Goal: Task Accomplishment & Management: Manage account settings

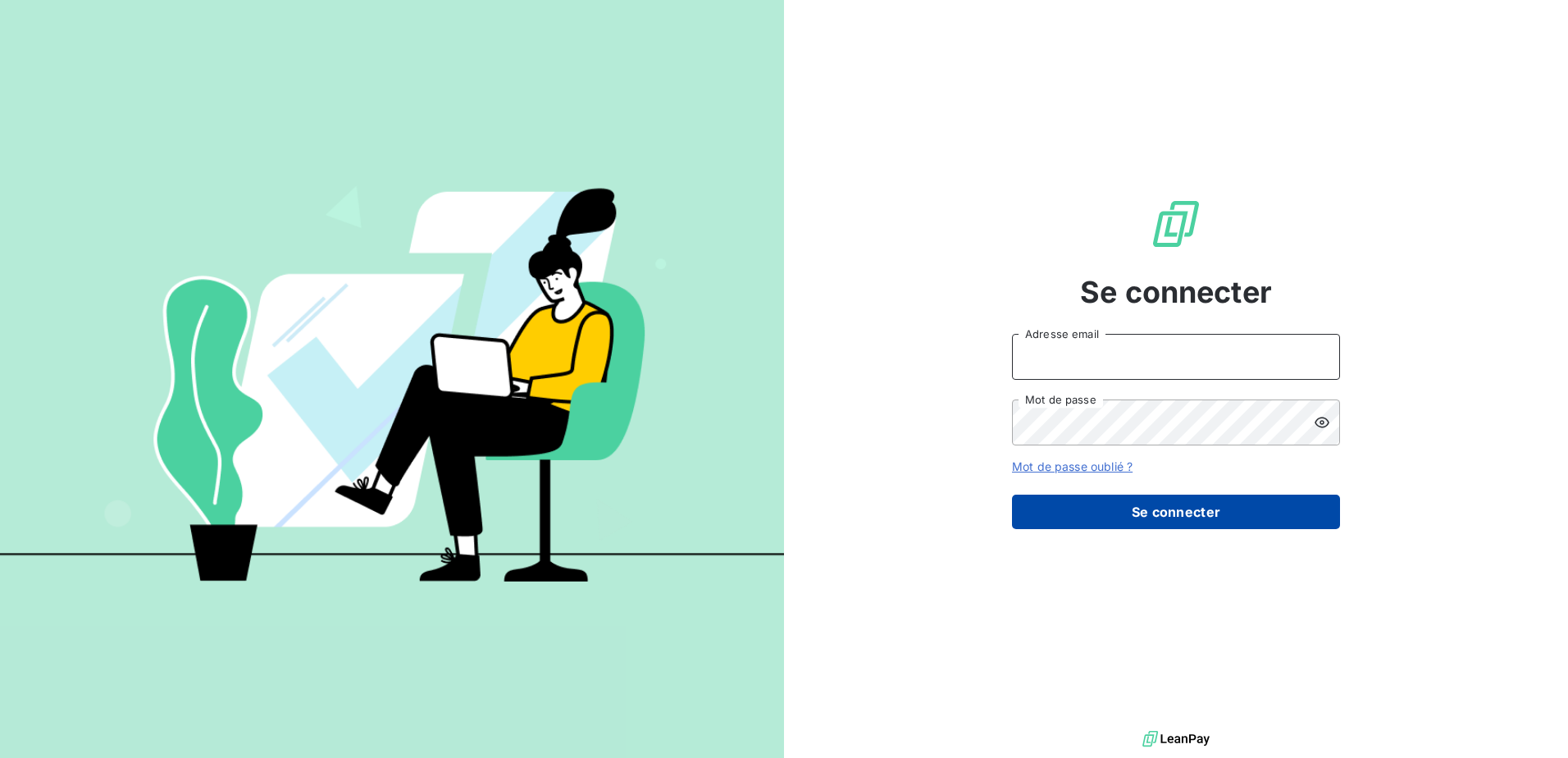
type input "facturation@entrepreneurs.com"
click at [1093, 498] on button "Se connecter" at bounding box center [1175, 512] width 328 height 34
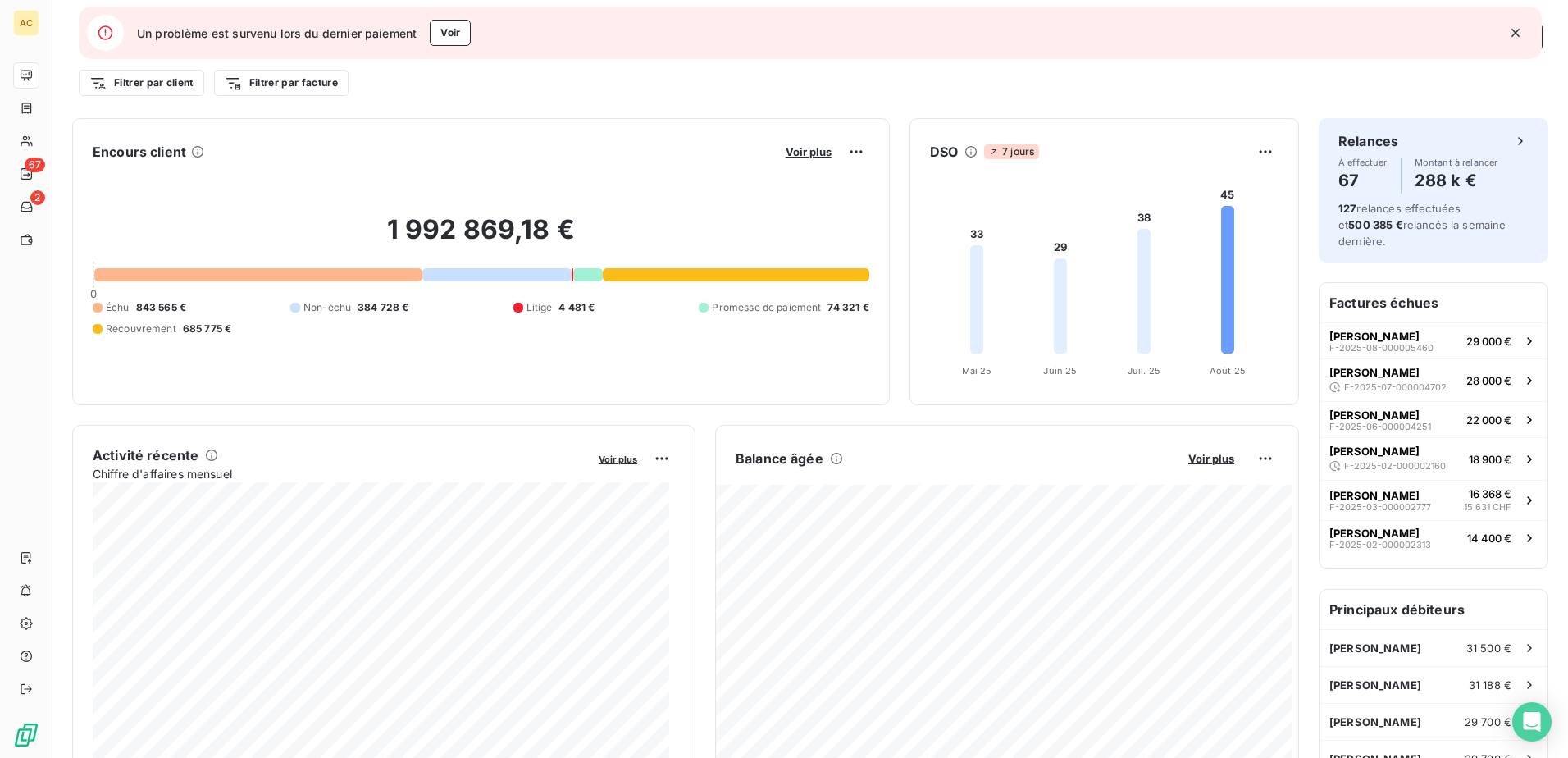
click at [1513, 30] on icon "button" at bounding box center [1514, 32] width 16 height 16
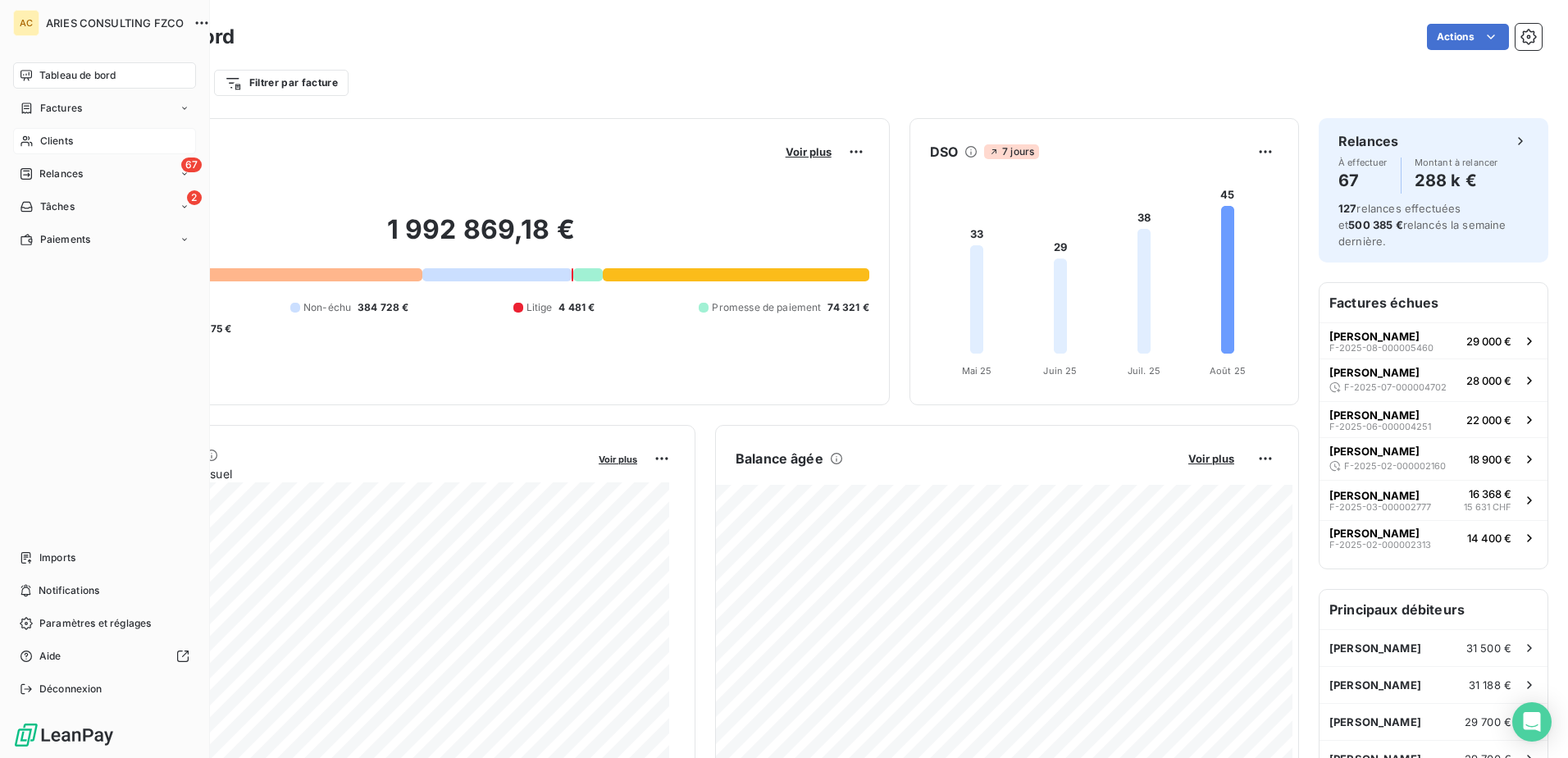
click at [103, 147] on div "Clients" at bounding box center [104, 141] width 183 height 26
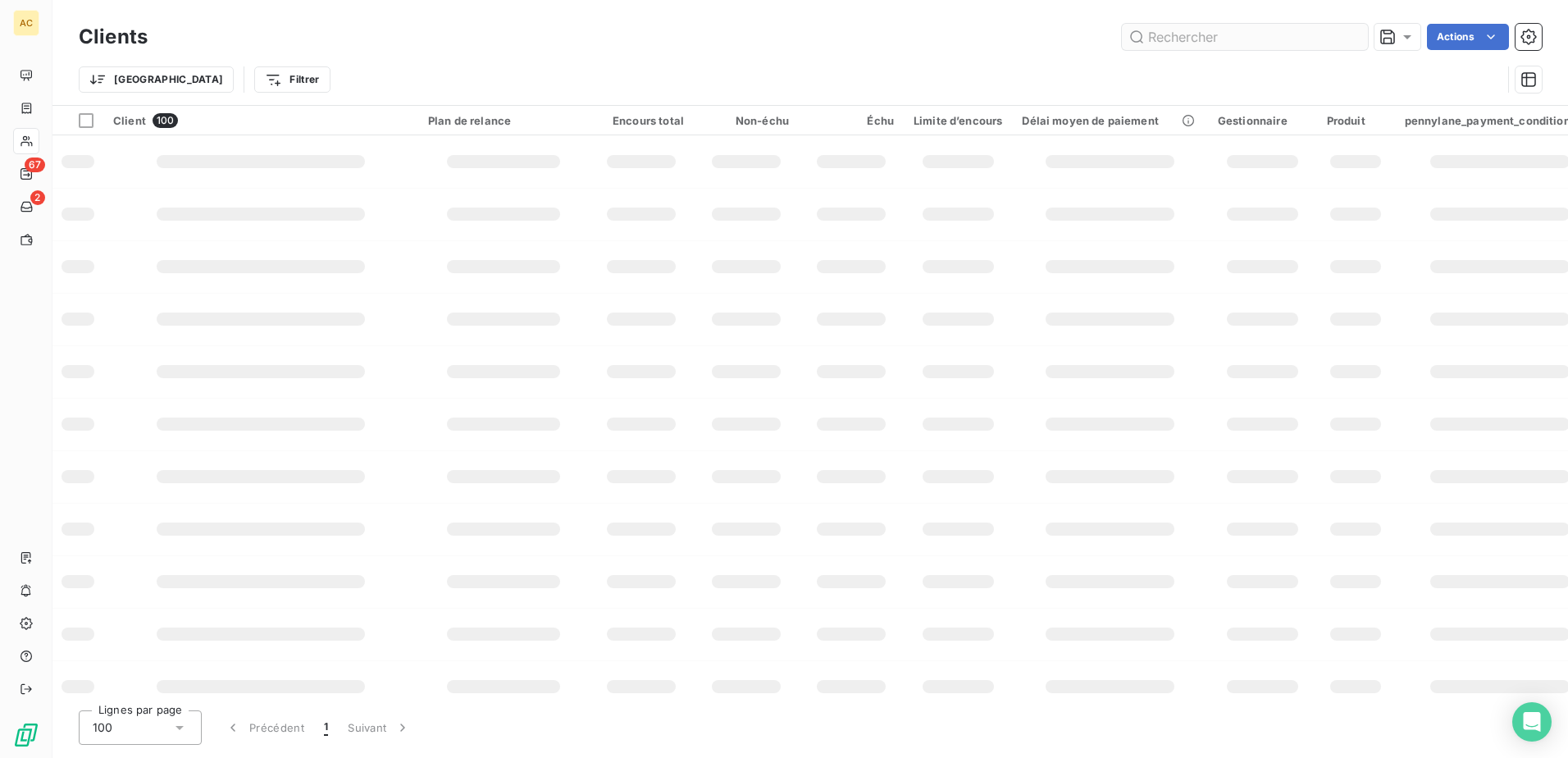
click at [1192, 42] on input "text" at bounding box center [1244, 37] width 246 height 26
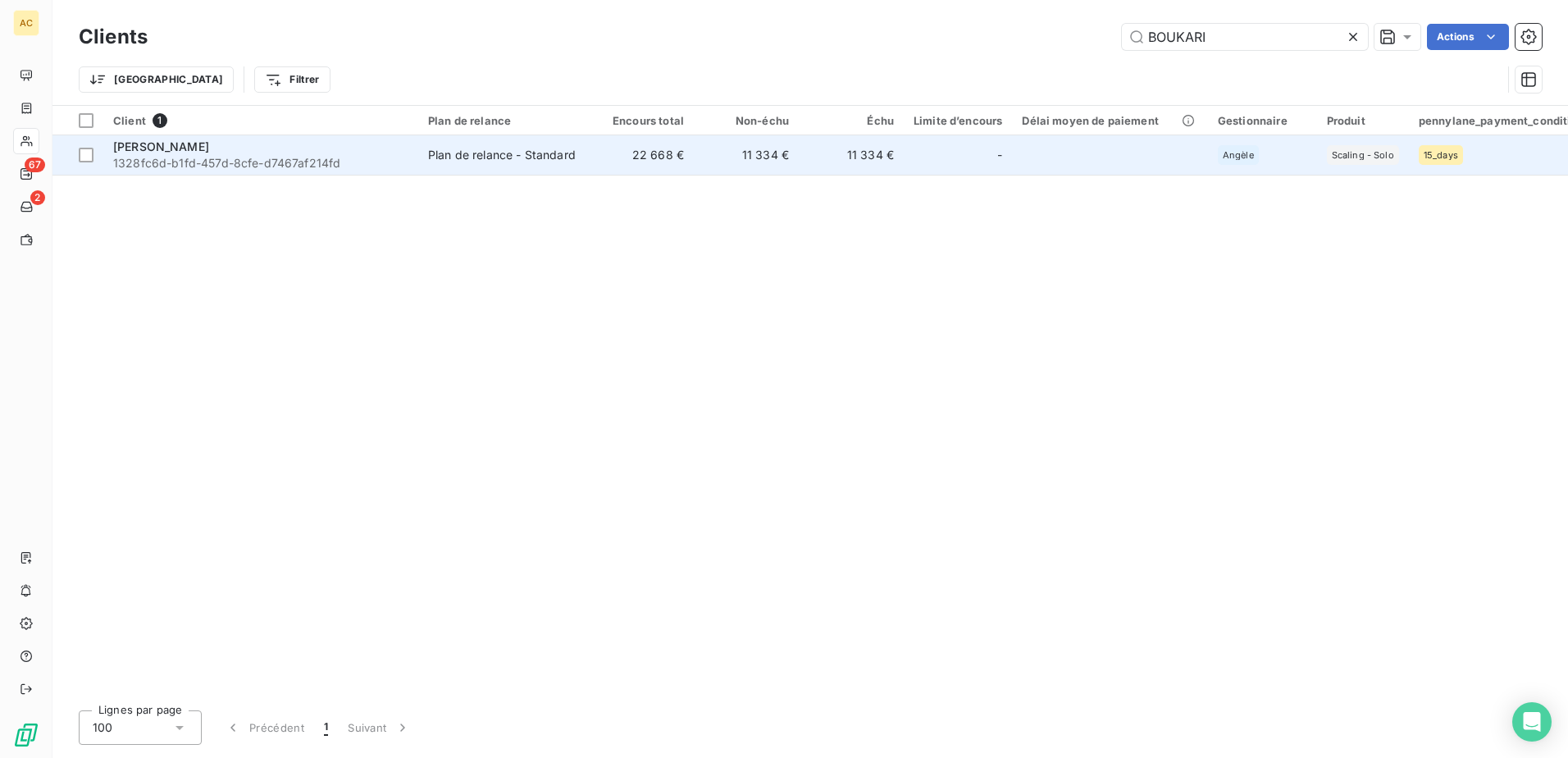
type input "BOUKARI"
click at [280, 165] on span "1328fc6d-b1fd-457d-8cfe-d7467af214fd" at bounding box center [261, 163] width 295 height 16
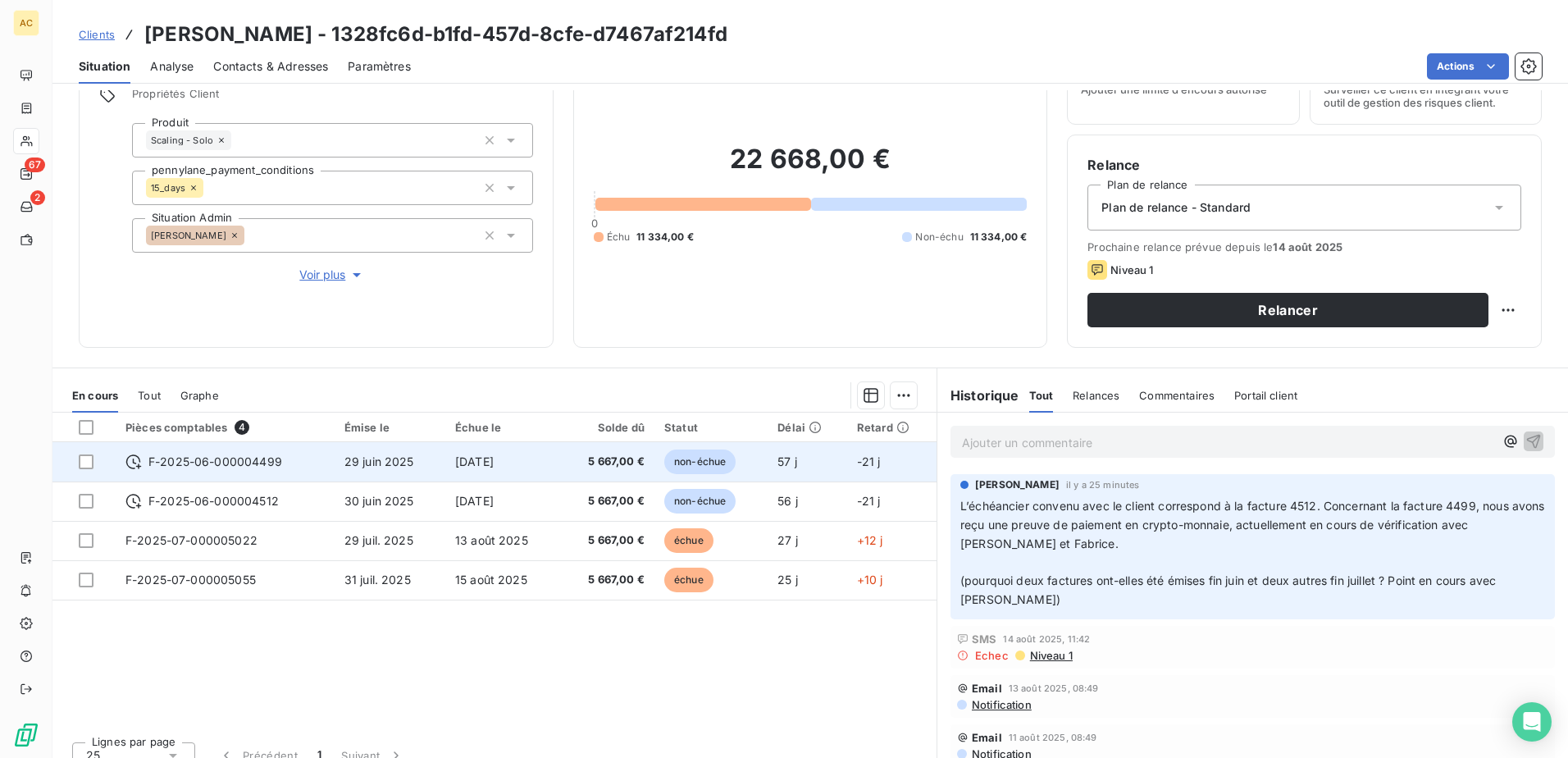
scroll to position [100, 0]
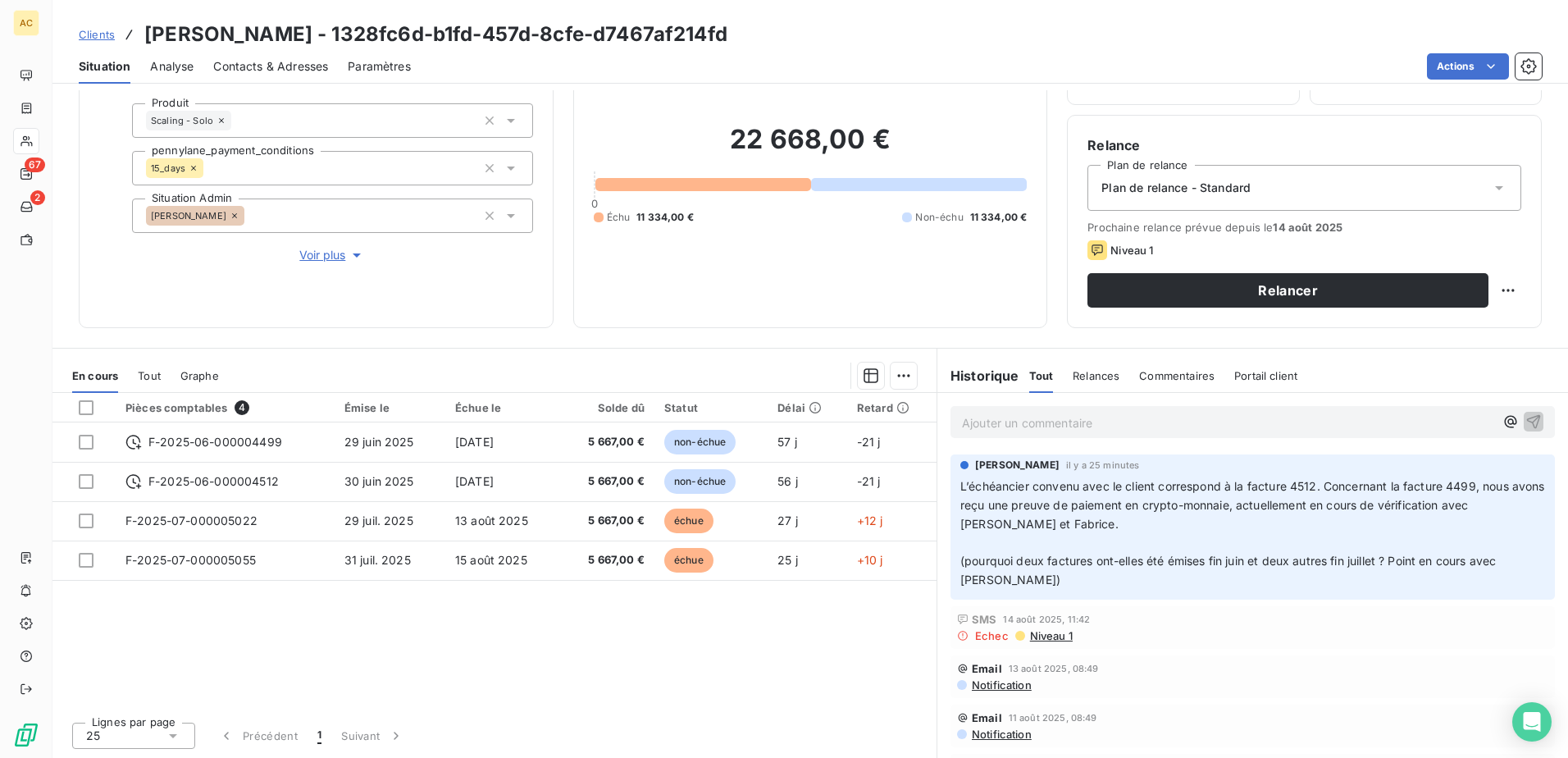
click at [591, 649] on div "Pièces comptables 4 Émise le Échue le Solde dû Statut Délai Retard F-2025-06-00…" at bounding box center [494, 551] width 884 height 315
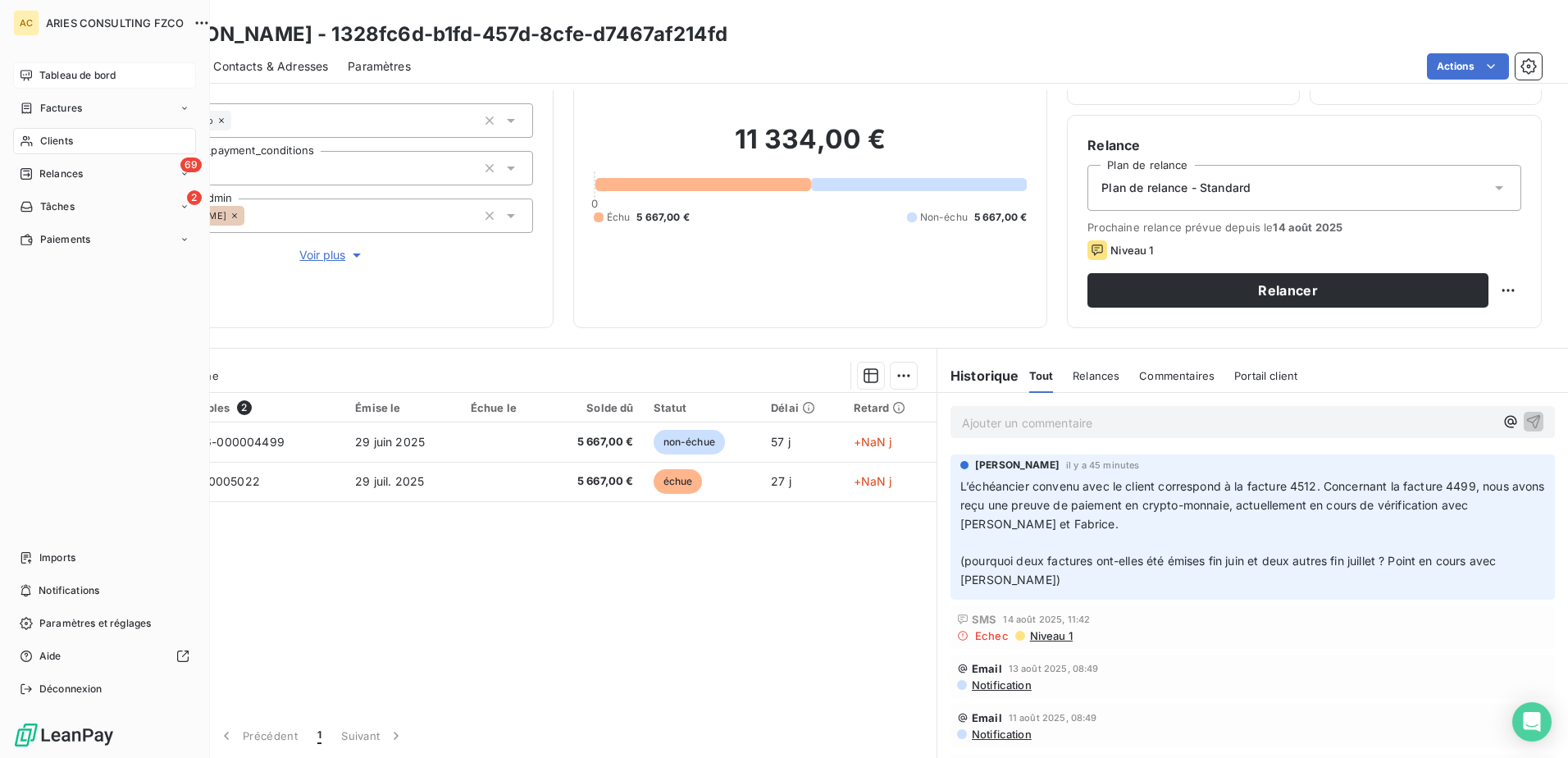
click at [95, 74] on span "Tableau de bord" at bounding box center [77, 75] width 76 height 14
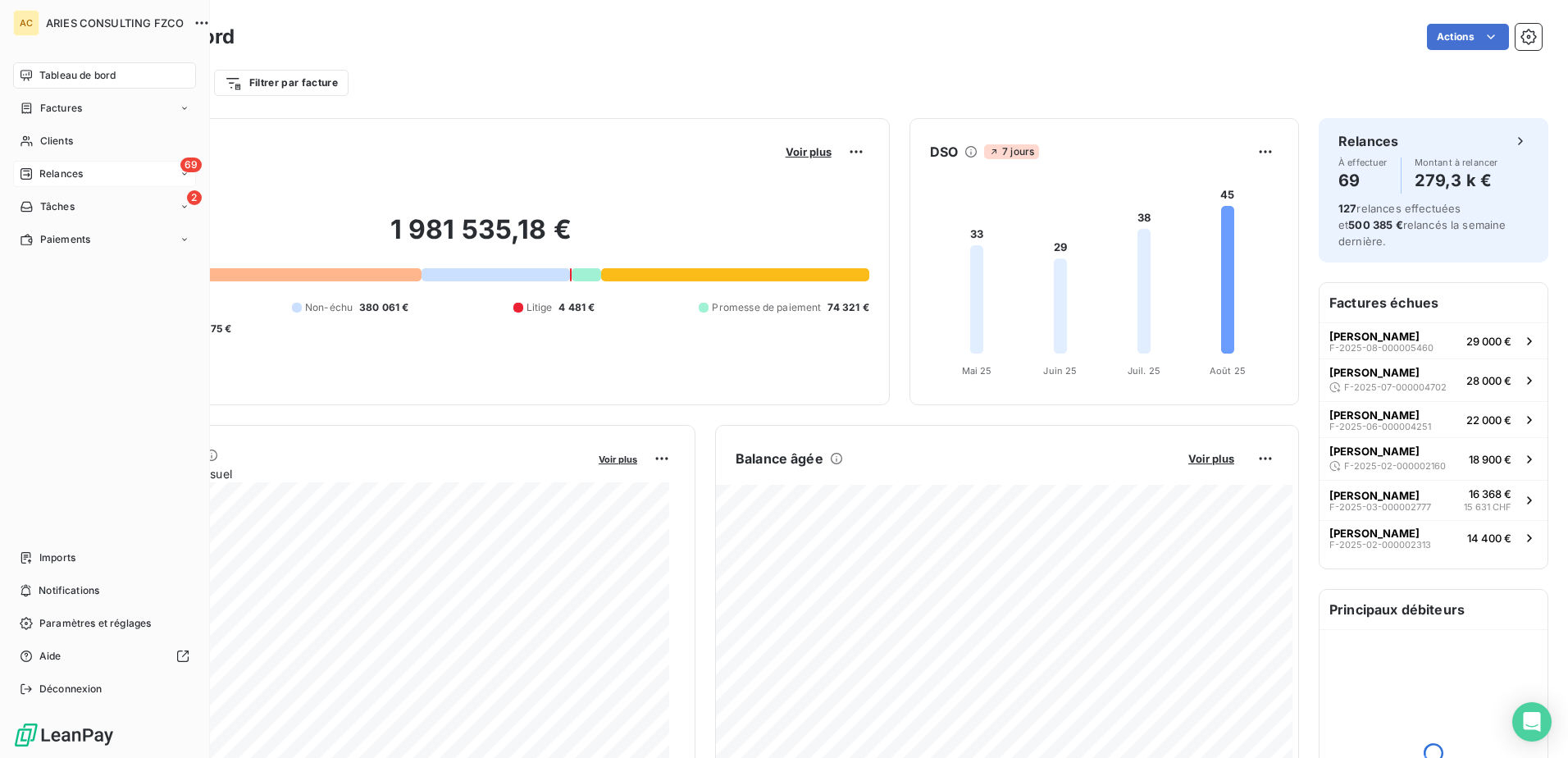
click at [76, 173] on span "Relances" at bounding box center [61, 173] width 43 height 14
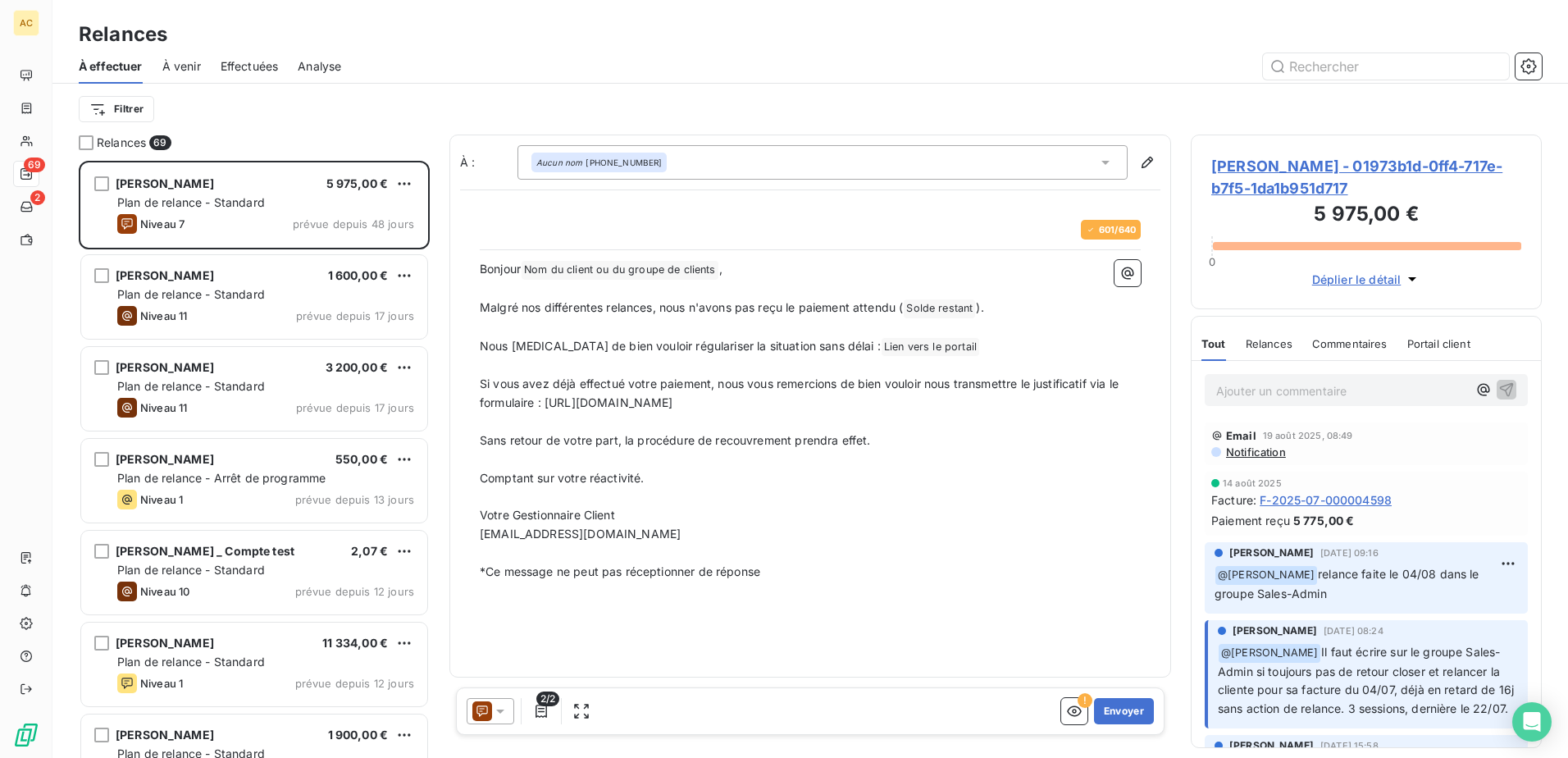
scroll to position [585, 338]
click at [119, 112] on html "AC 69 2 Relances À effectuer À venir Effectuées Analyse Filtrer Relances 69 [PE…" at bounding box center [784, 379] width 1568 height 758
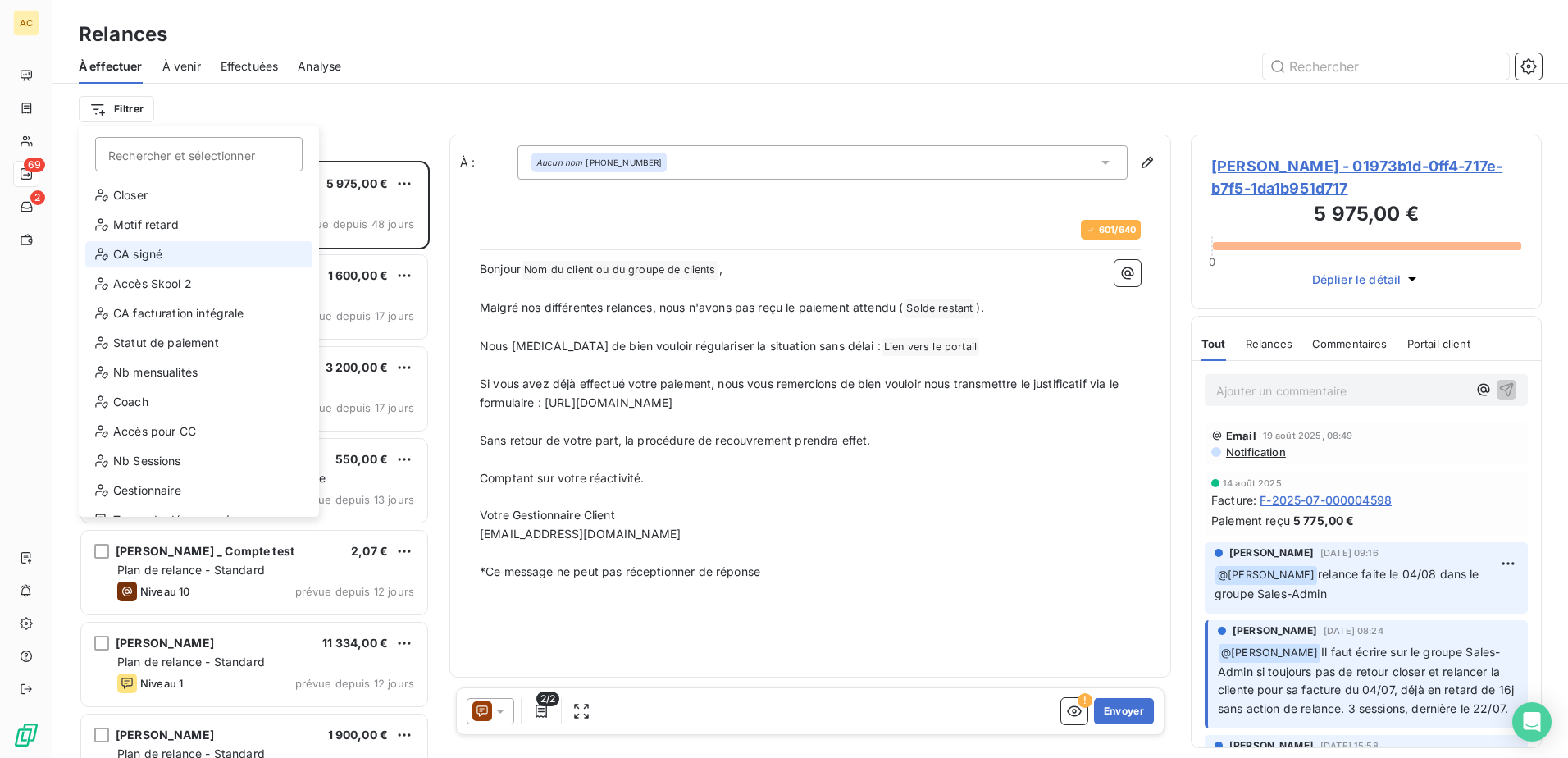
scroll to position [236, 0]
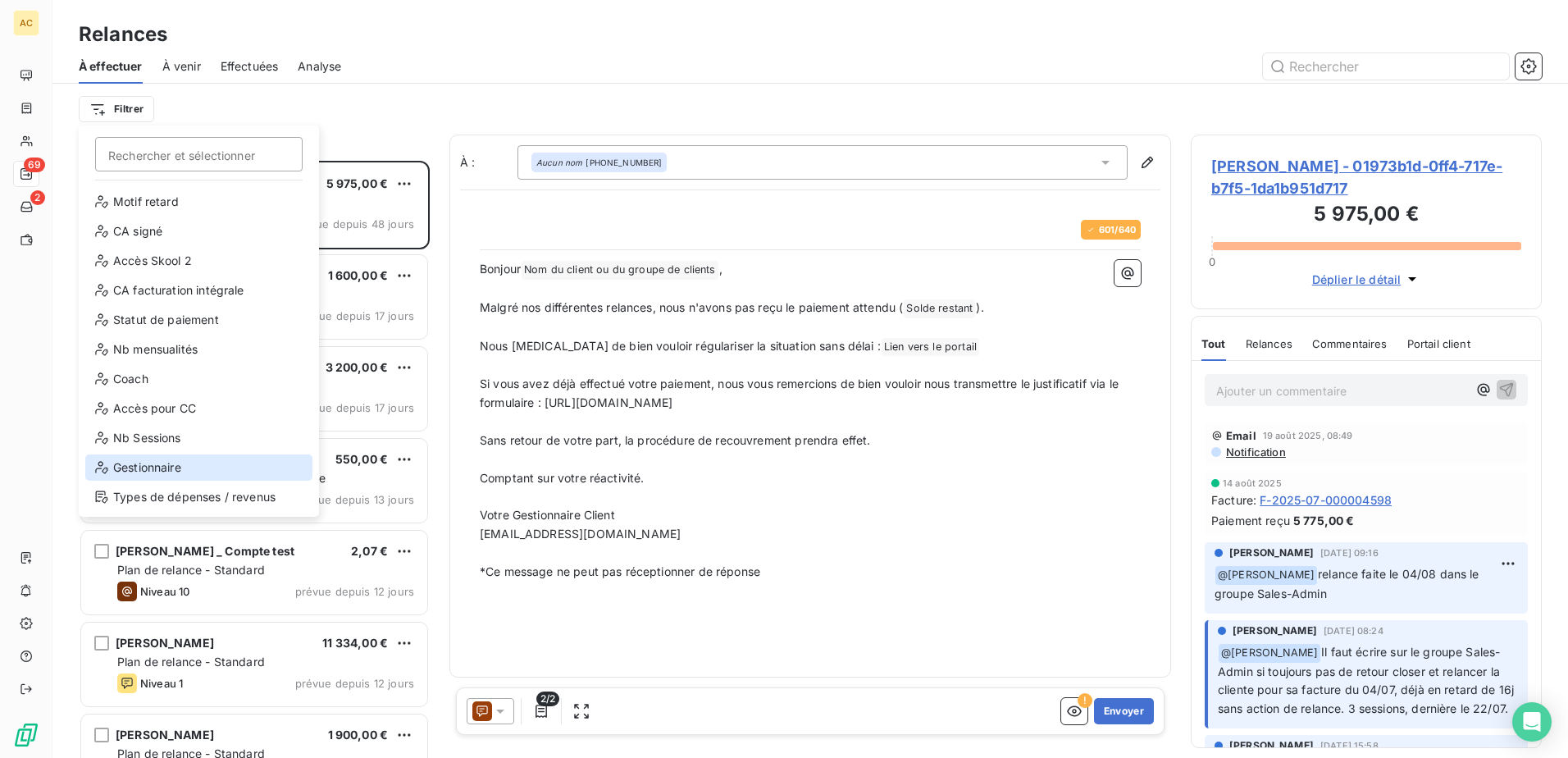
click at [191, 460] on div "Gestionnaire" at bounding box center [199, 467] width 228 height 26
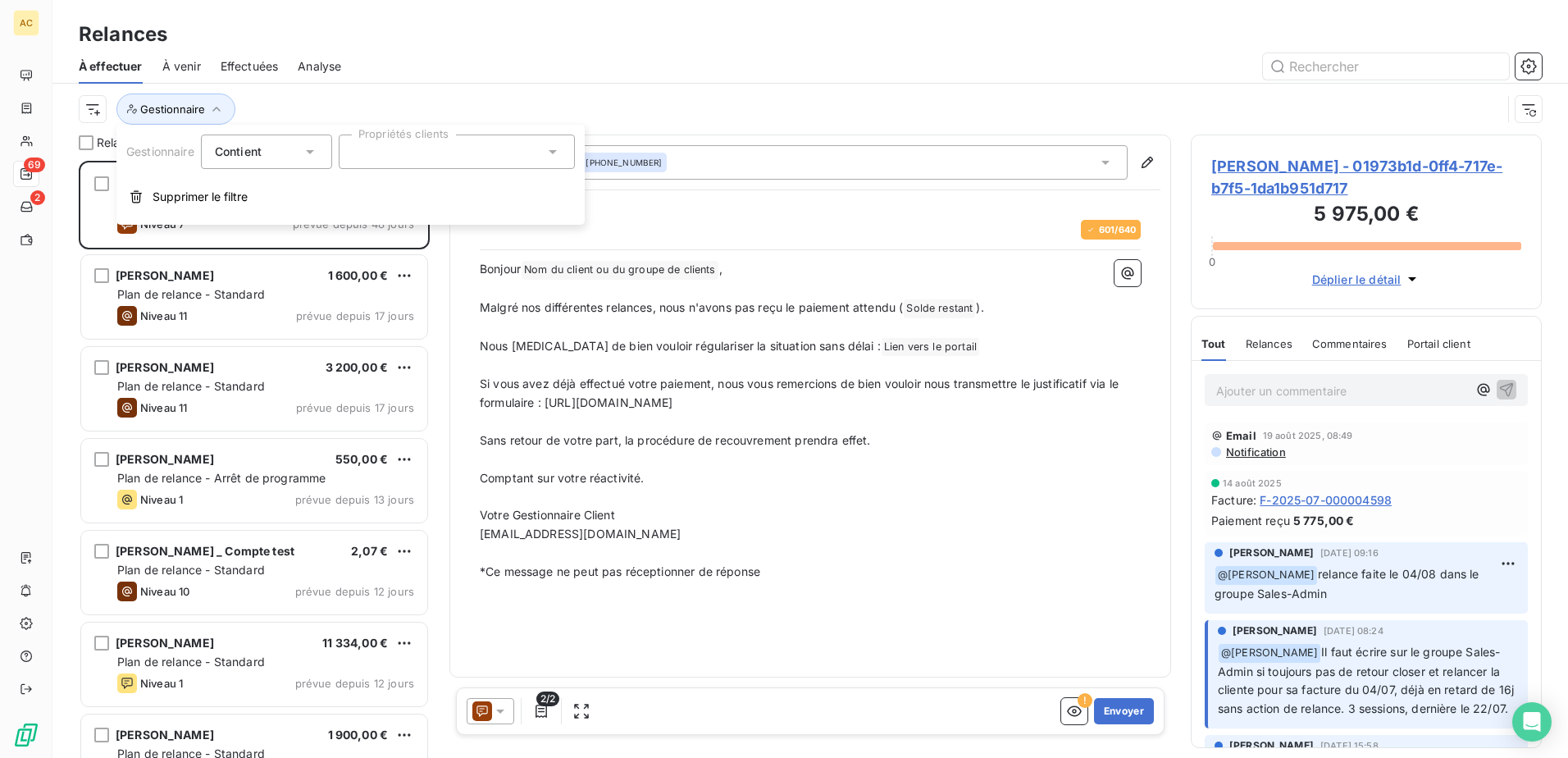
click at [406, 153] on div at bounding box center [456, 152] width 236 height 34
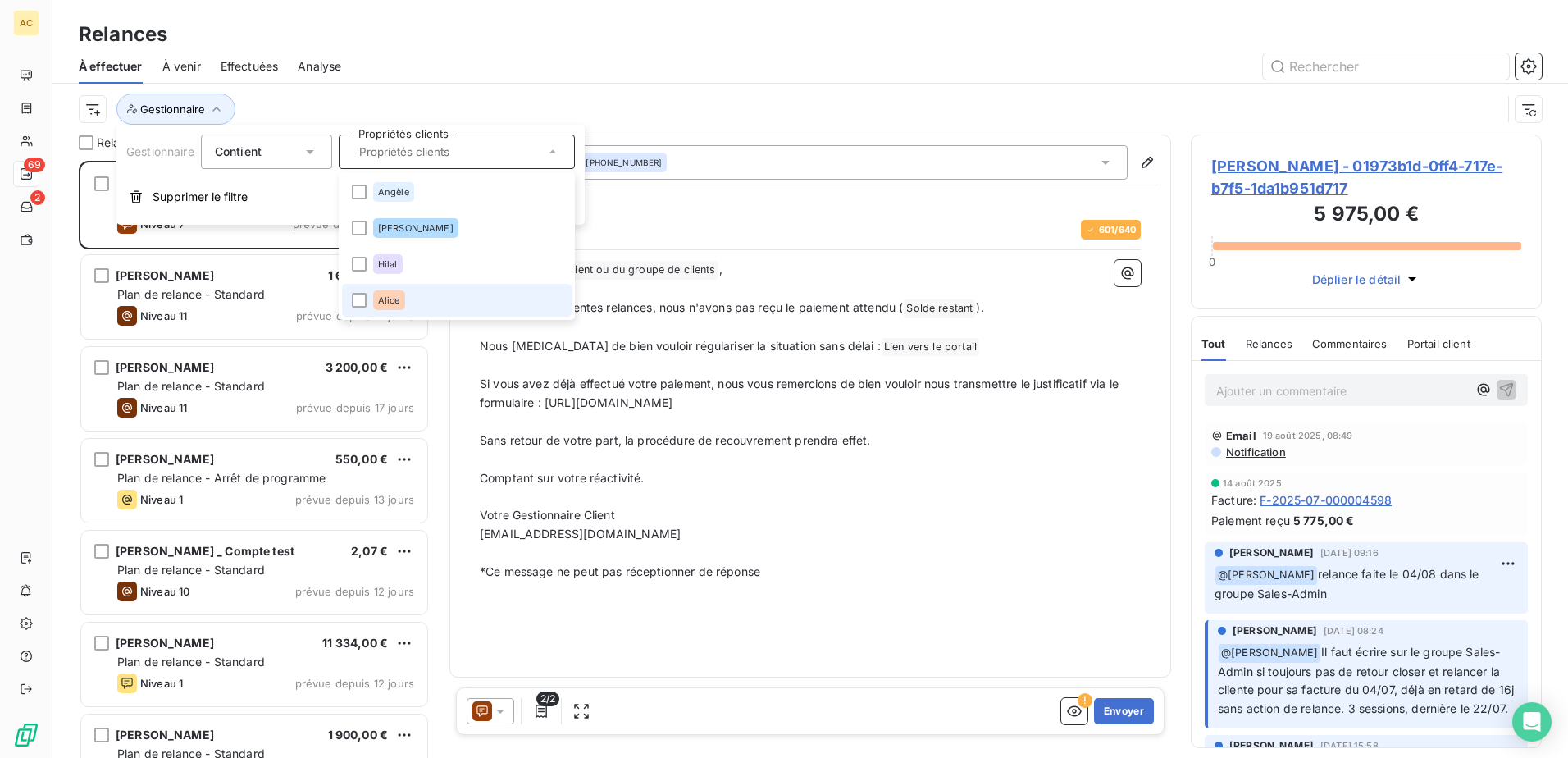
click at [418, 297] on li "Alice" at bounding box center [456, 300] width 229 height 32
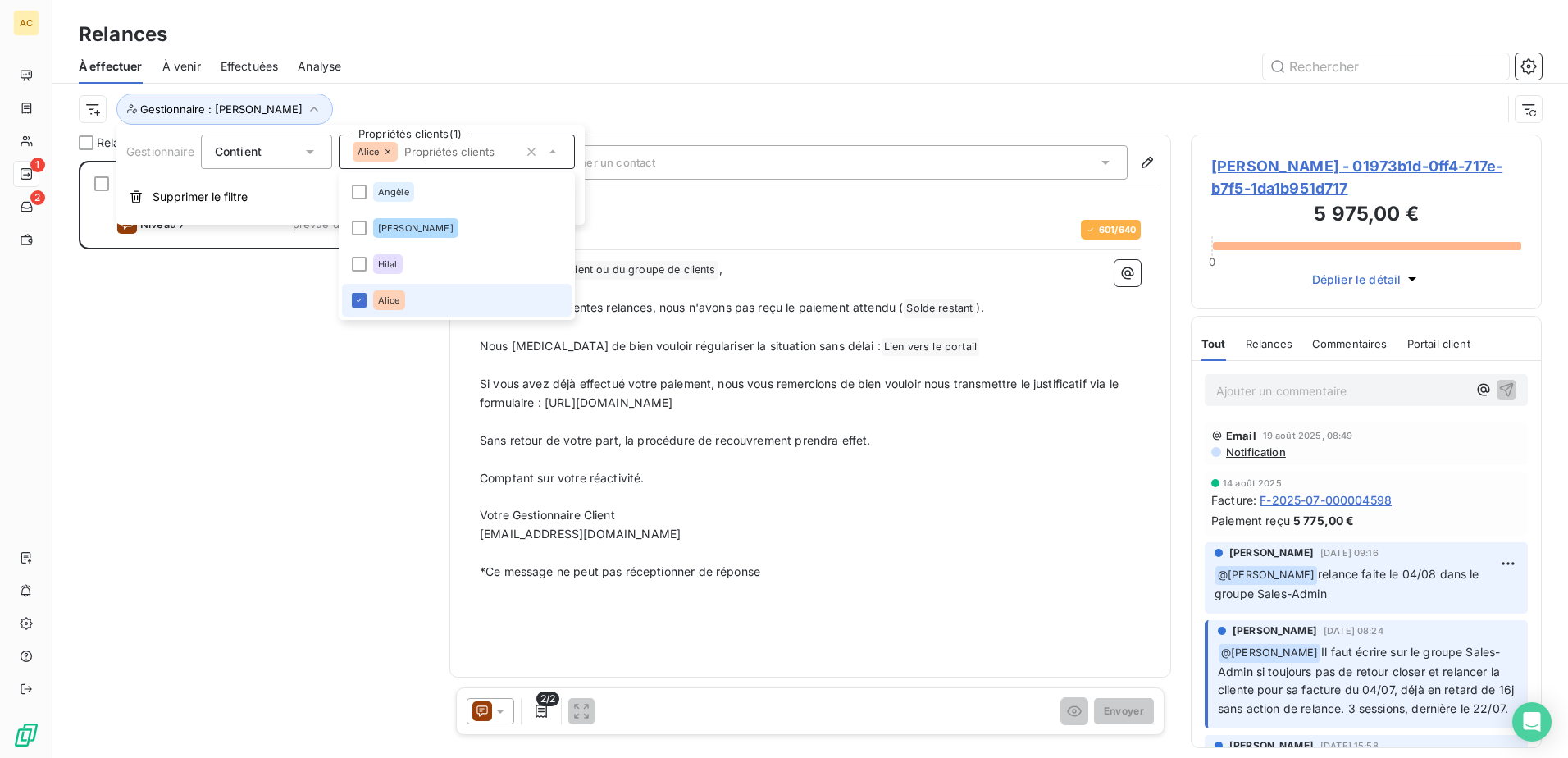
scroll to position [585, 338]
click at [226, 490] on div "[PERSON_NAME] 5 975,00 € Plan de relance - Standard Niveau 7 prévue depuis 48 j…" at bounding box center [254, 460] width 351 height 597
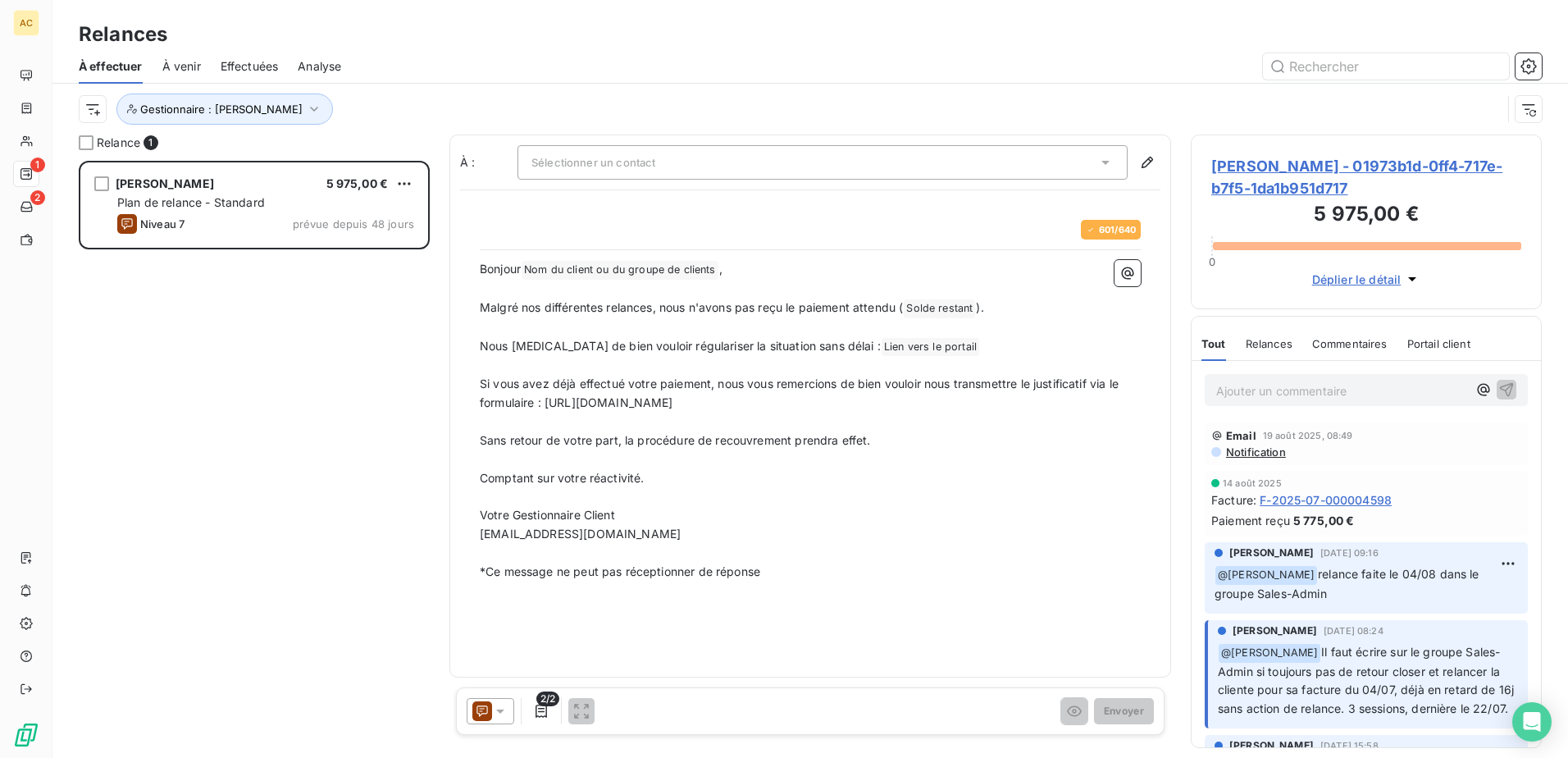
click at [113, 64] on span "À effectuer" at bounding box center [110, 66] width 64 height 16
click at [305, 420] on div "[PERSON_NAME] 5 975,00 € Plan de relance - Standard Niveau 7 prévue depuis 48 j…" at bounding box center [254, 460] width 351 height 597
click at [306, 108] on icon "button" at bounding box center [314, 108] width 16 height 16
click at [250, 154] on span "Contient" at bounding box center [238, 151] width 47 height 14
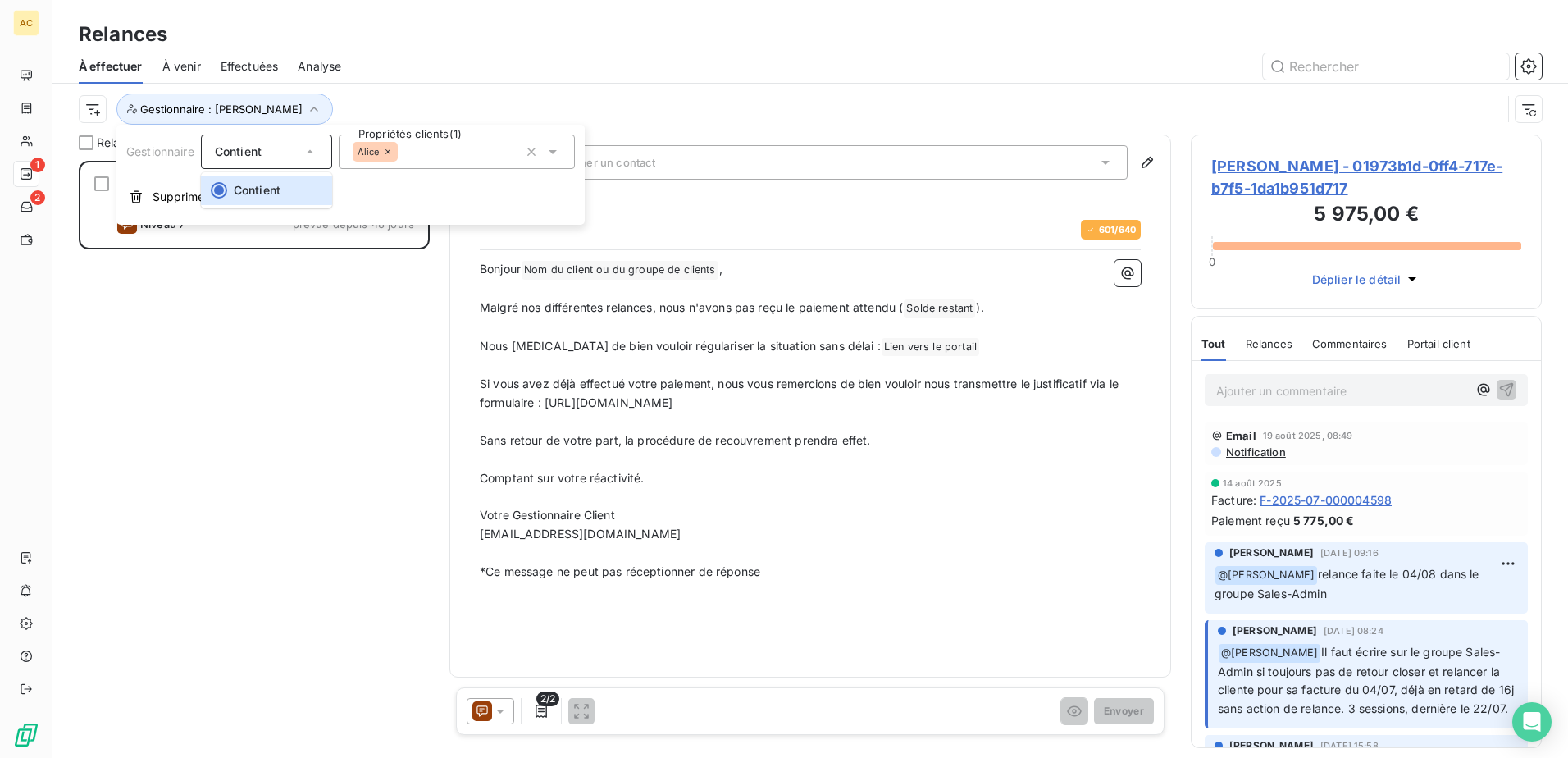
click at [250, 154] on span "Contient" at bounding box center [238, 151] width 47 height 14
click at [210, 197] on span "Supprimer le filtre" at bounding box center [200, 196] width 95 height 16
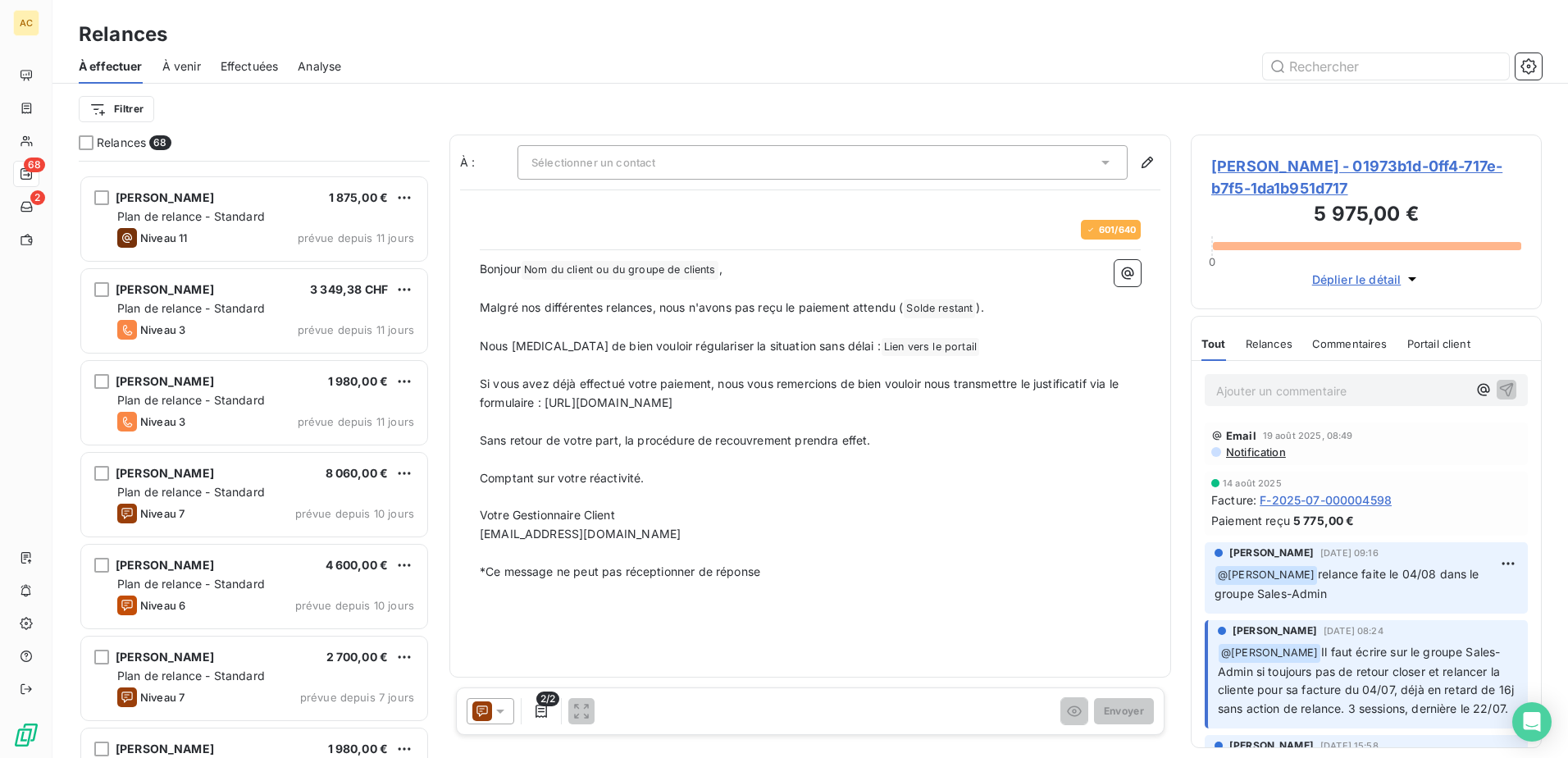
scroll to position [657, 0]
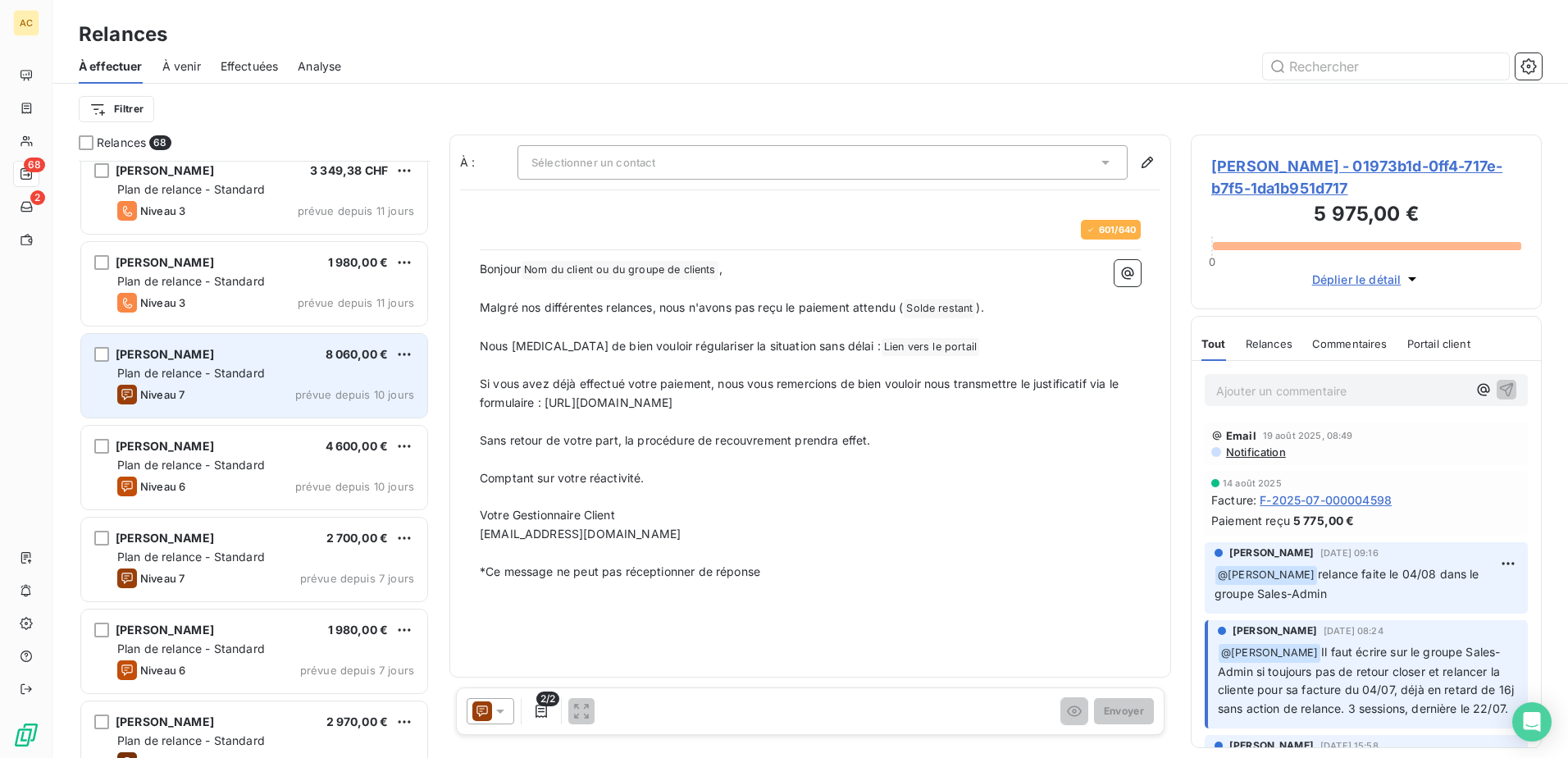
click at [212, 380] on div "Plan de relance - Standard" at bounding box center [266, 373] width 297 height 16
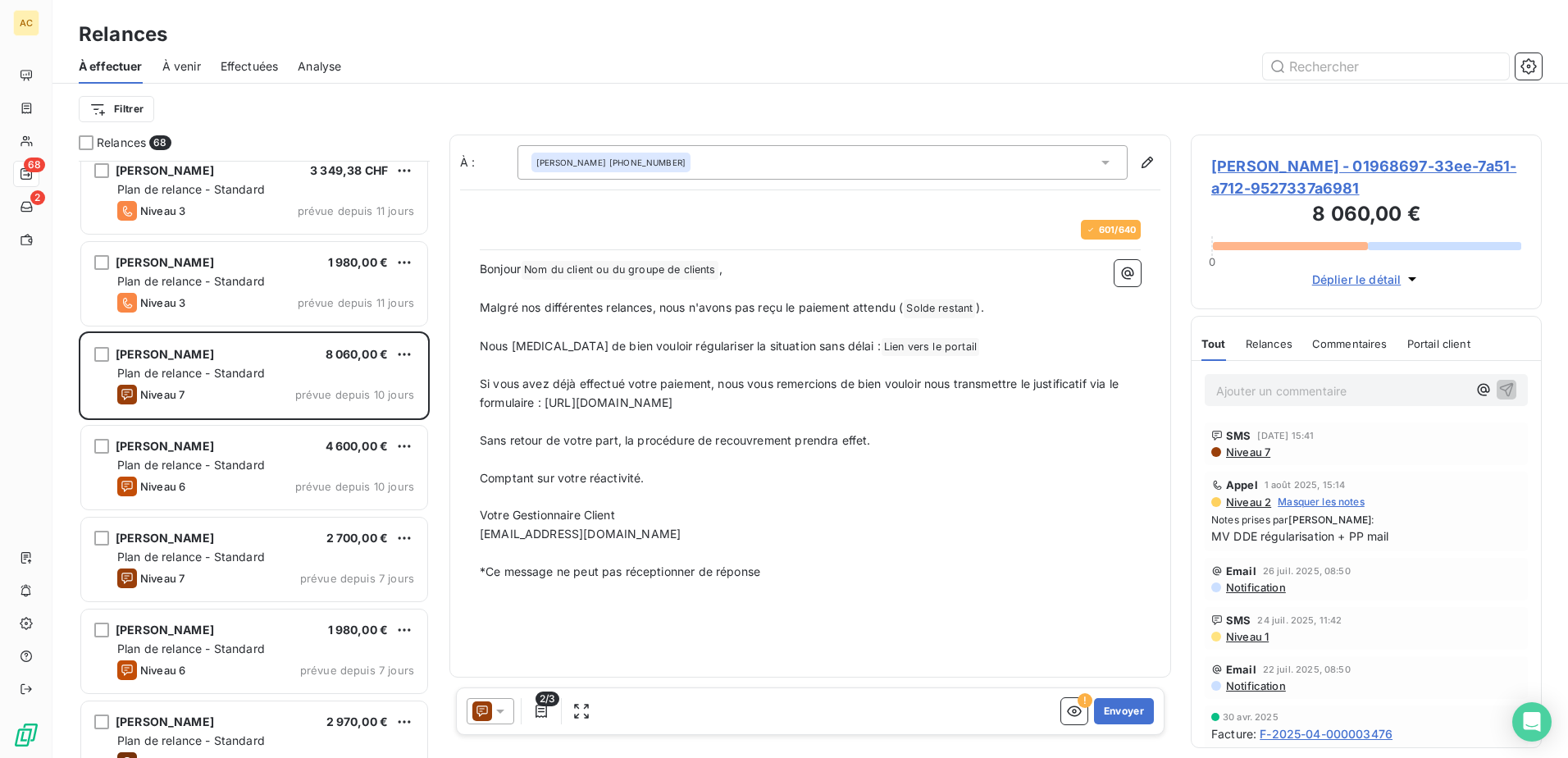
click at [107, 72] on span "À effectuer" at bounding box center [110, 66] width 64 height 16
click at [458, 54] on div at bounding box center [950, 67] width 1180 height 26
click at [117, 108] on html "AC 68 2 Relances À effectuer À venir Effectuées Analyse Filtrer Relances 68 [PE…" at bounding box center [784, 379] width 1568 height 758
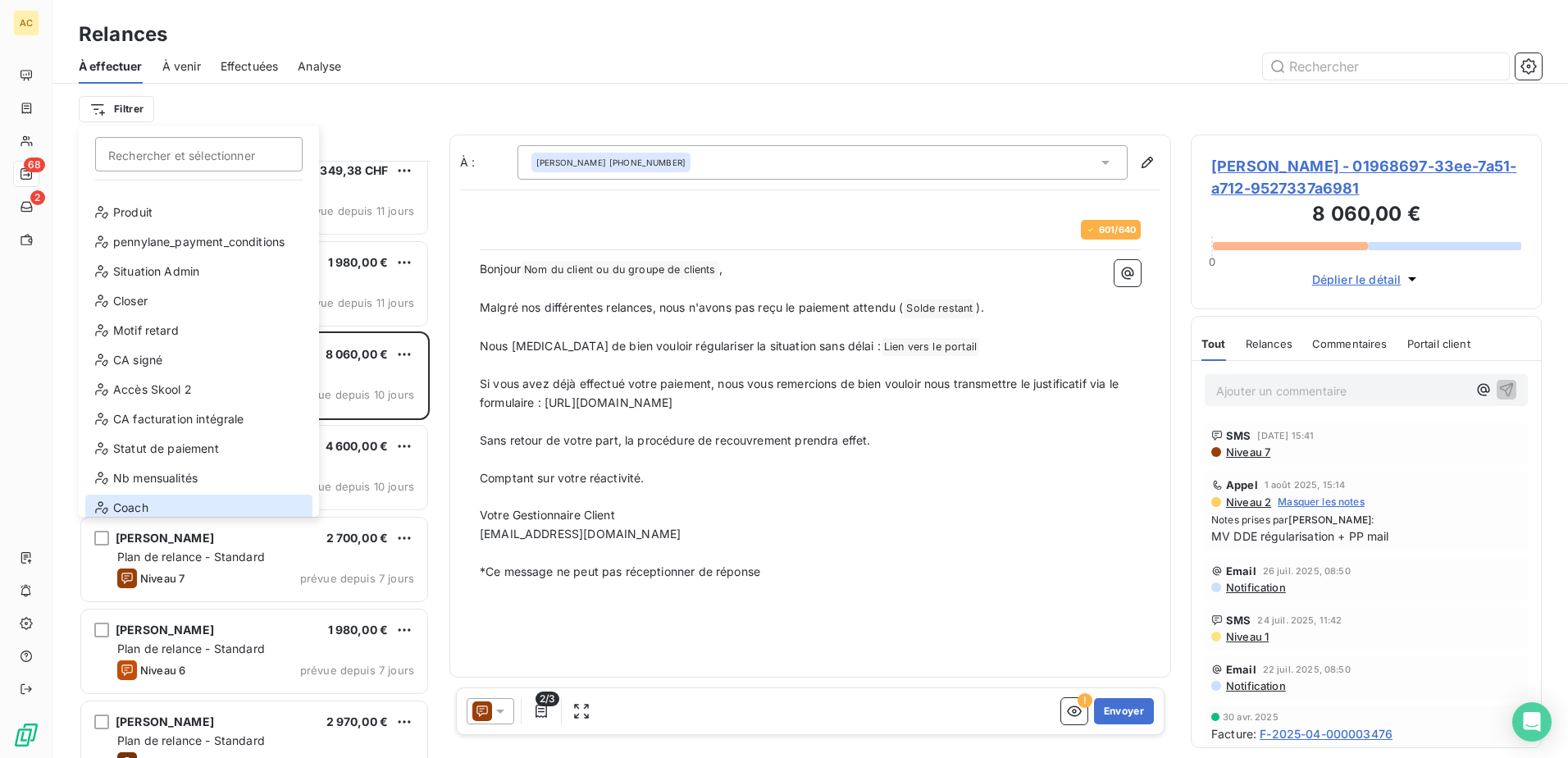
scroll to position [236, 0]
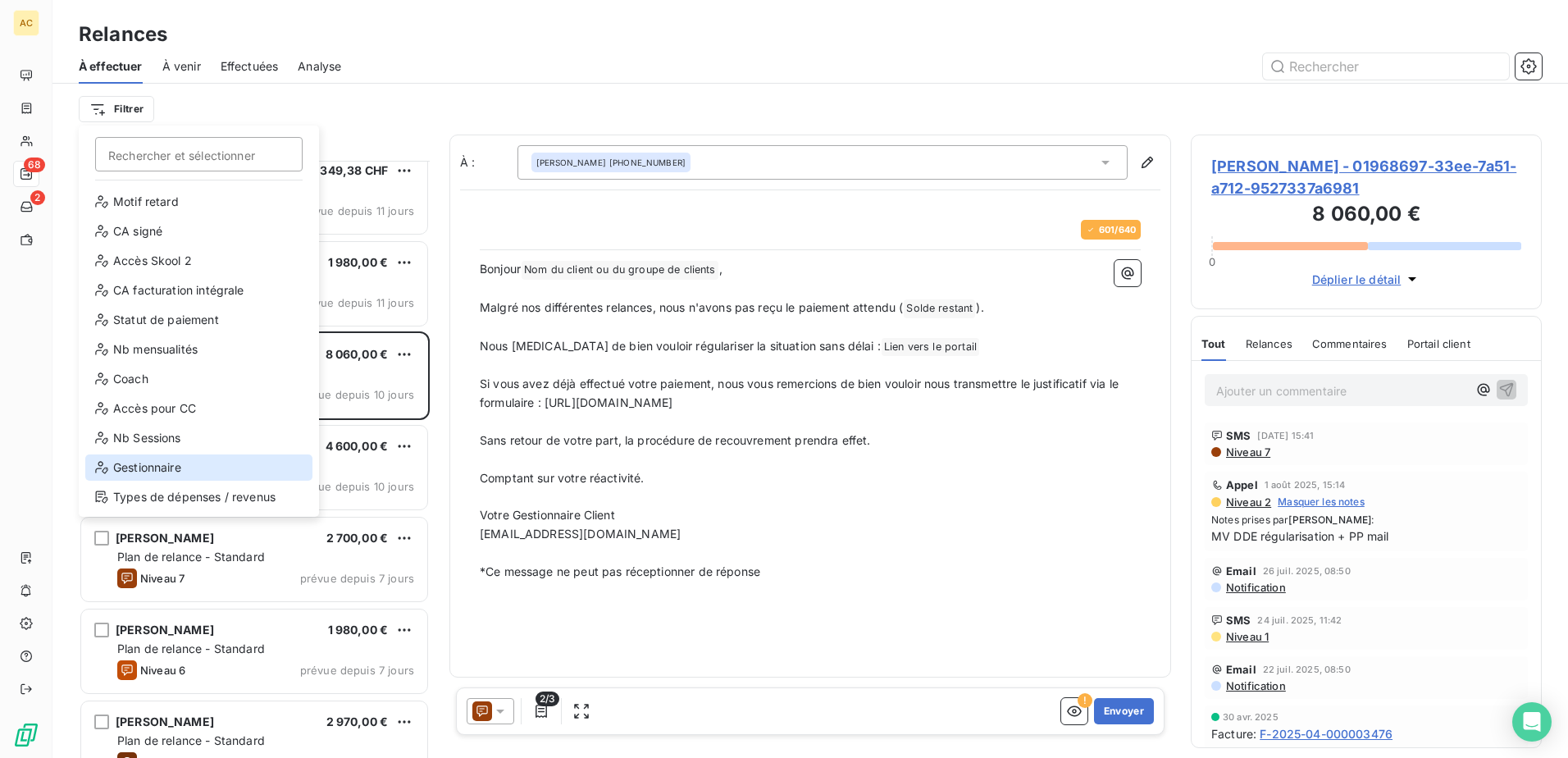
click at [168, 472] on div "Gestionnaire" at bounding box center [199, 467] width 228 height 26
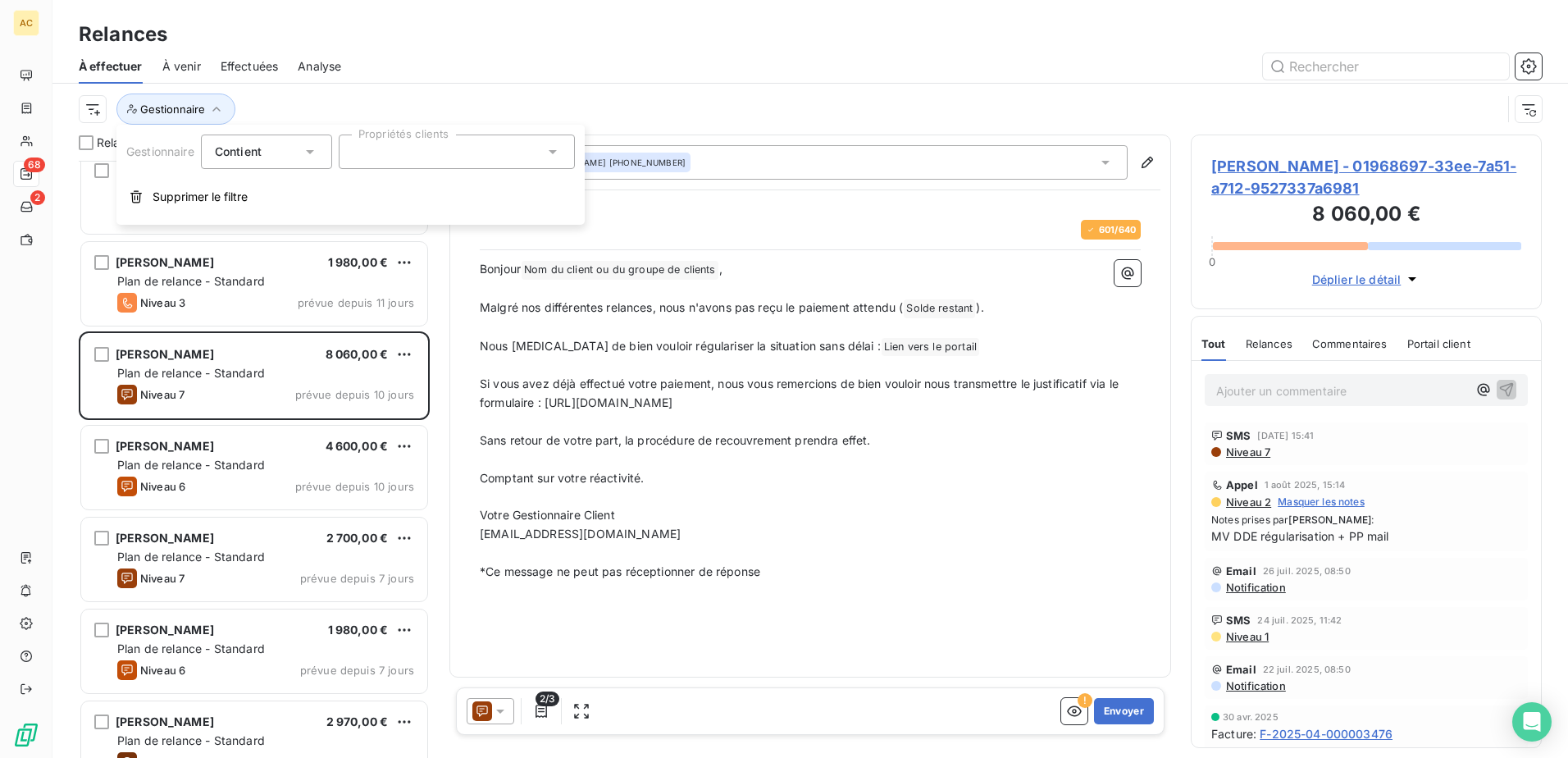
click at [401, 154] on div at bounding box center [456, 152] width 236 height 34
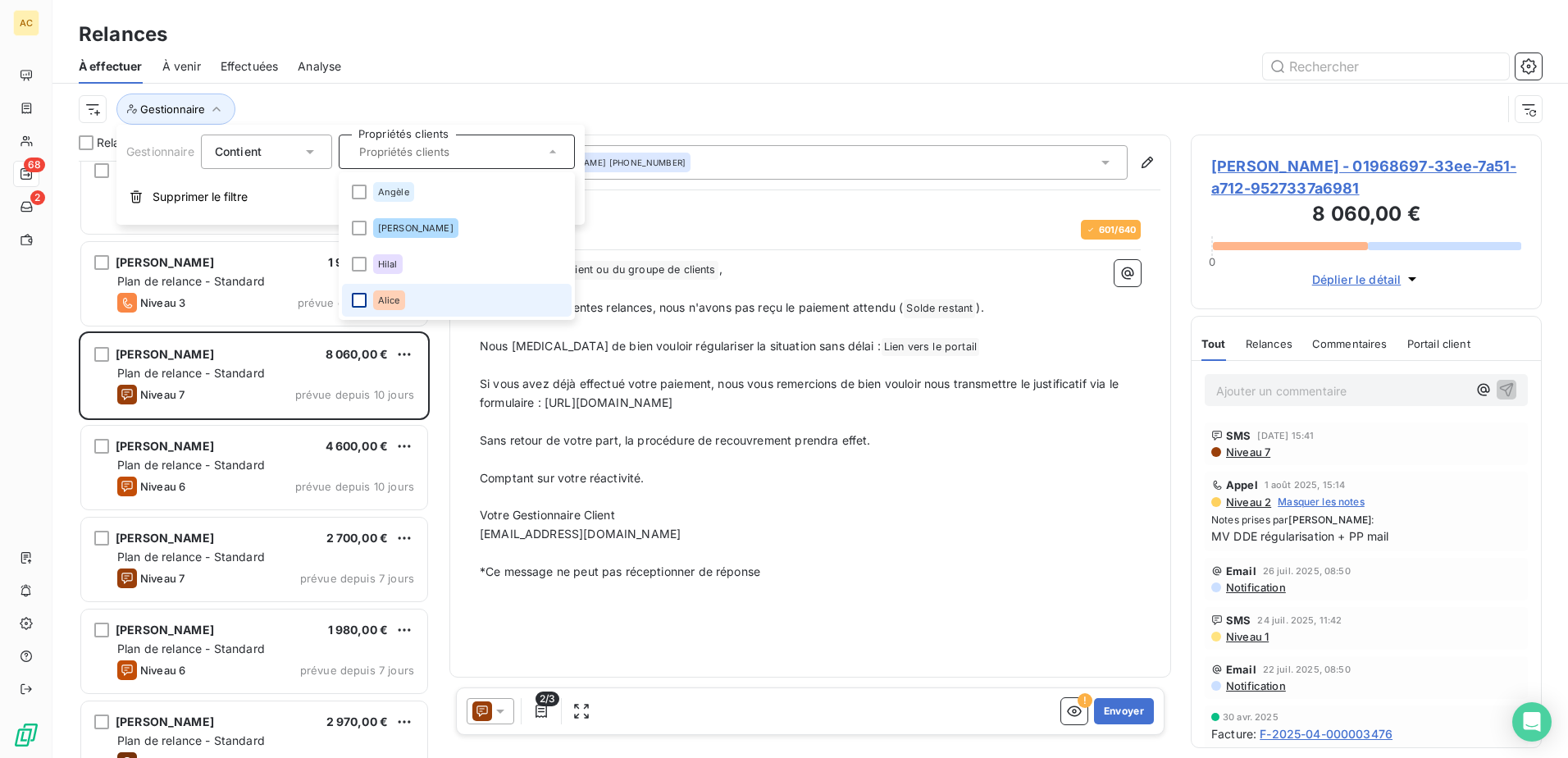
click at [358, 297] on div at bounding box center [359, 299] width 14 height 14
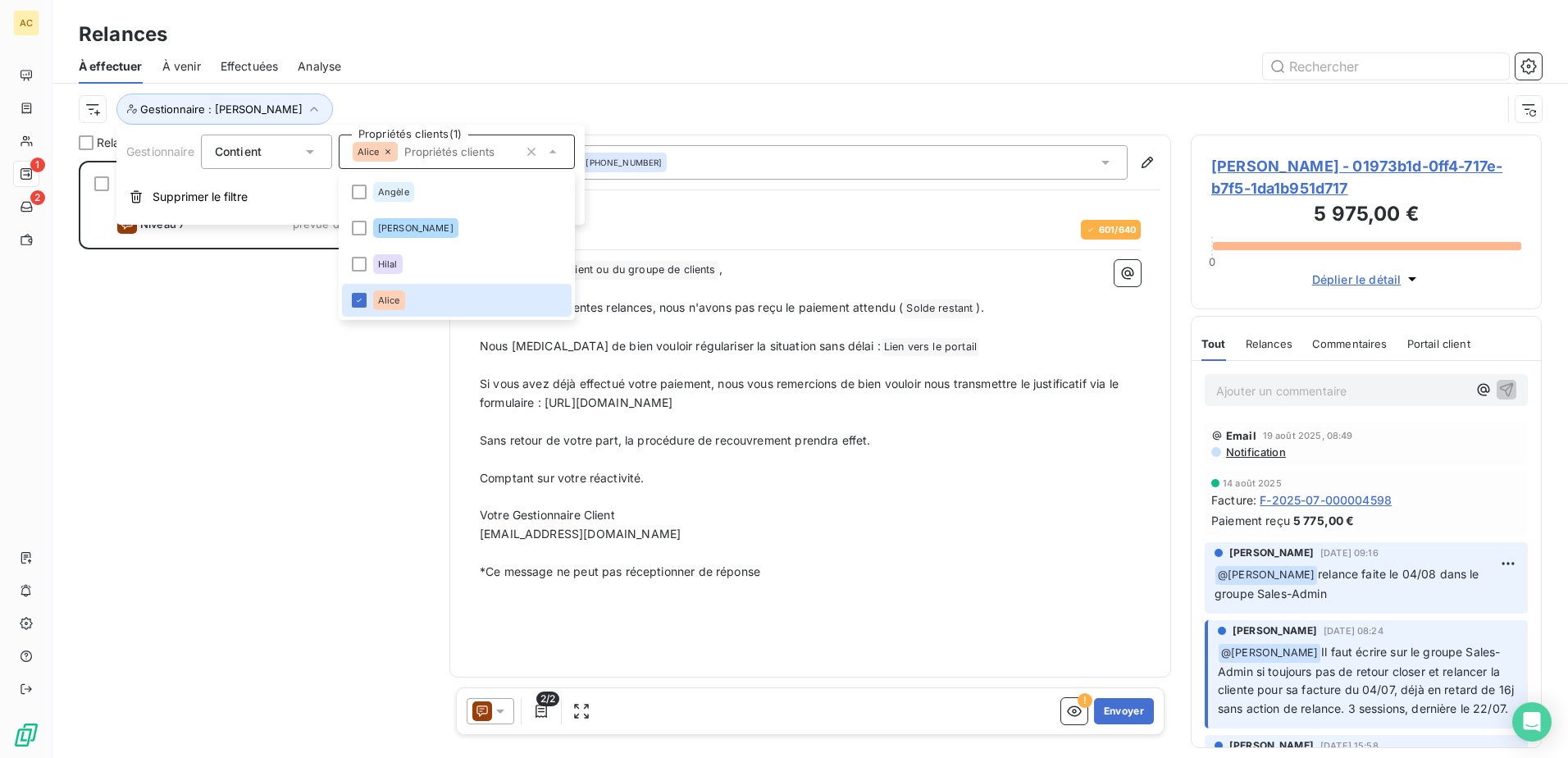
click at [179, 448] on div "[PERSON_NAME] 5 975,00 € Plan de relance - Standard Niveau 7 prévue depuis 48 j…" at bounding box center [254, 460] width 351 height 597
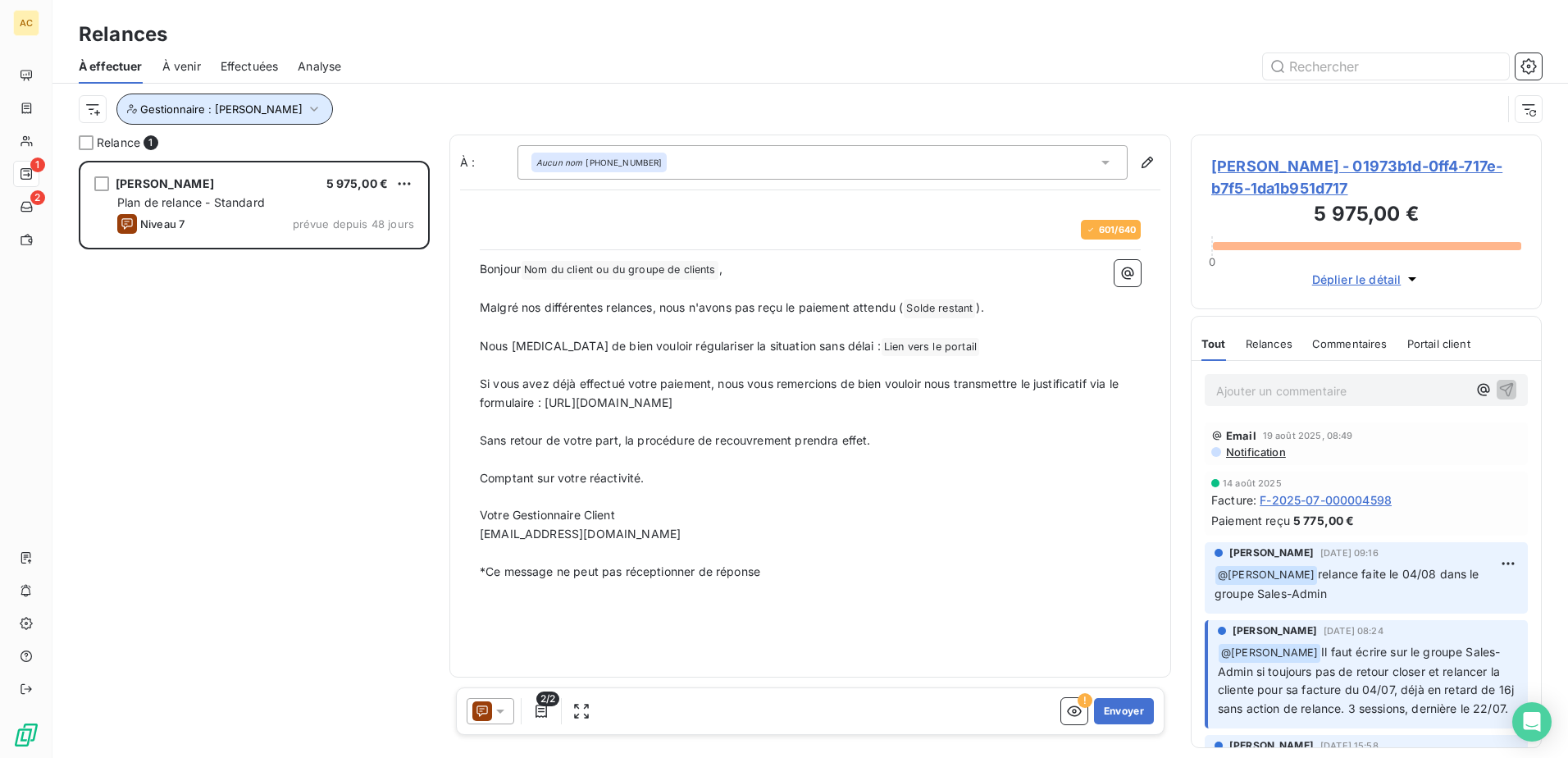
click at [239, 106] on button "Gestionnaire : [PERSON_NAME]" at bounding box center [225, 109] width 216 height 32
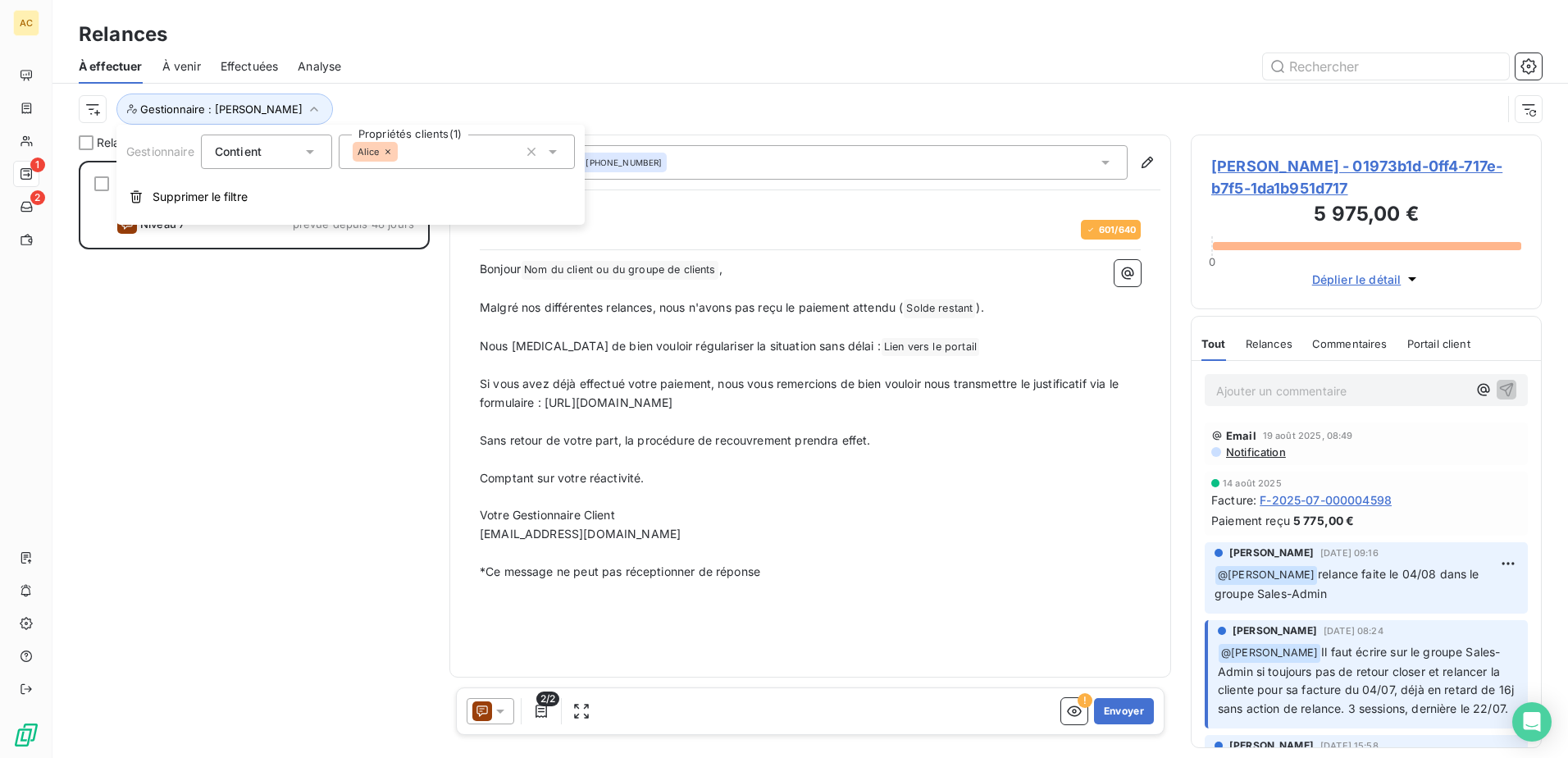
click at [476, 146] on div "Alice" at bounding box center [456, 152] width 236 height 34
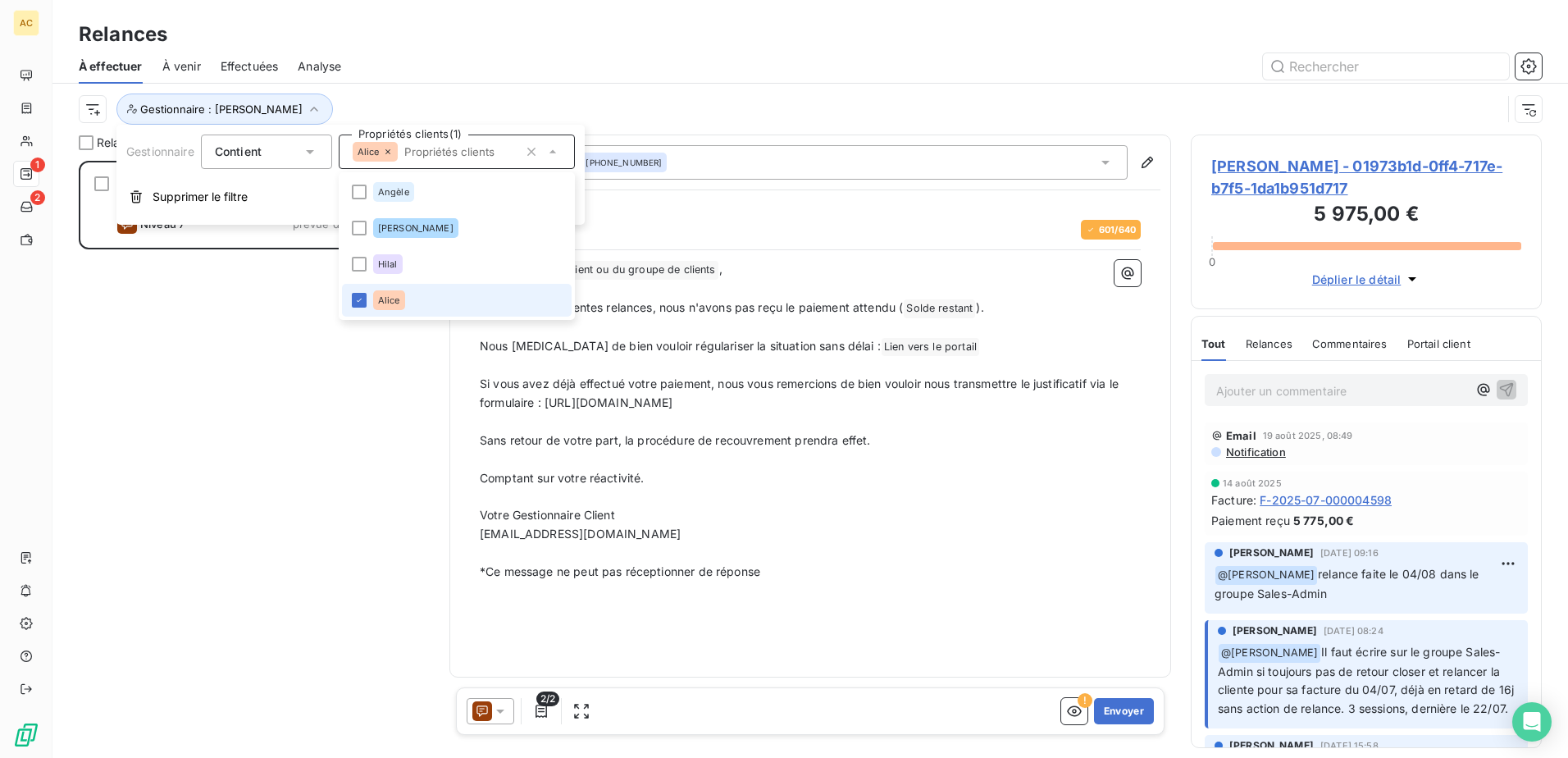
click at [432, 307] on li "Alice" at bounding box center [456, 300] width 229 height 32
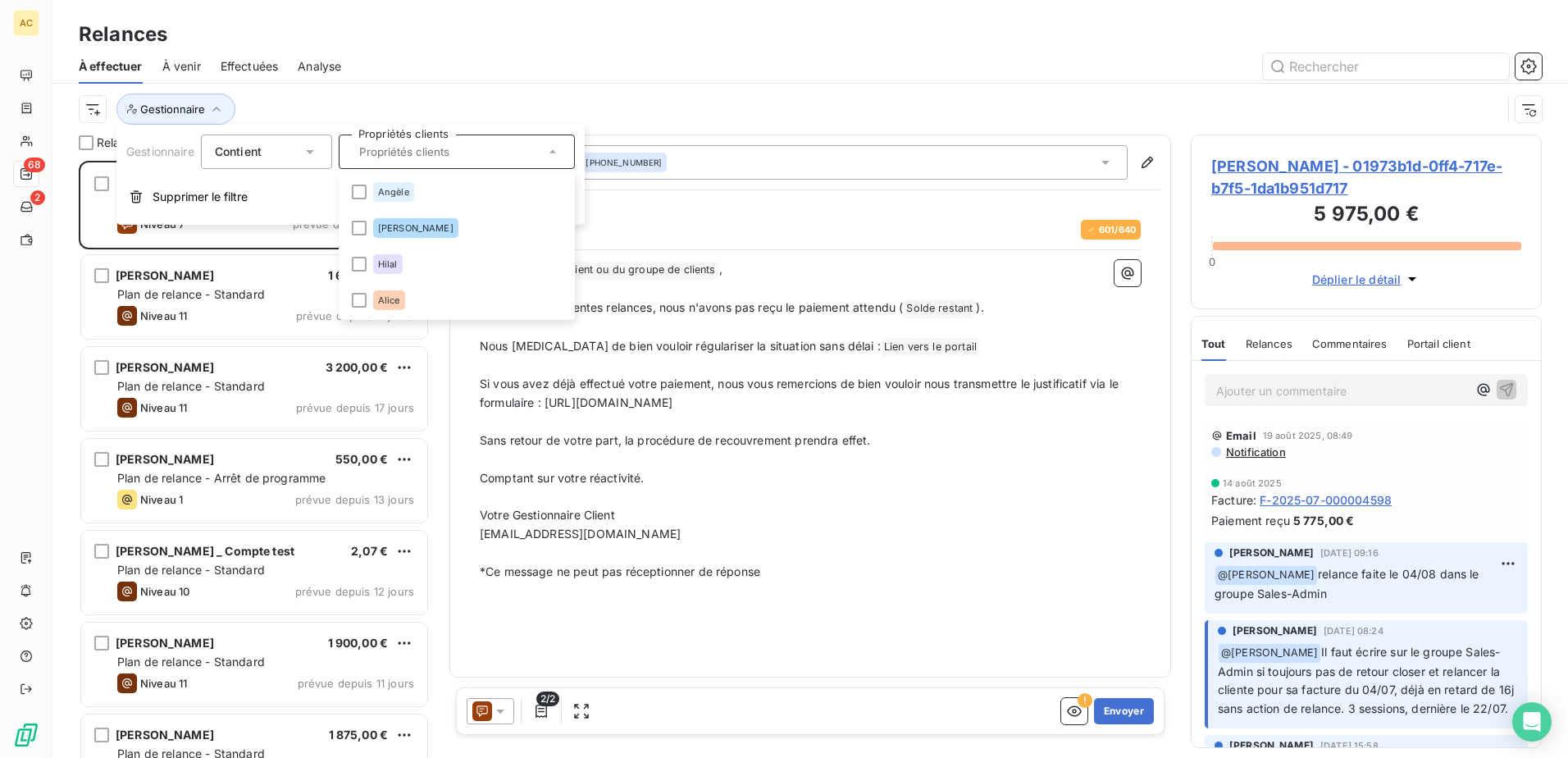
click at [492, 64] on div at bounding box center [950, 67] width 1180 height 26
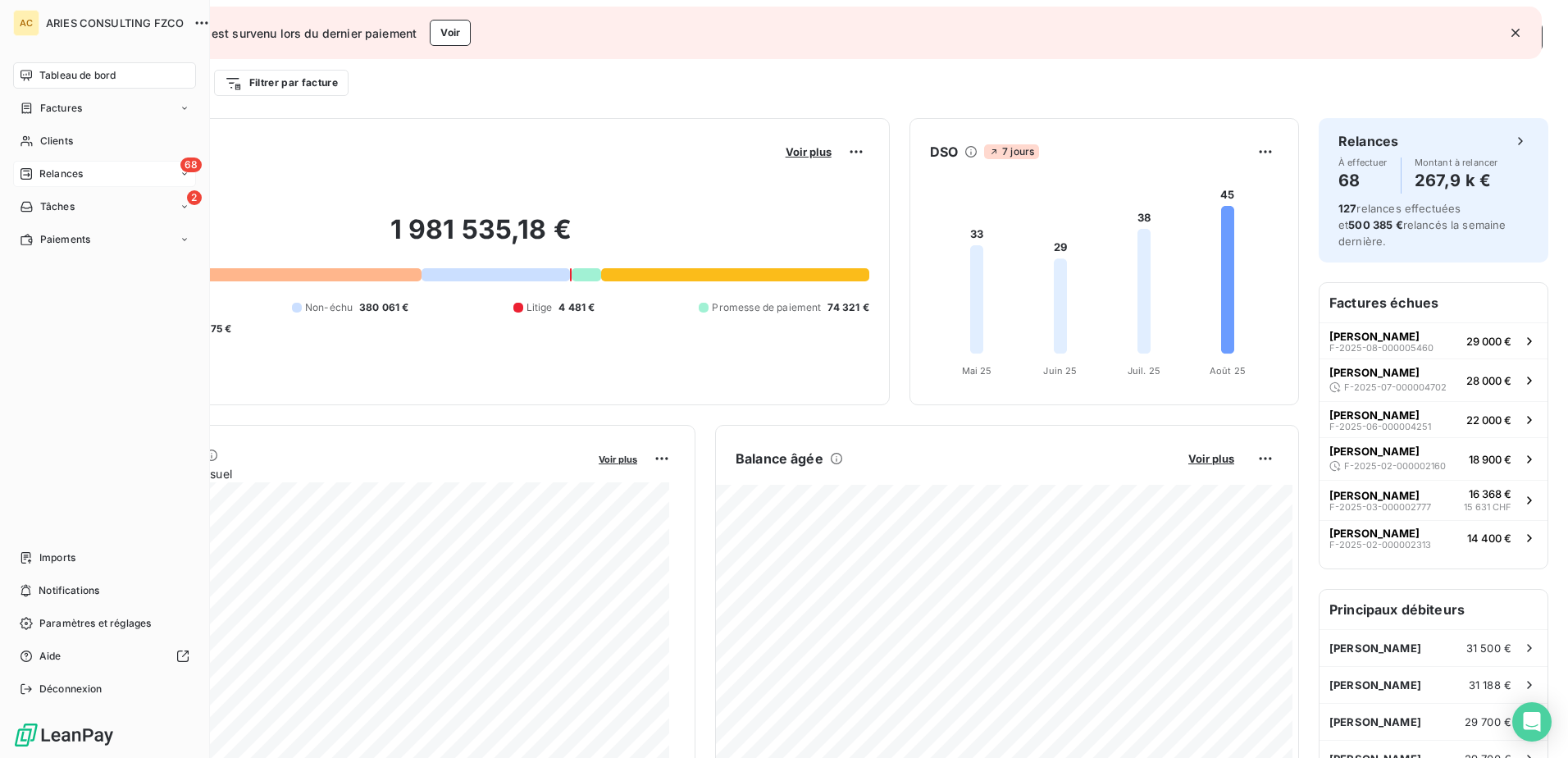
click at [40, 169] on span "Relances" at bounding box center [61, 173] width 43 height 14
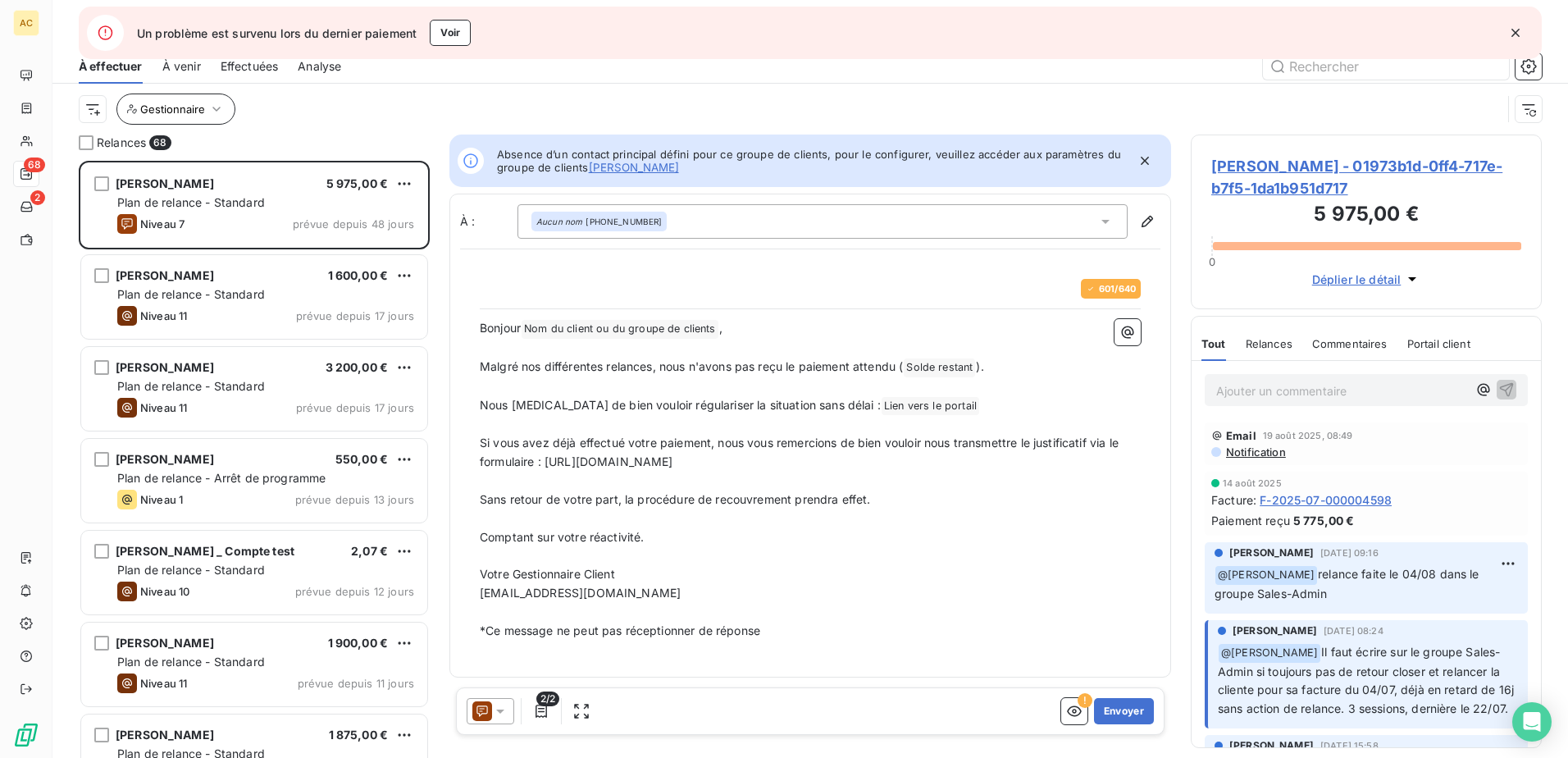
scroll to position [13, 13]
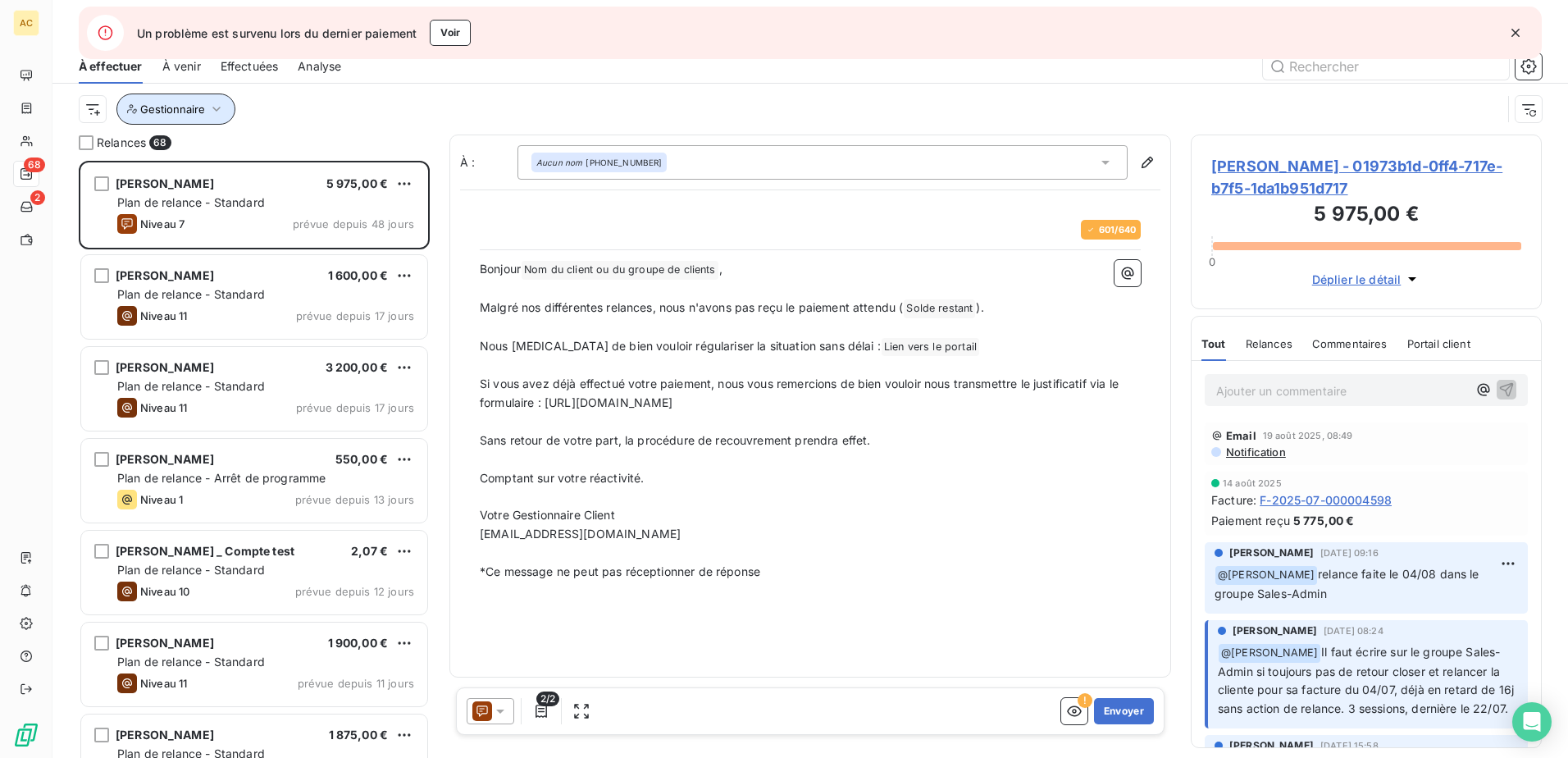
click at [187, 111] on span "Gestionnaire" at bounding box center [173, 108] width 65 height 13
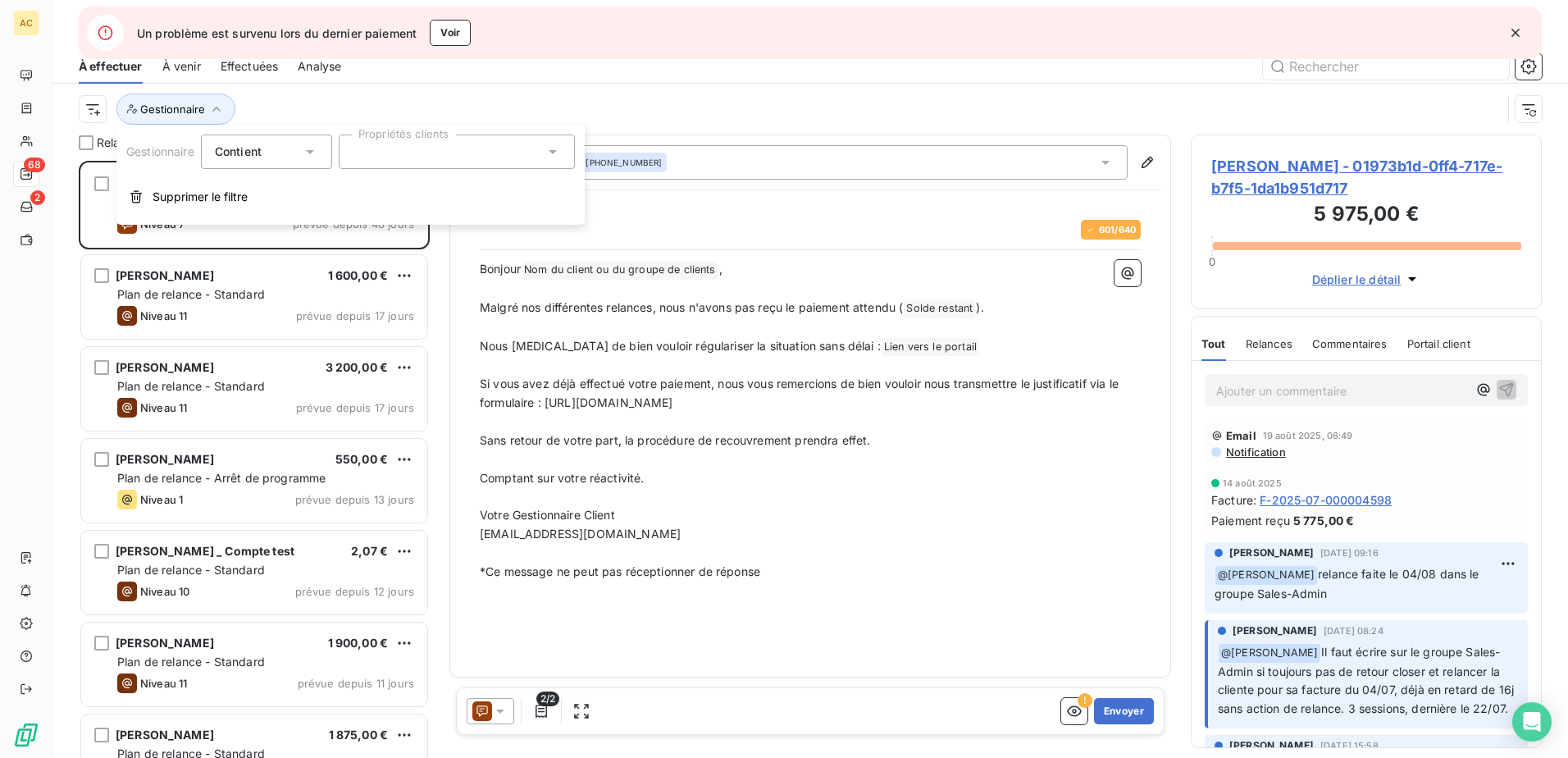
click at [438, 153] on div at bounding box center [456, 152] width 236 height 34
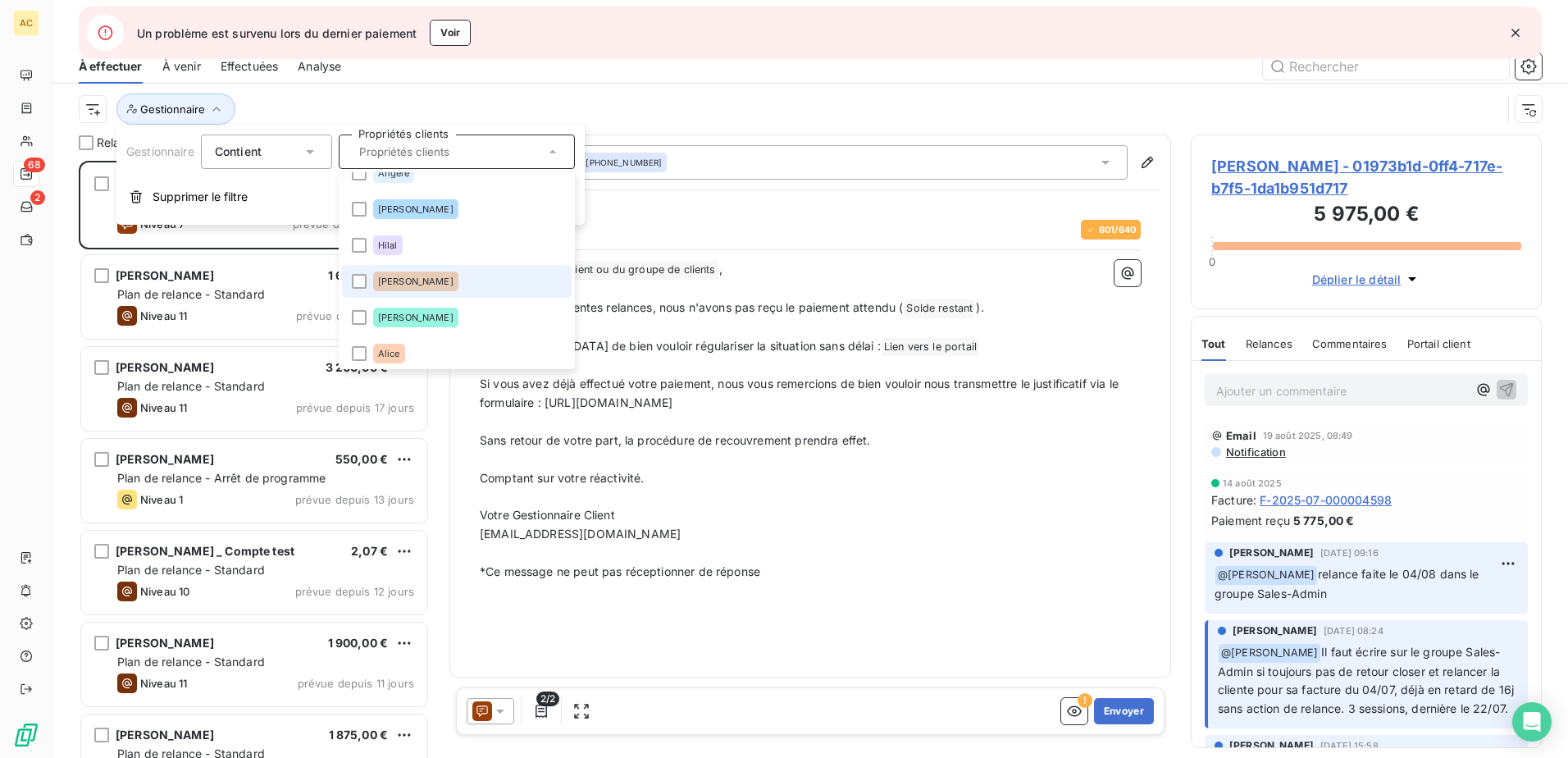
scroll to position [23, 0]
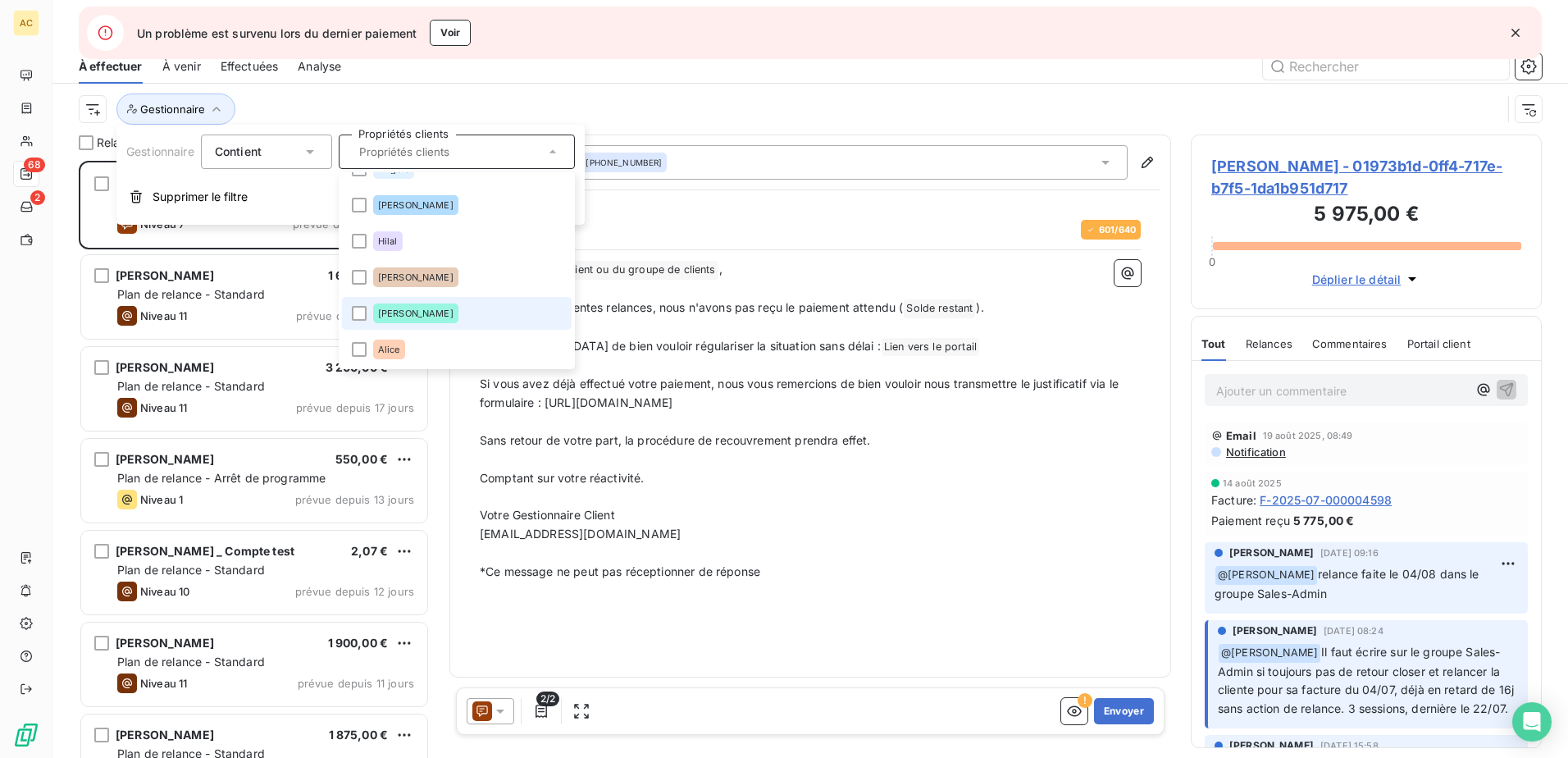
click at [456, 320] on li "Valérie, Alice" at bounding box center [456, 313] width 229 height 32
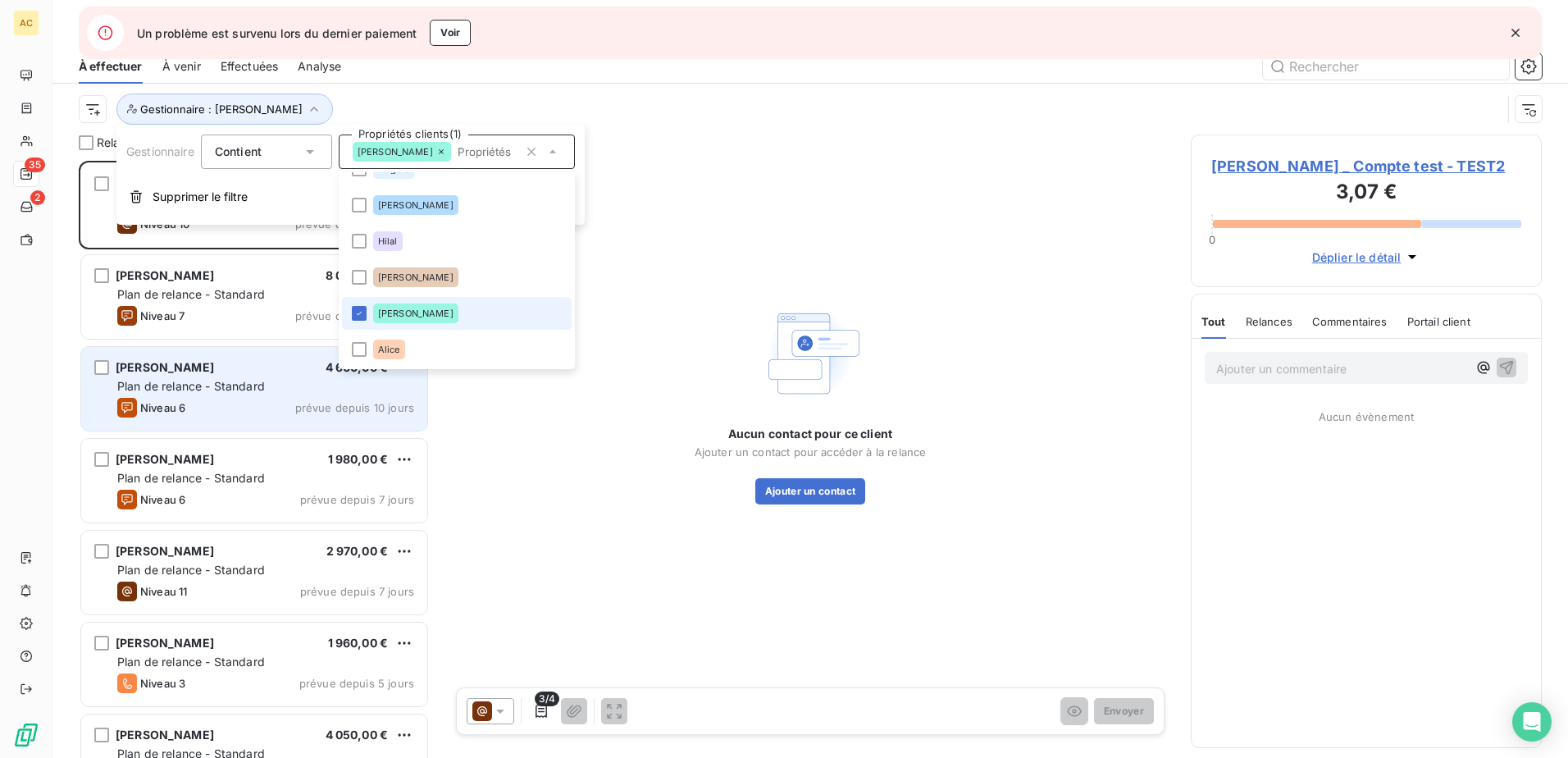
scroll to position [585, 338]
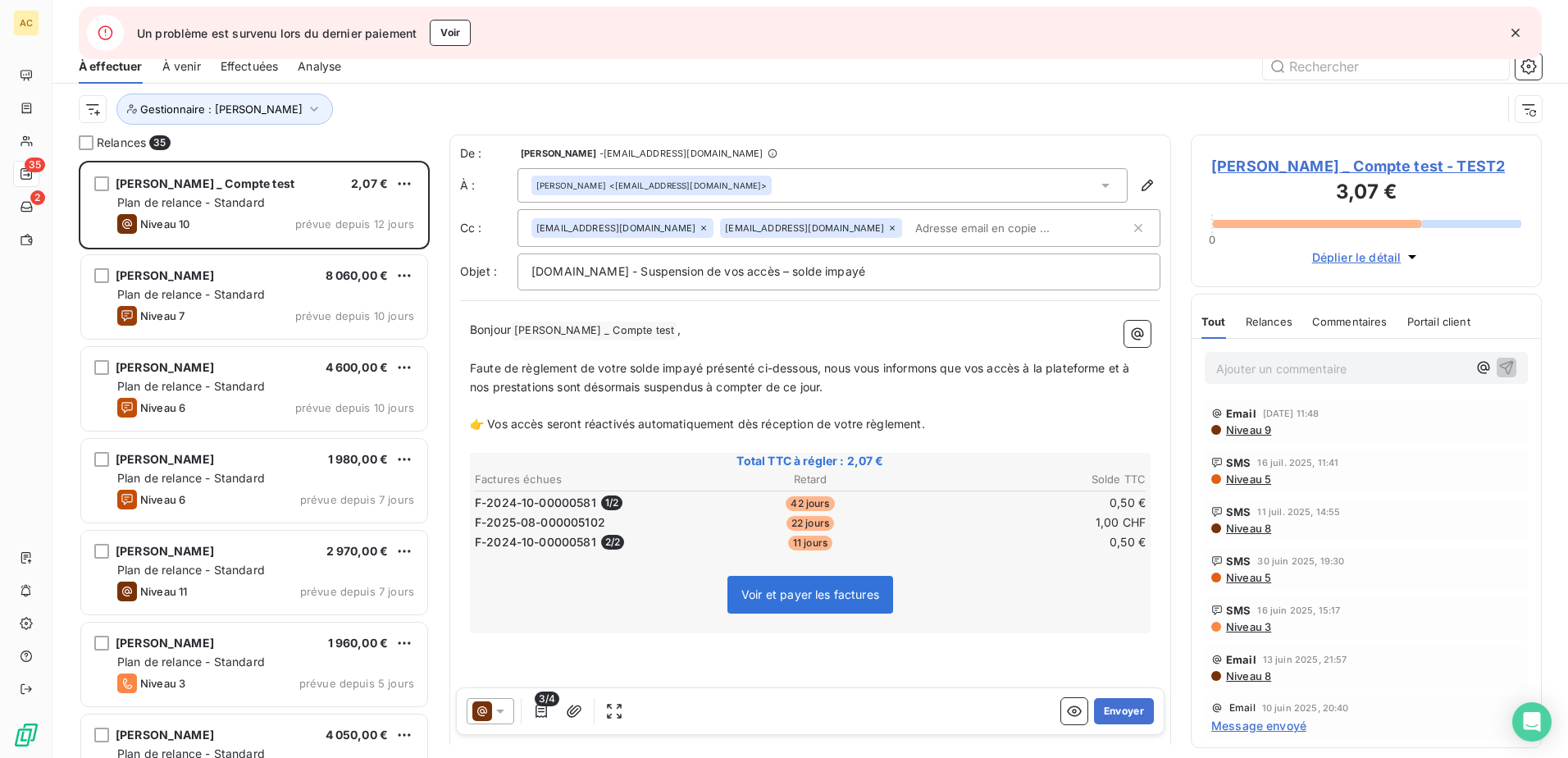
click at [650, 72] on div at bounding box center [950, 67] width 1180 height 26
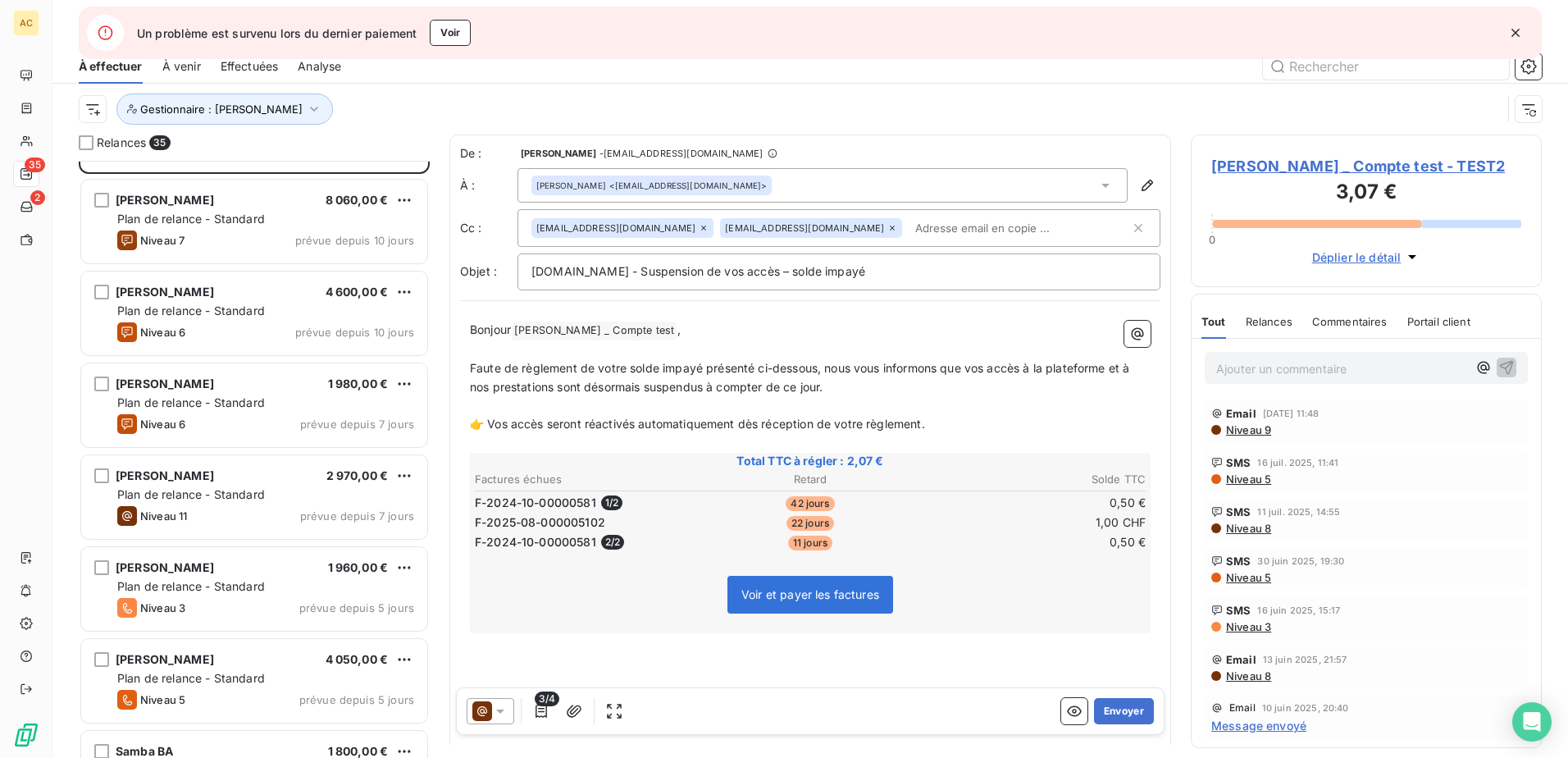
scroll to position [0, 0]
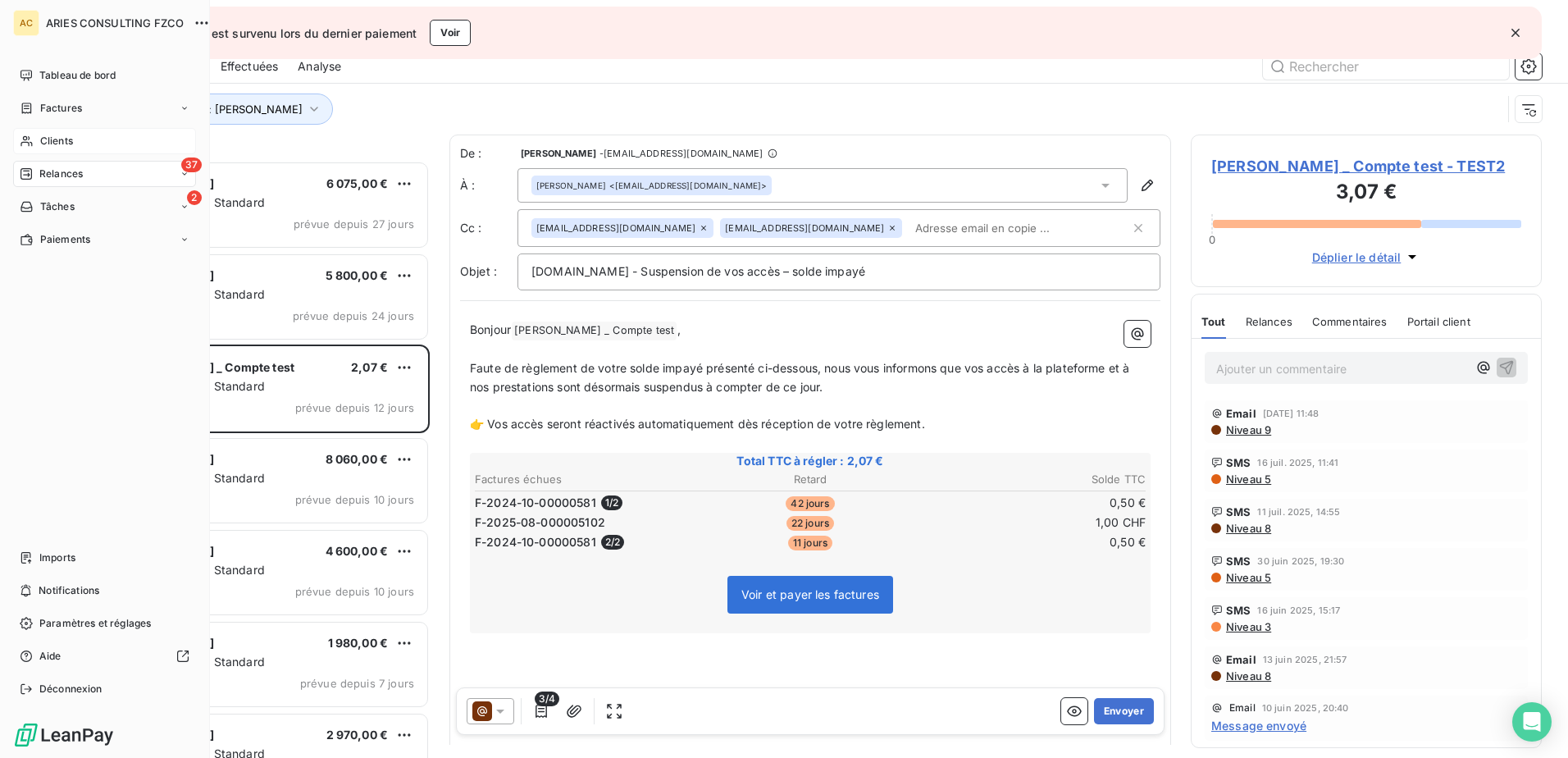
click at [43, 151] on div "Clients" at bounding box center [104, 141] width 183 height 26
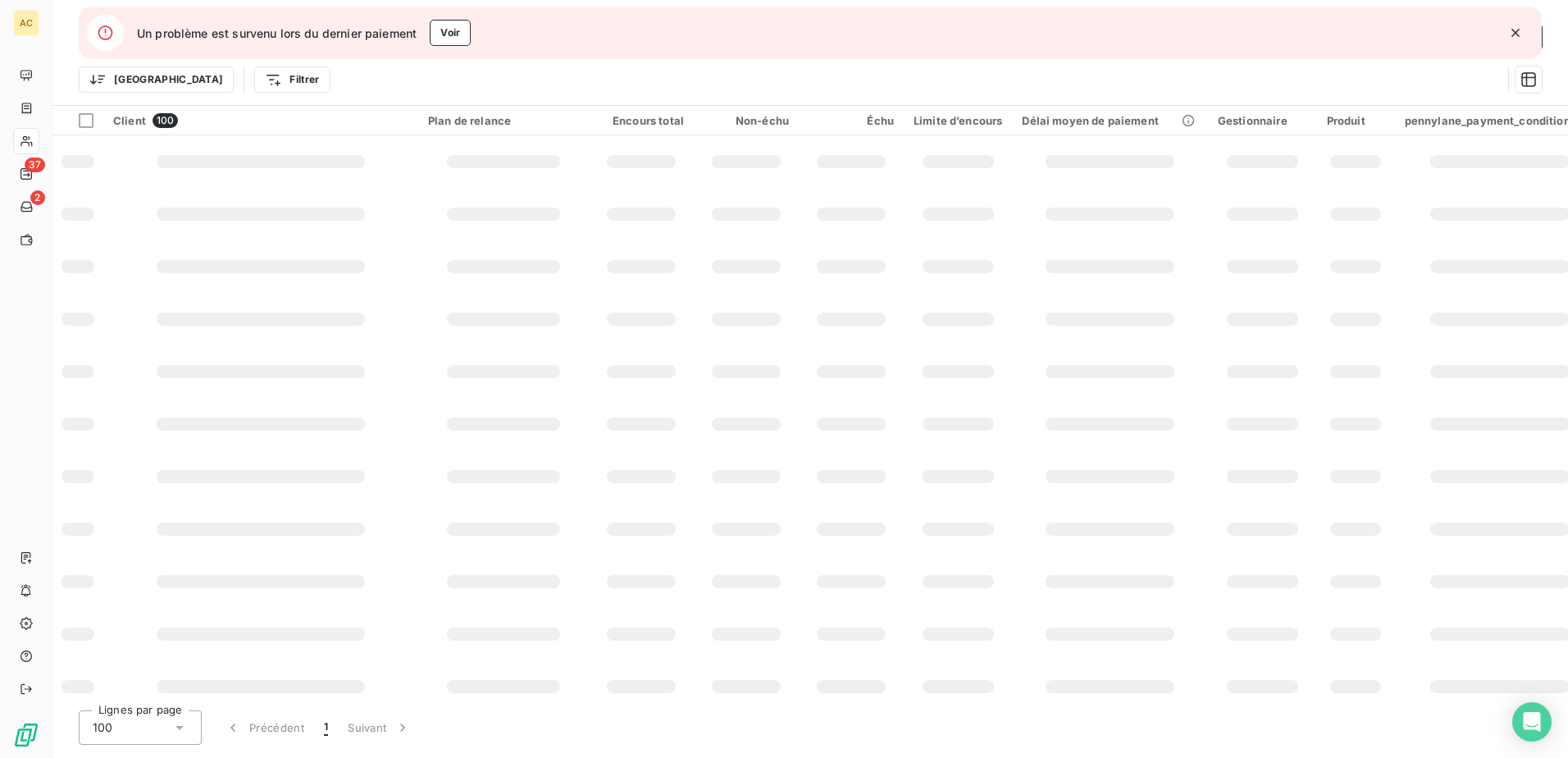
click at [1512, 31] on icon "button" at bounding box center [1515, 33] width 9 height 9
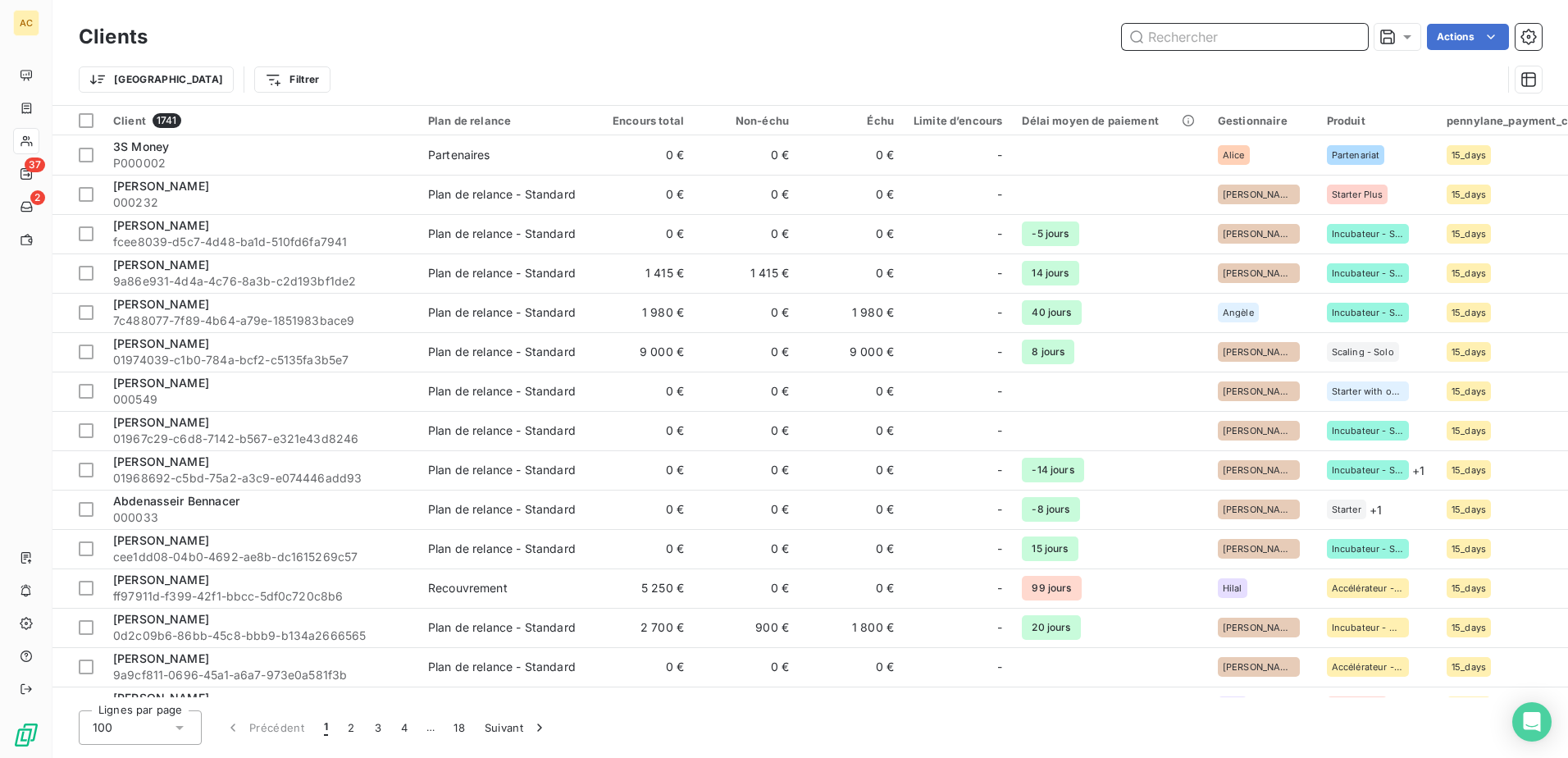
click at [1220, 32] on input "text" at bounding box center [1244, 37] width 246 height 26
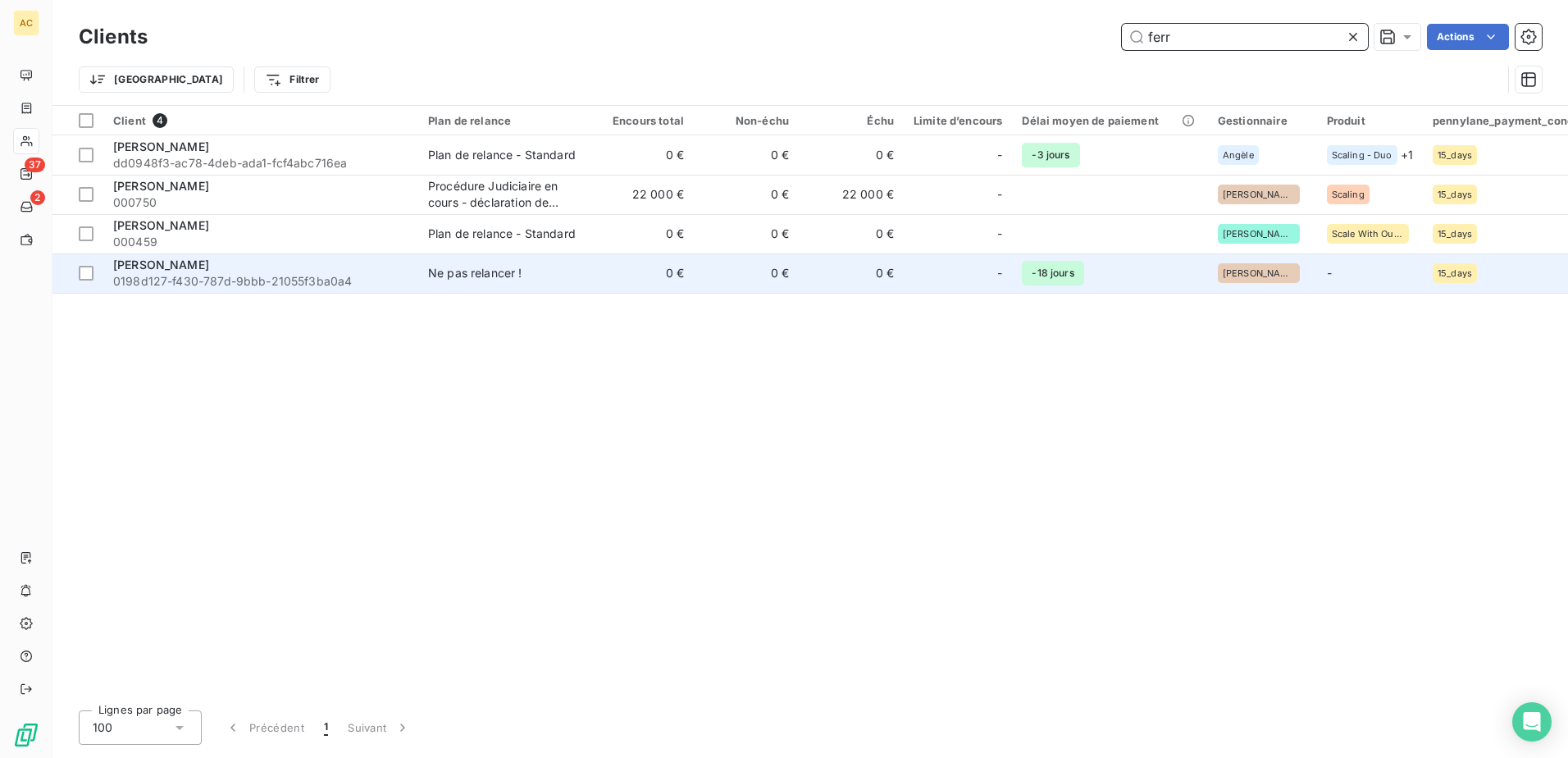
type input "ferr"
click at [154, 275] on span "0198d127-f430-787d-9bbb-21055f3ba0a4" at bounding box center [261, 281] width 295 height 16
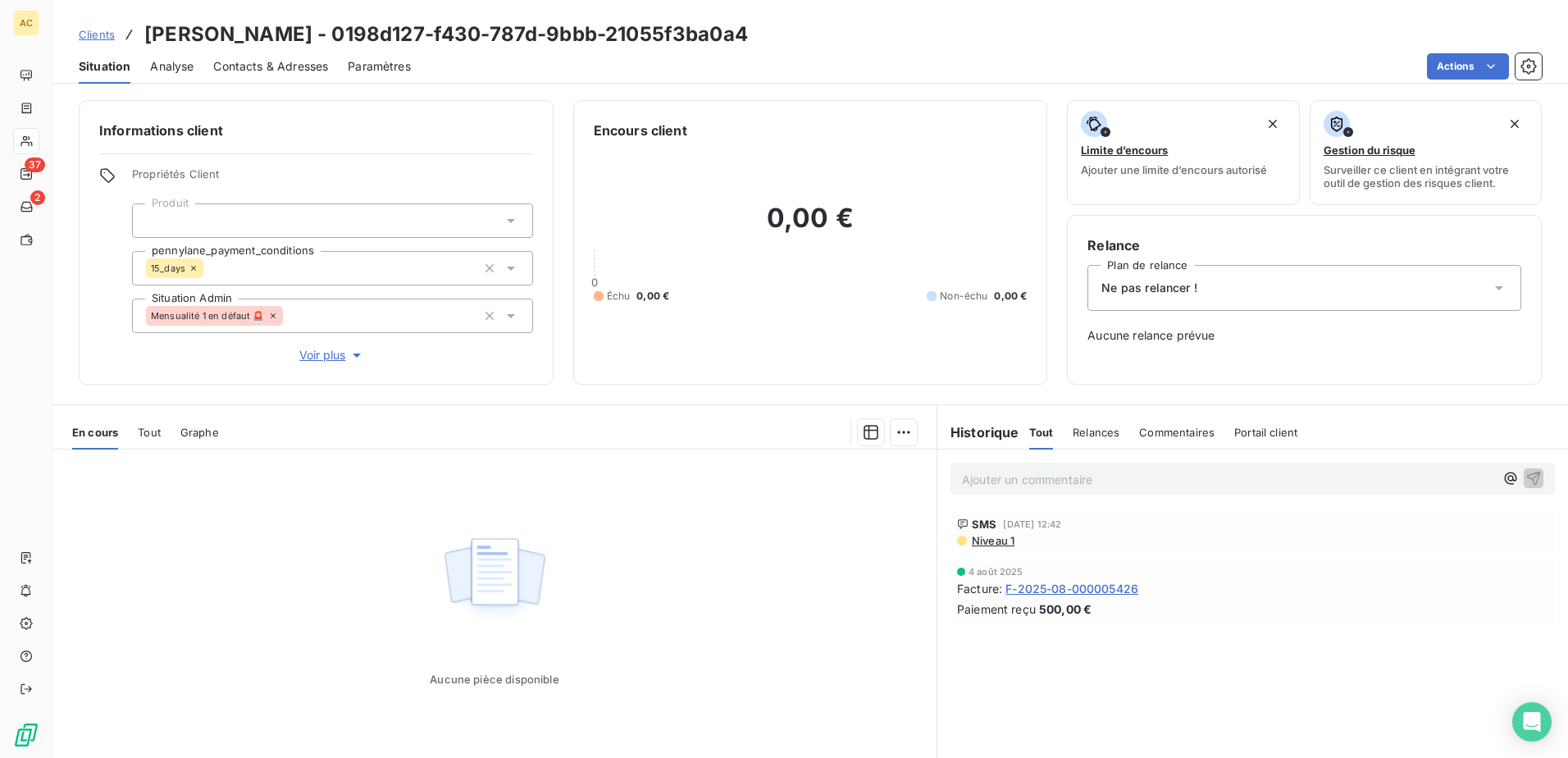
click at [1050, 480] on p "Ajouter un commentaire ﻿" at bounding box center [1228, 479] width 532 height 20
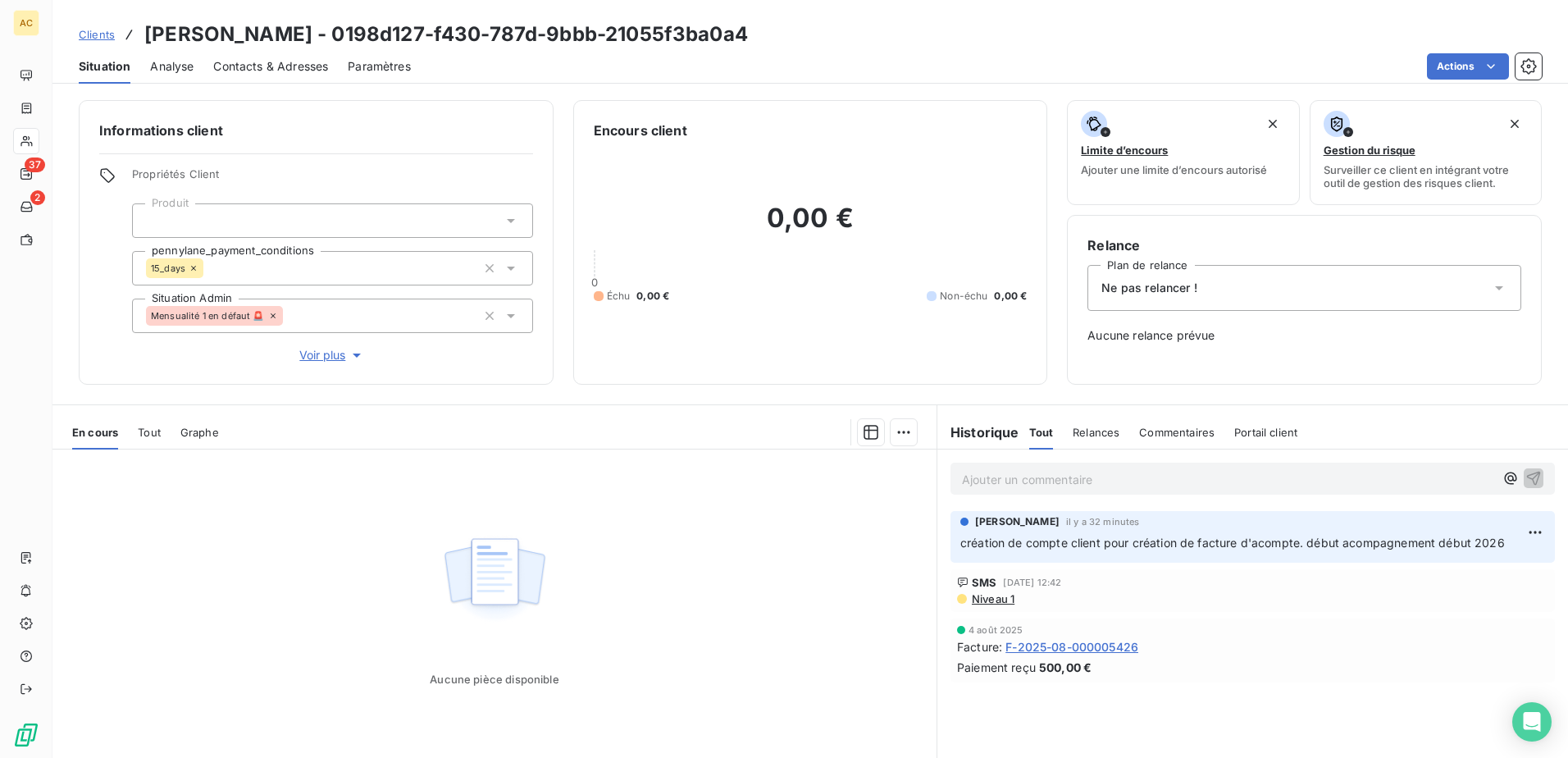
click at [106, 32] on span "Clients" at bounding box center [96, 34] width 36 height 13
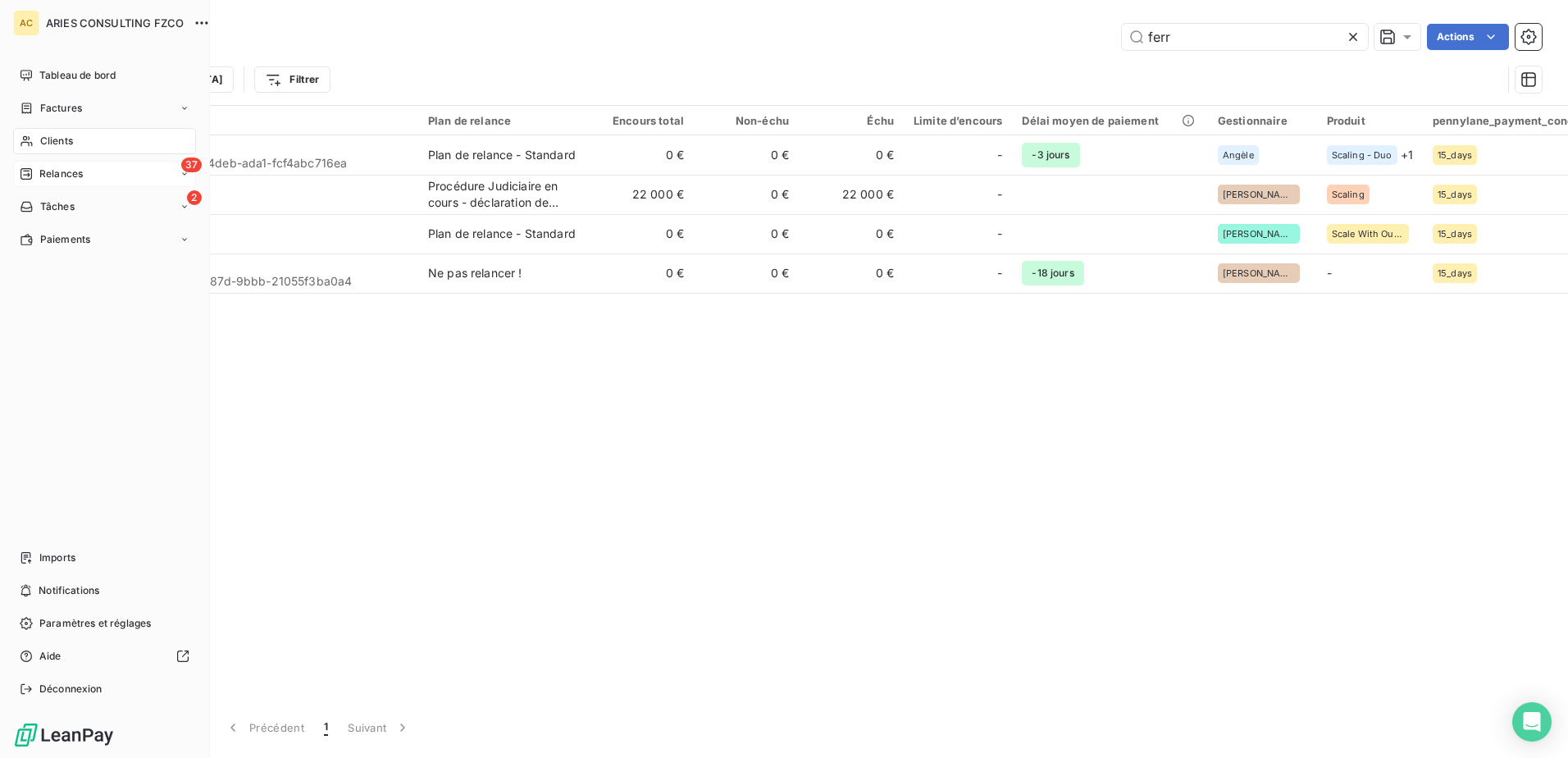
click at [41, 179] on span "Relances" at bounding box center [61, 173] width 43 height 14
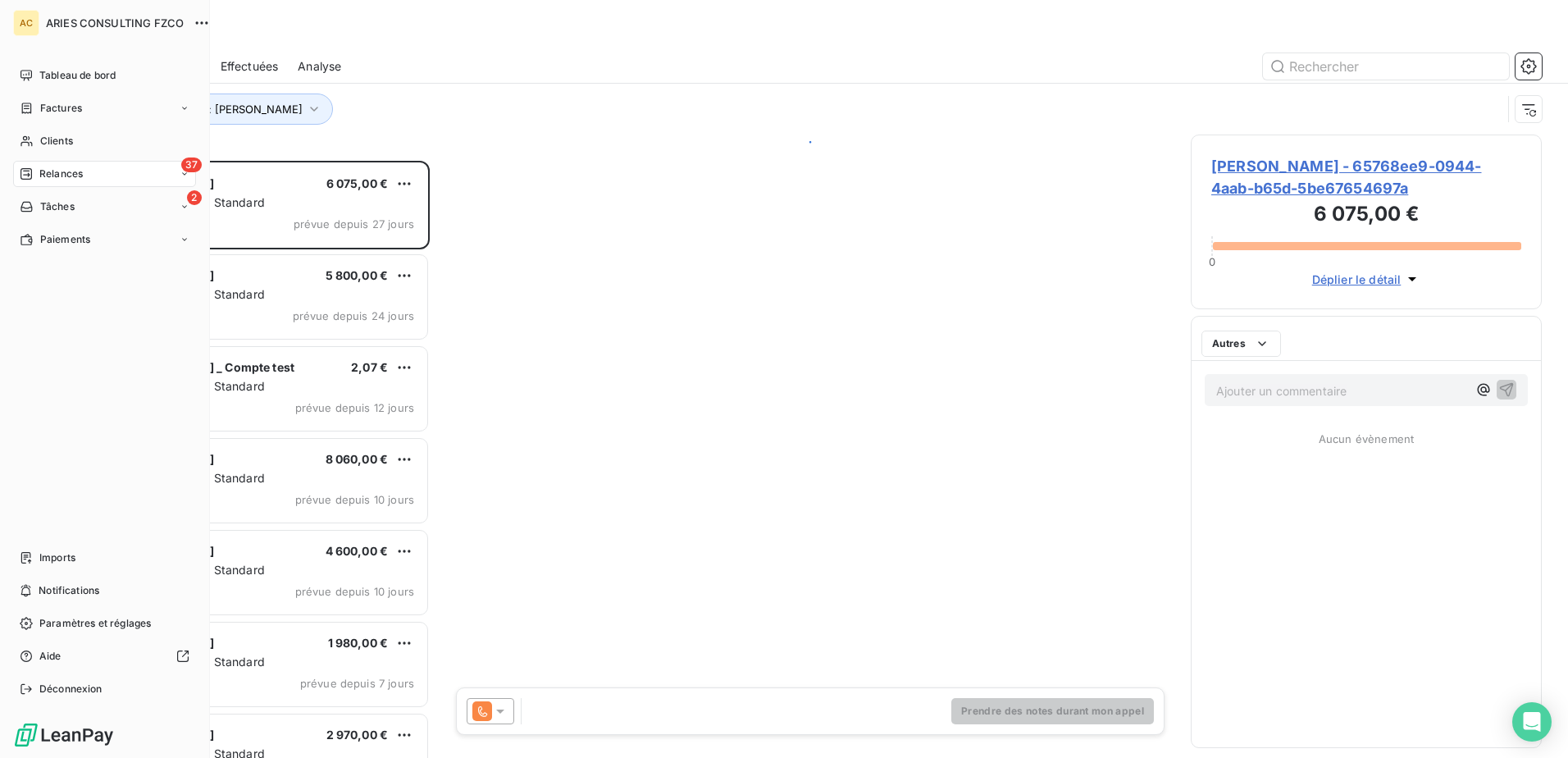
scroll to position [585, 338]
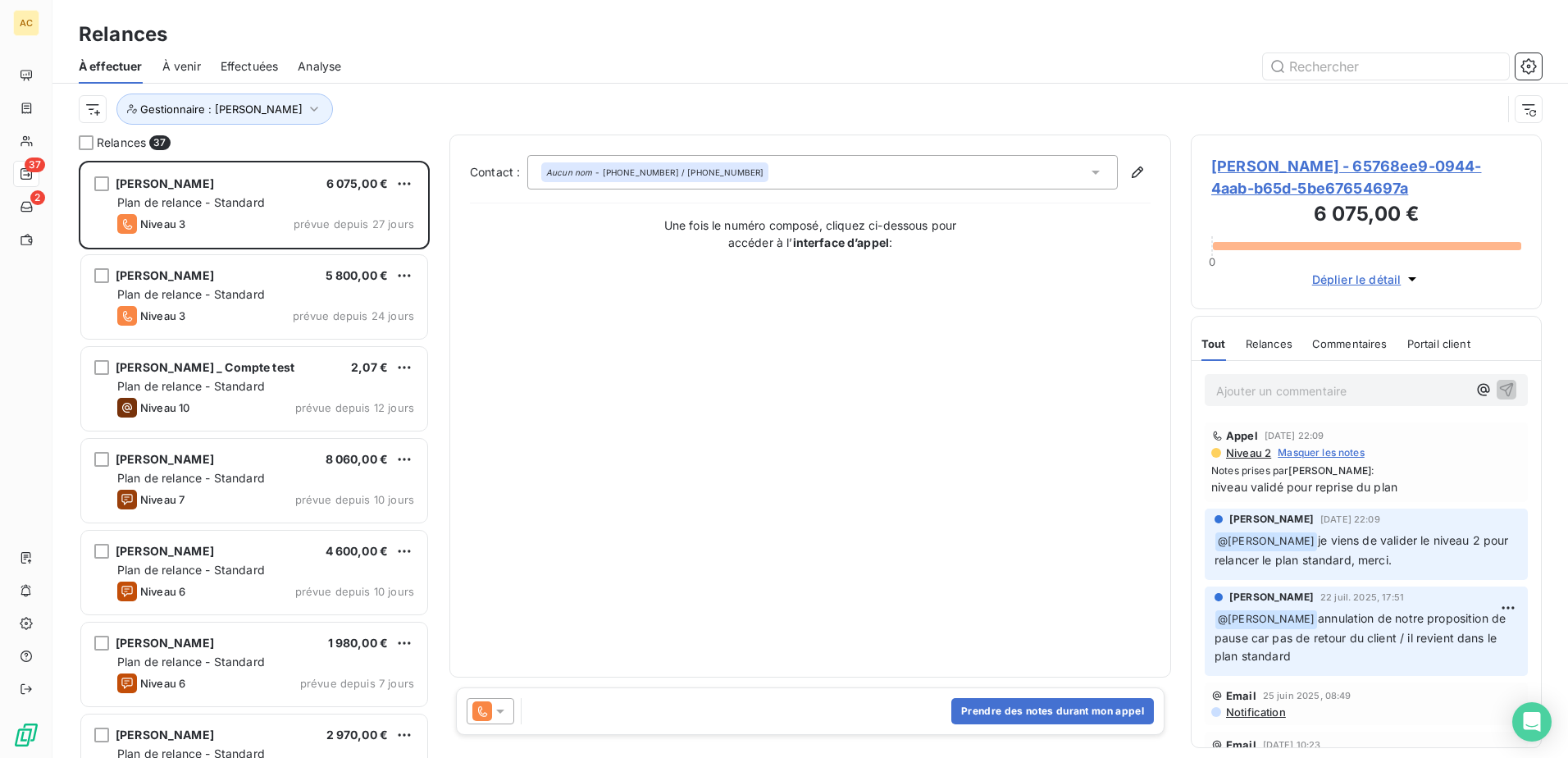
click at [458, 70] on div at bounding box center [950, 67] width 1180 height 26
click at [89, 118] on html "AC 37 2 Relances À effectuer À venir Effectuées Analyse Gestionnaire : Valérie,…" at bounding box center [784, 379] width 1568 height 758
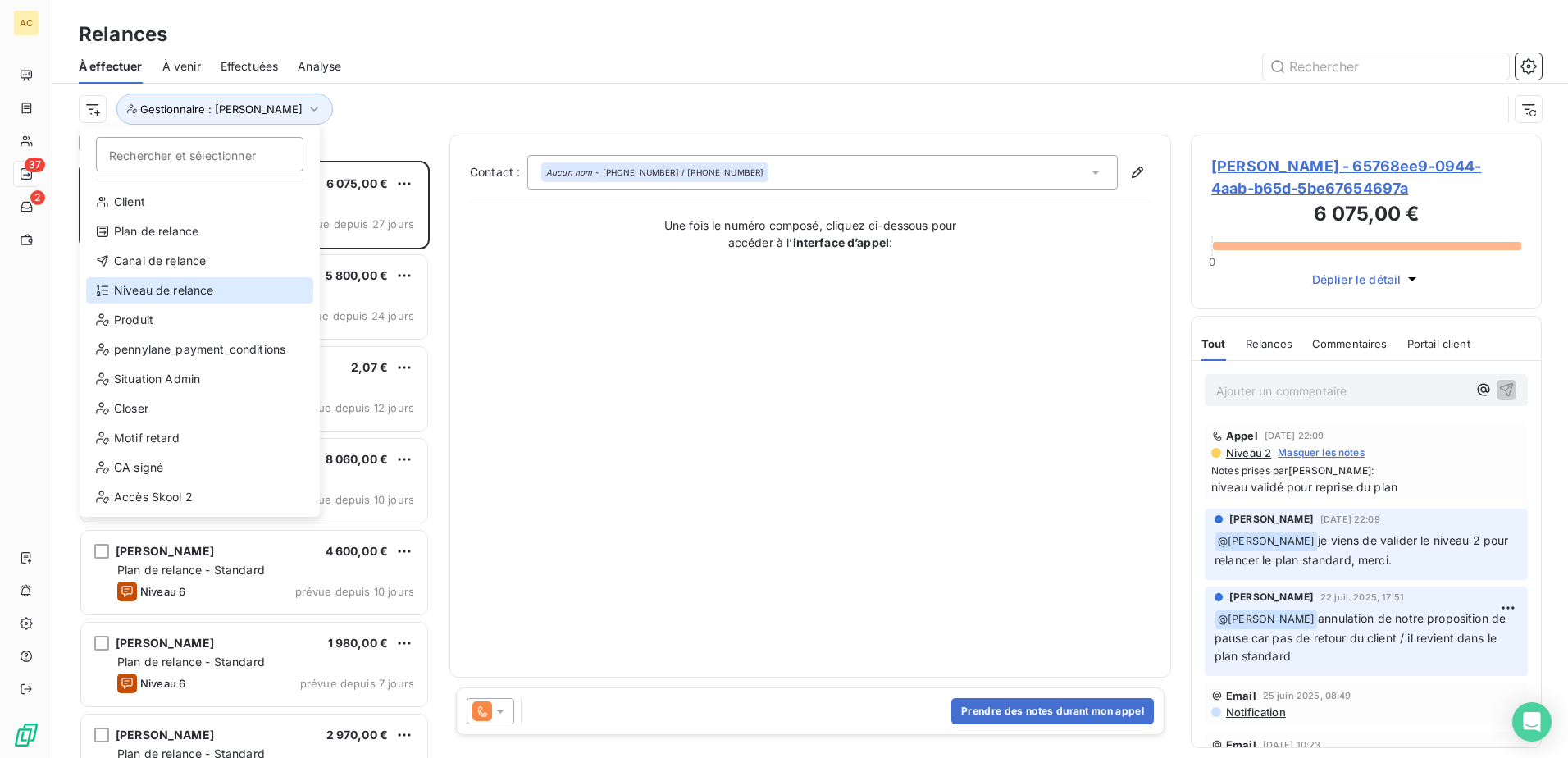
click at [208, 292] on div "Niveau de relance" at bounding box center [199, 290] width 228 height 26
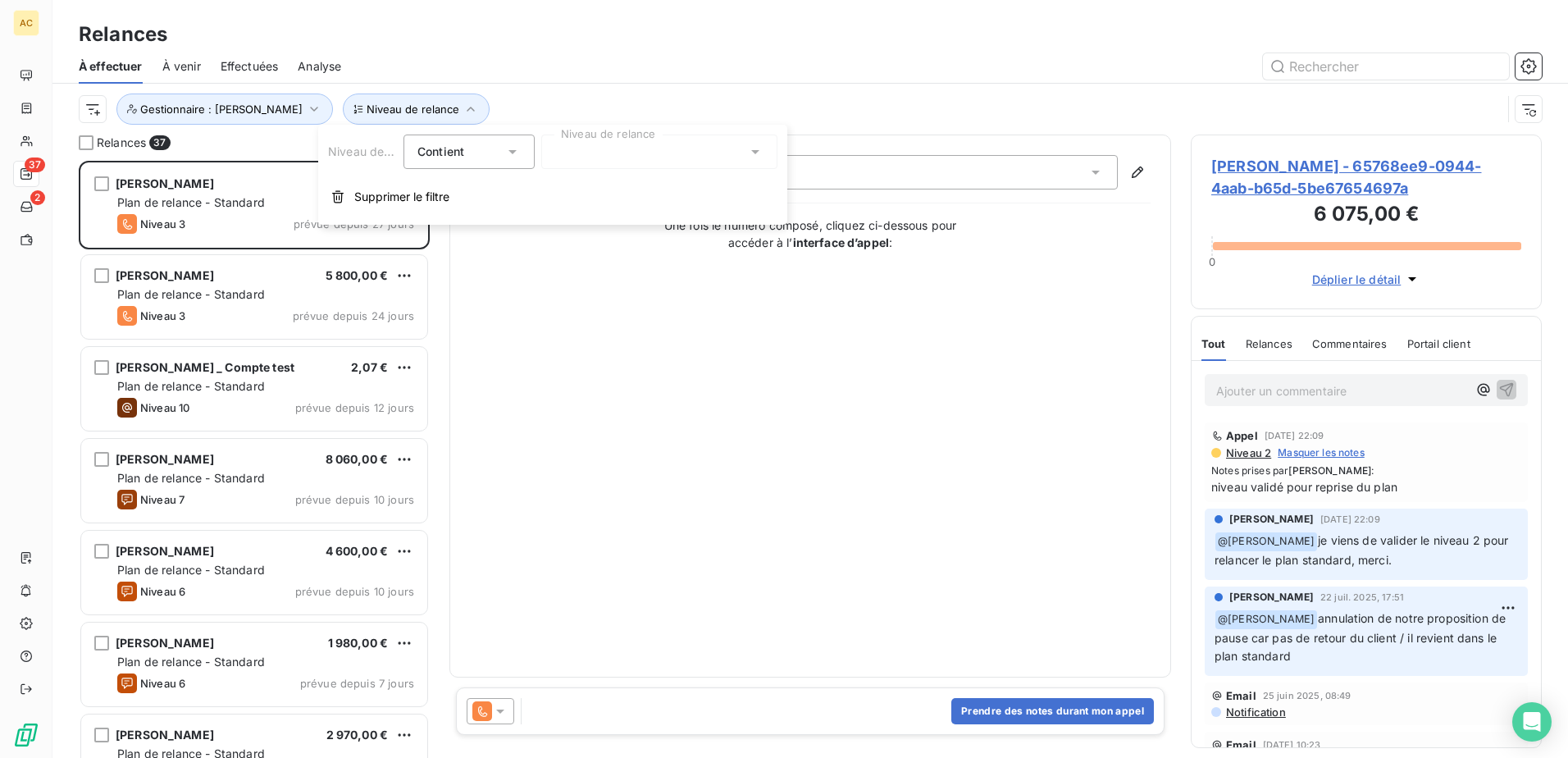
click at [596, 155] on div at bounding box center [659, 152] width 236 height 34
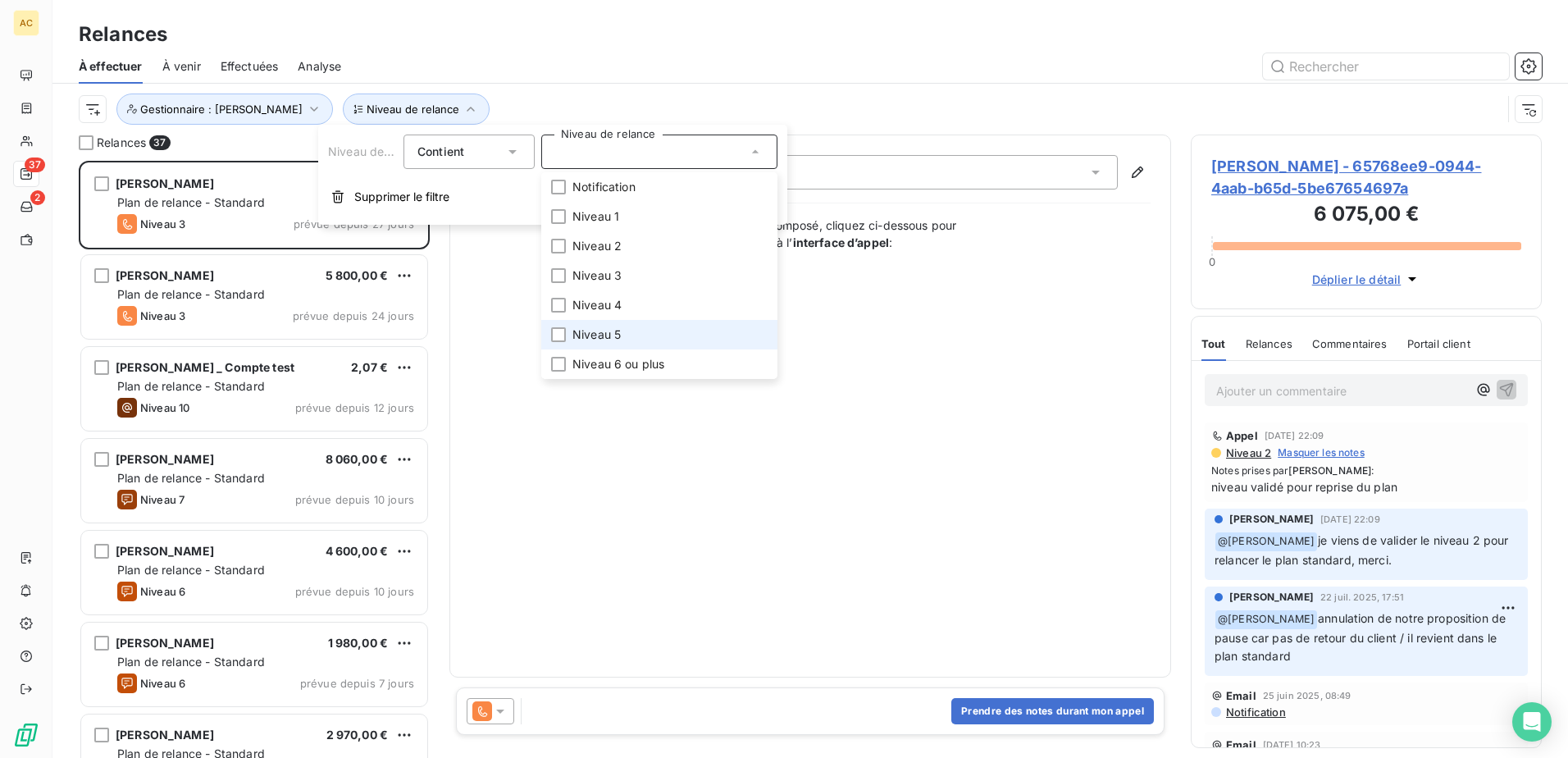
click at [599, 336] on span "Niveau 5" at bounding box center [597, 334] width 49 height 16
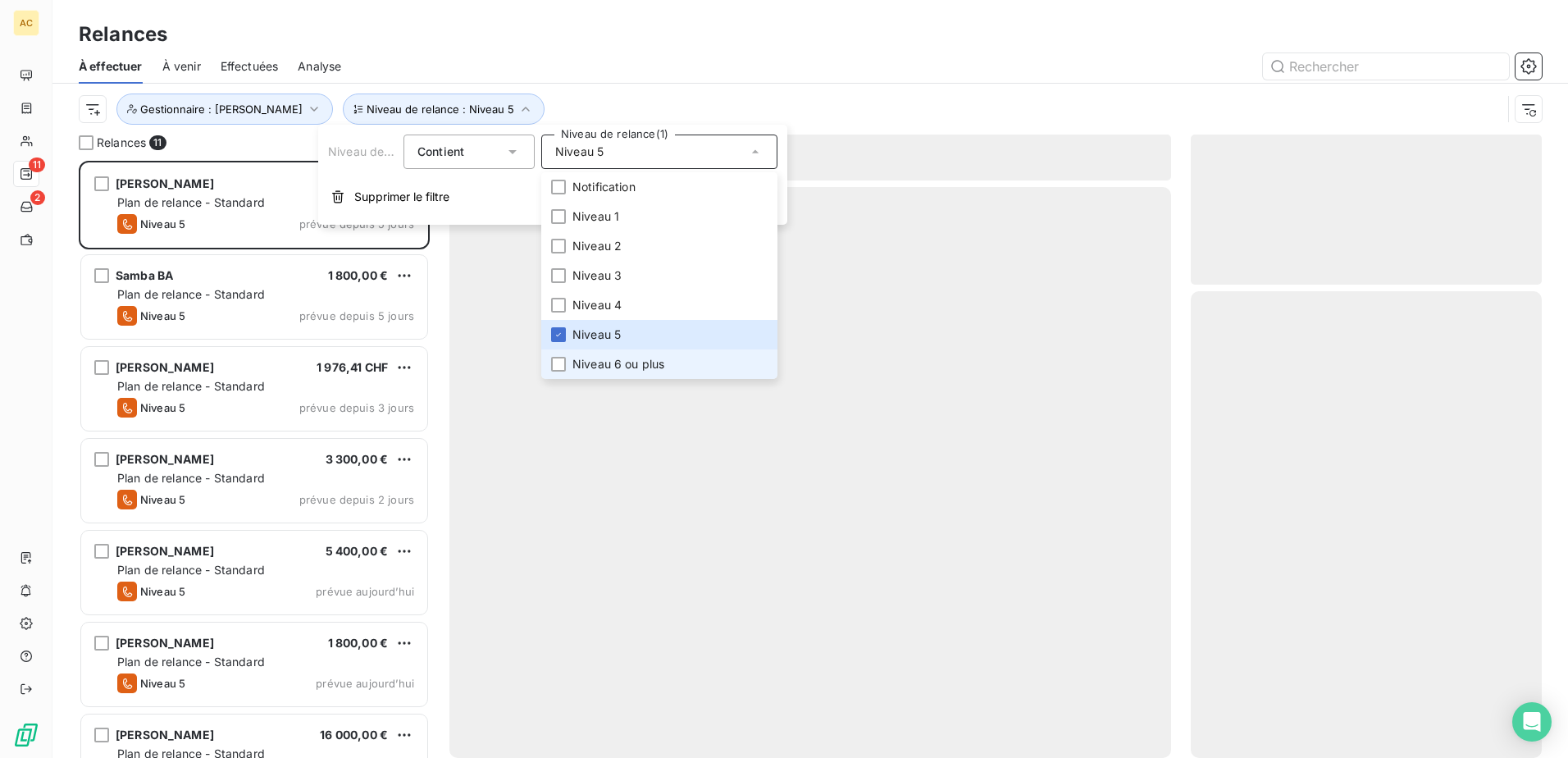
scroll to position [585, 338]
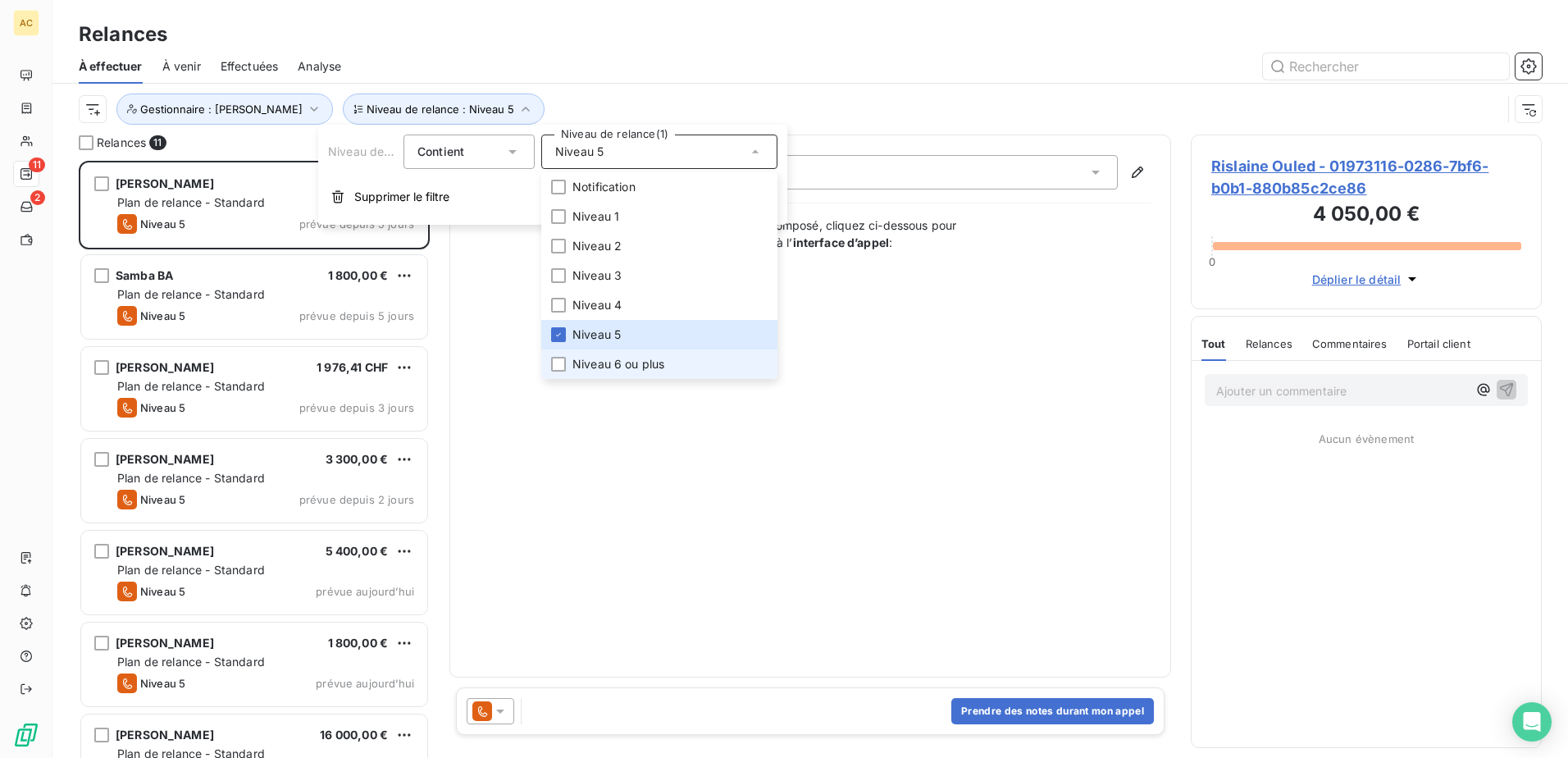
click at [597, 371] on span "Niveau 6 ou plus" at bounding box center [619, 364] width 92 height 16
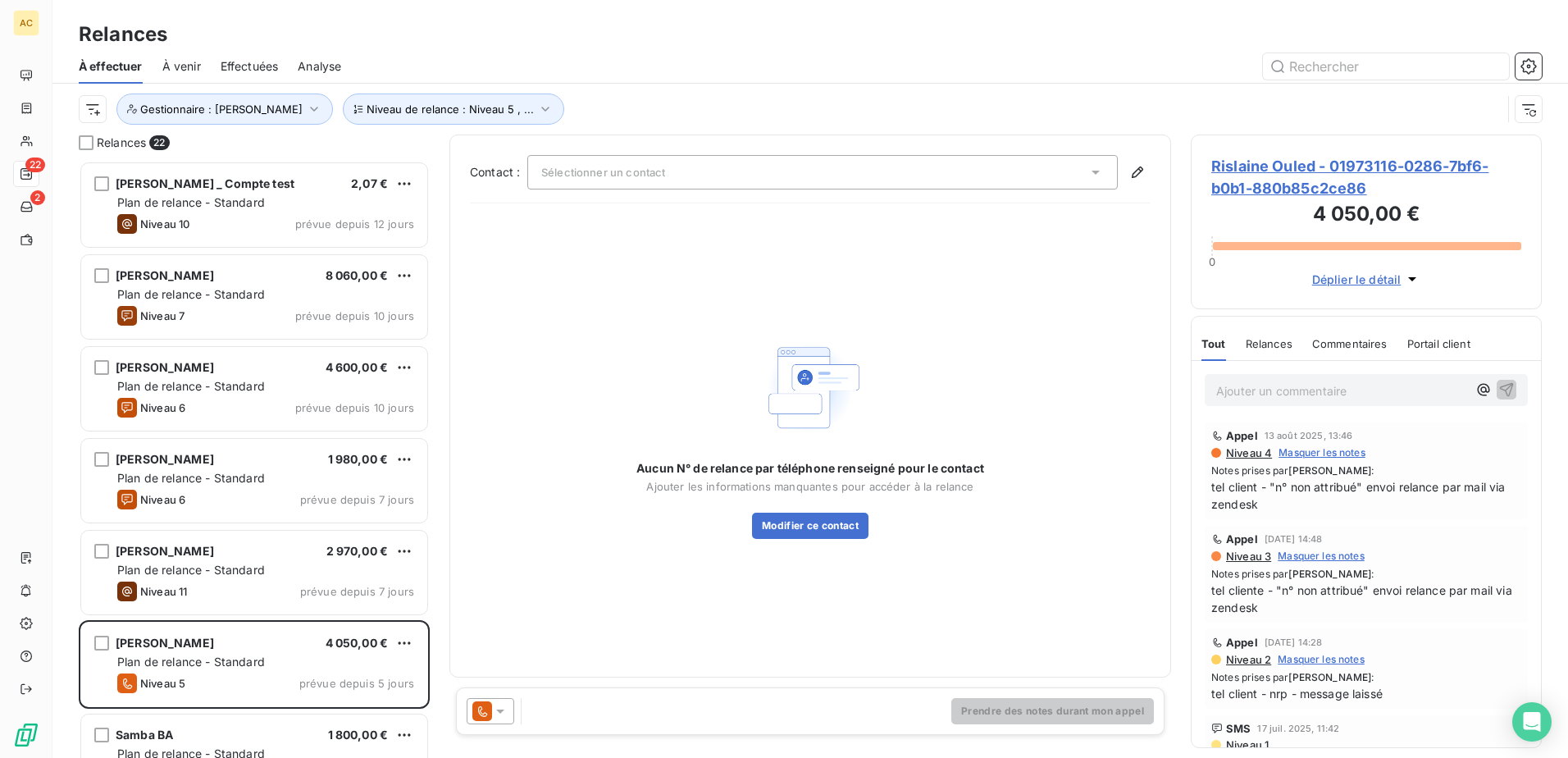
click at [694, 62] on div at bounding box center [950, 67] width 1180 height 26
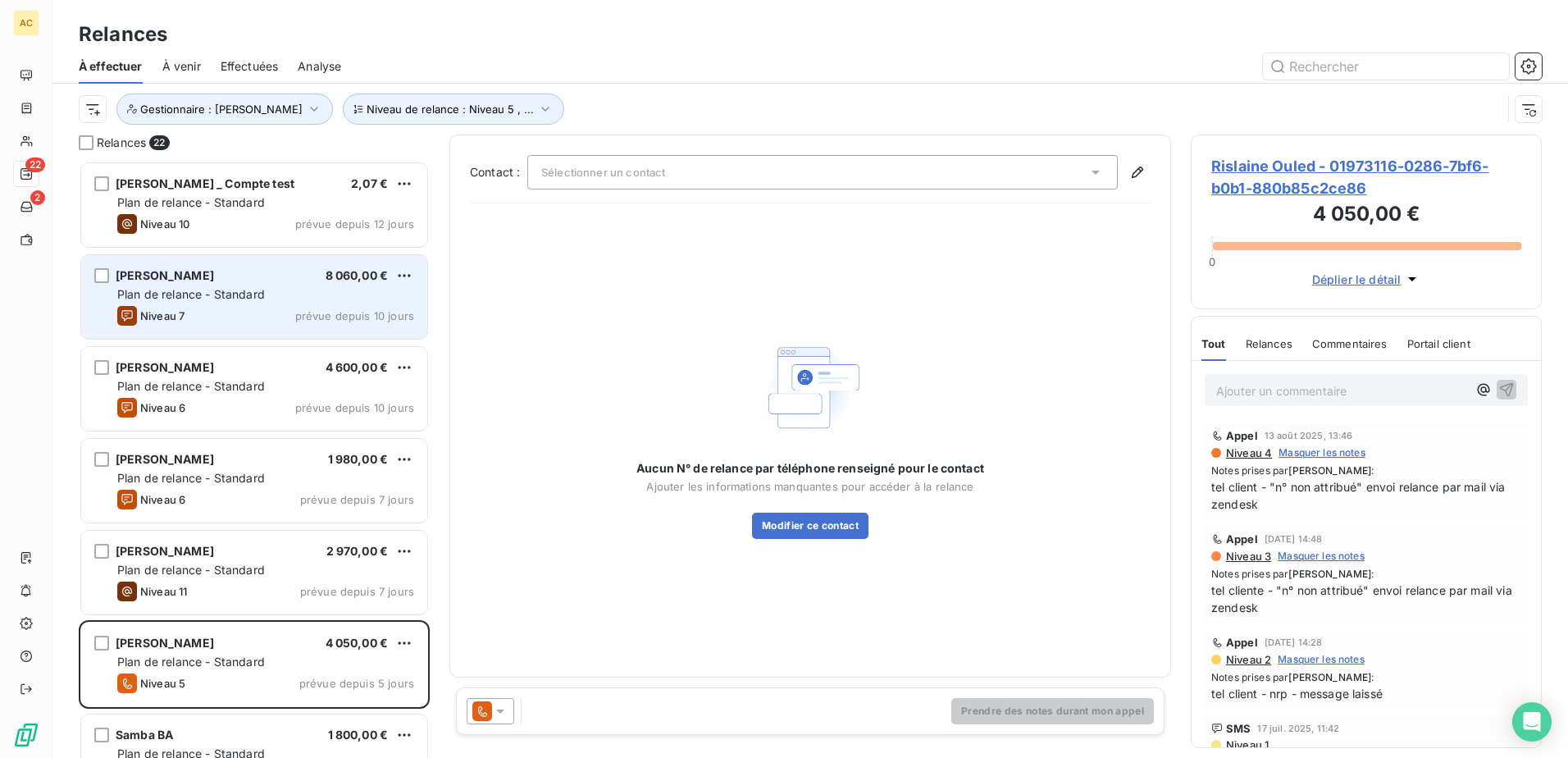
click at [237, 292] on span "Plan de relance - Standard" at bounding box center [191, 294] width 147 height 14
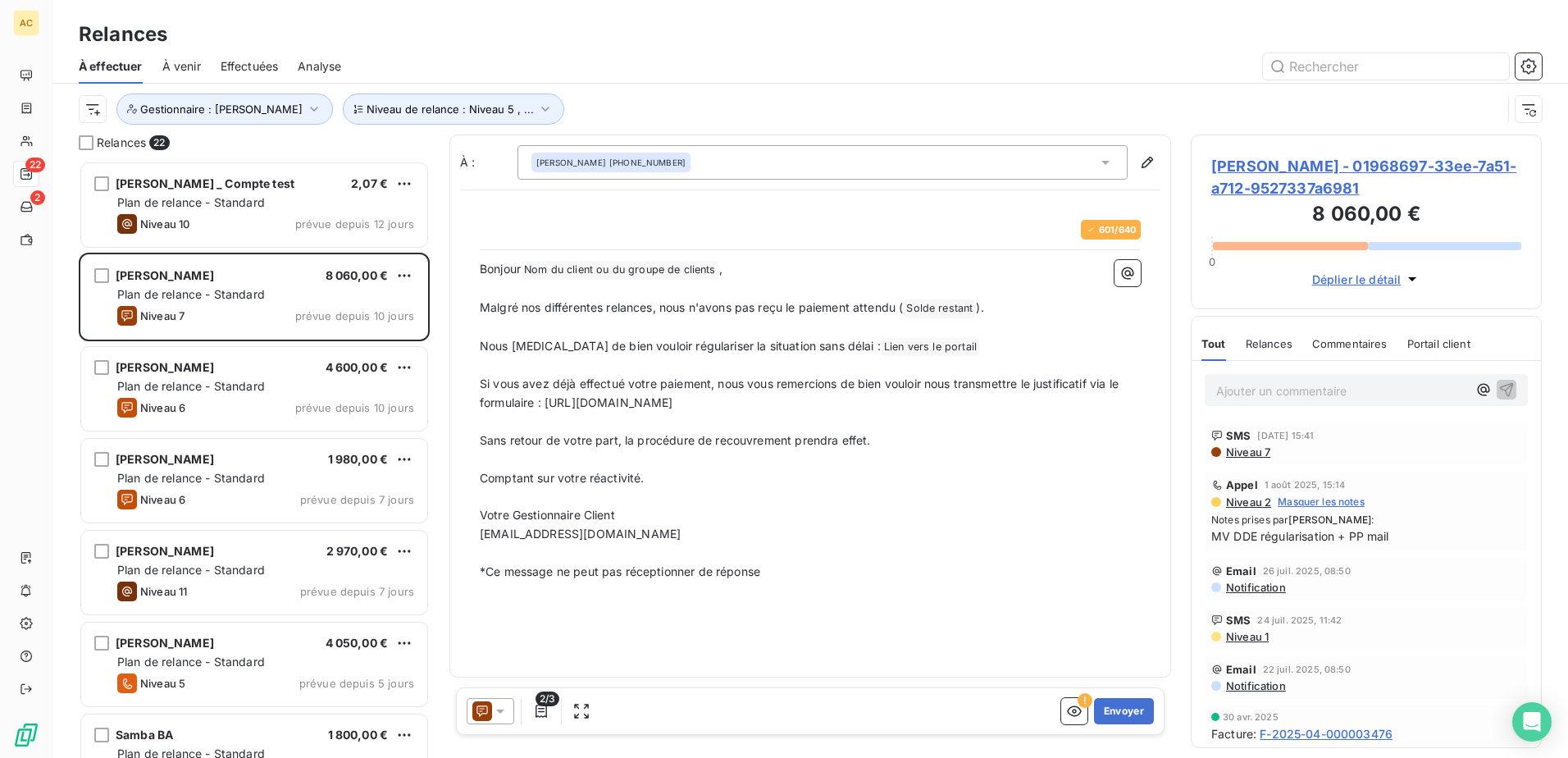
click at [542, 277] on span "Nom du client ou du groupe de clients ﻿" at bounding box center [620, 270] width 197 height 19
drag, startPoint x: 546, startPoint y: 269, endPoint x: 728, endPoint y: 269, distance: 182.0
click at [728, 269] on p "Bonjour Nom du client ou du groupe de clients ﻿ ," at bounding box center [810, 269] width 660 height 20
click at [846, 271] on p "Bonjour Nom du client ou du groupe de clients ﻿ ," at bounding box center [810, 269] width 660 height 20
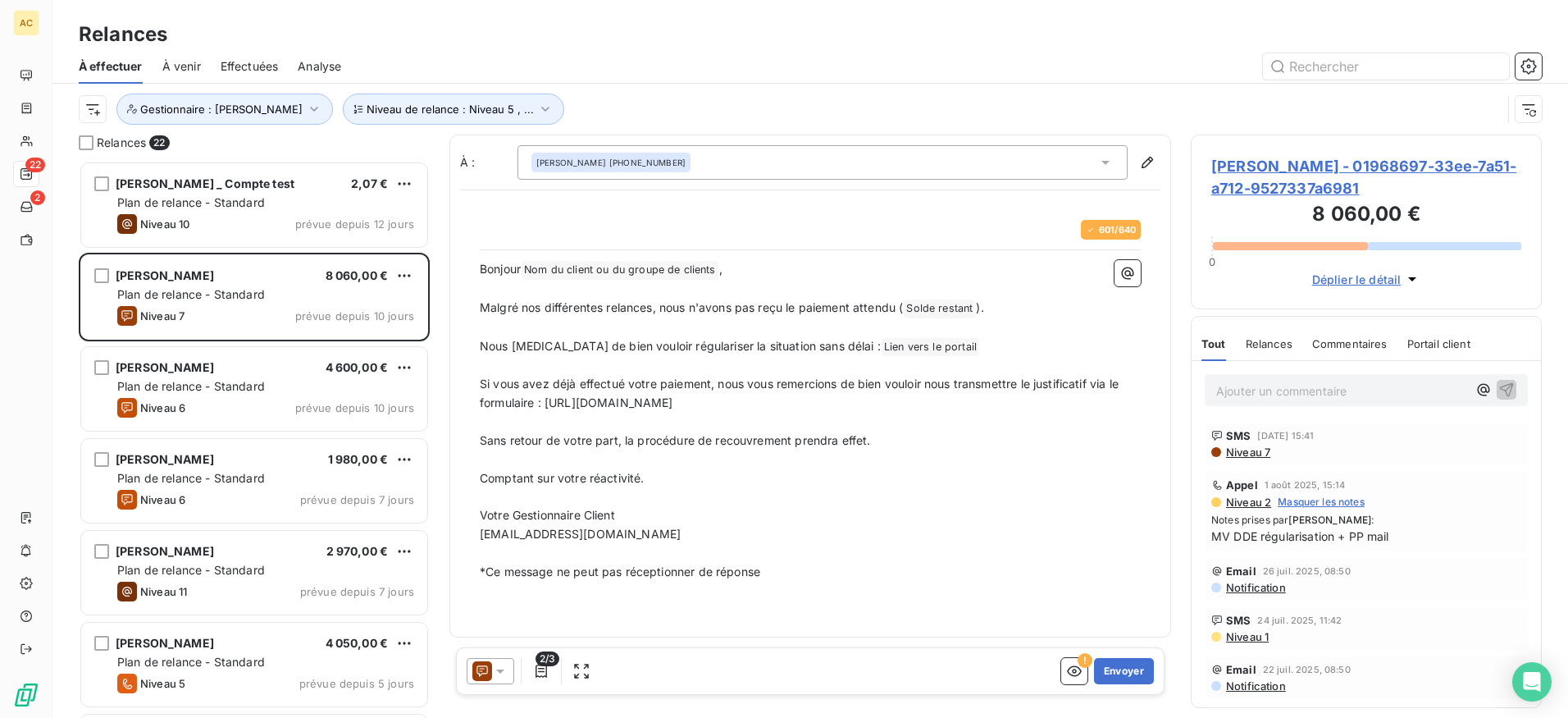
click at [602, 345] on span "Nous [MEDICAL_DATA] de bien vouloir régulariser la situation sans délai :" at bounding box center [680, 345] width 401 height 14
click at [692, 402] on span "Si vous avez déjà effectué votre paiement, nous vous remercions de bien vouloir…" at bounding box center [800, 393] width 642 height 32
click at [1103, 158] on icon at bounding box center [1104, 162] width 16 height 16
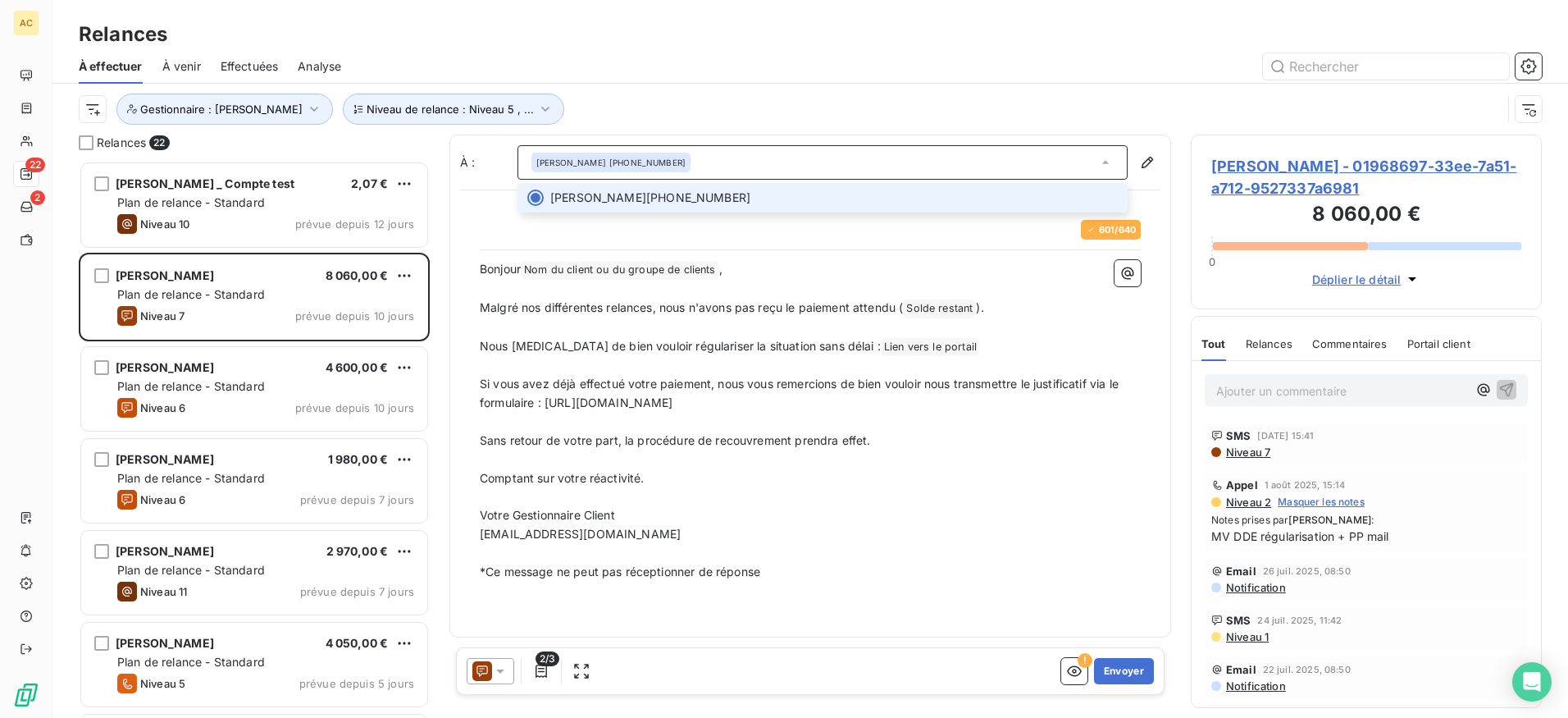
click at [1103, 158] on icon at bounding box center [1104, 162] width 16 height 16
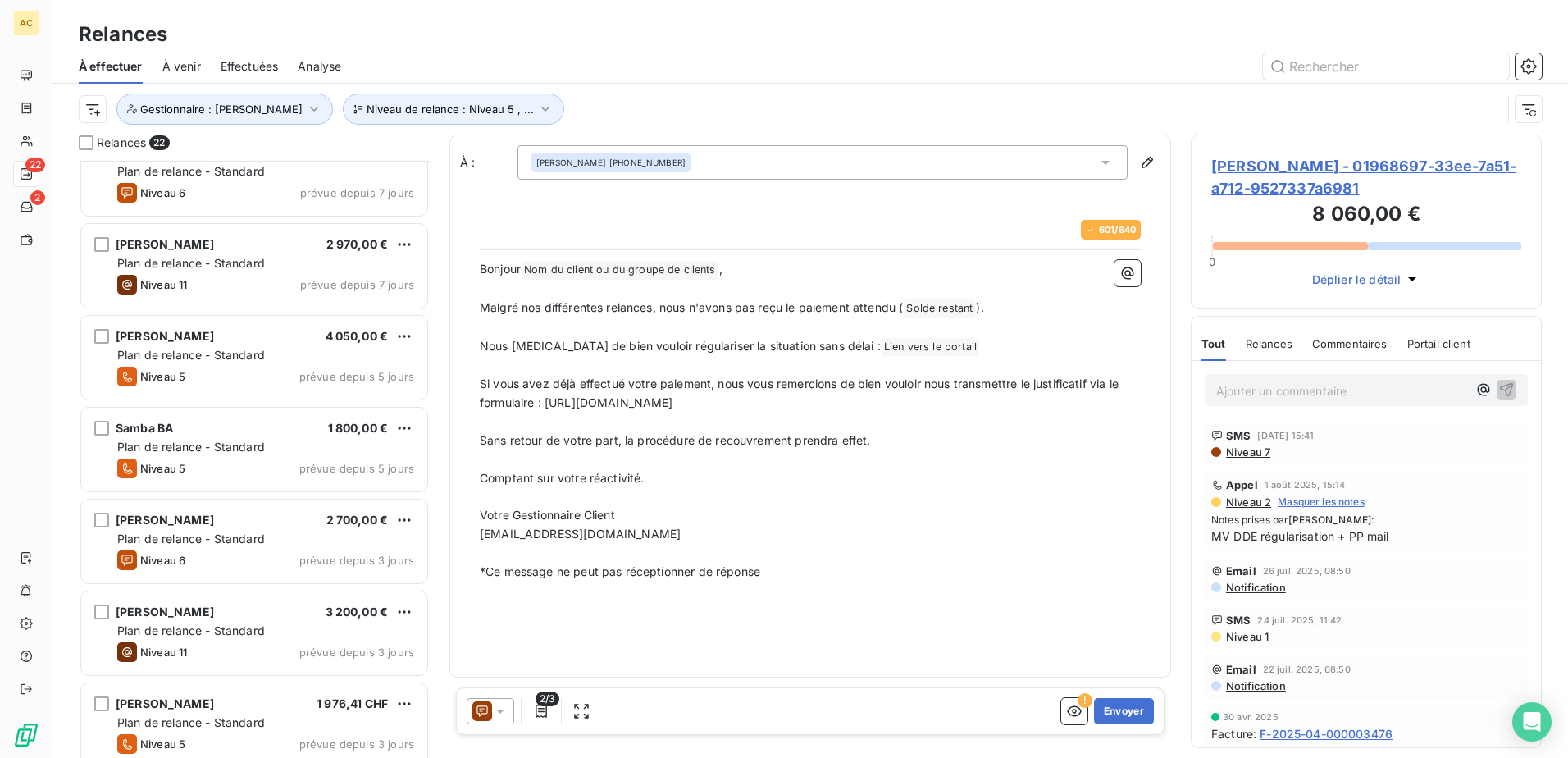
scroll to position [0, 0]
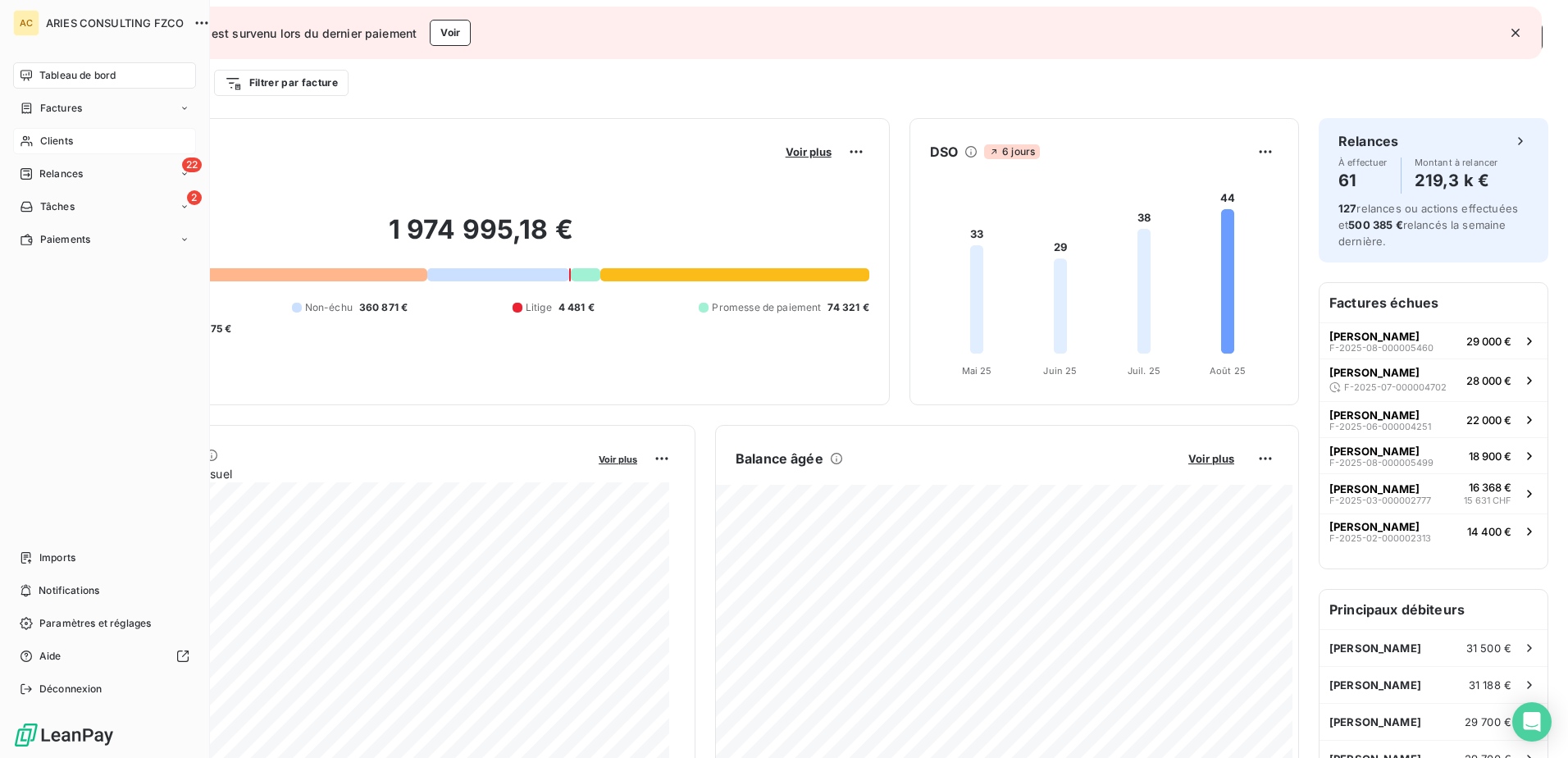
click at [55, 134] on span "Clients" at bounding box center [56, 141] width 32 height 14
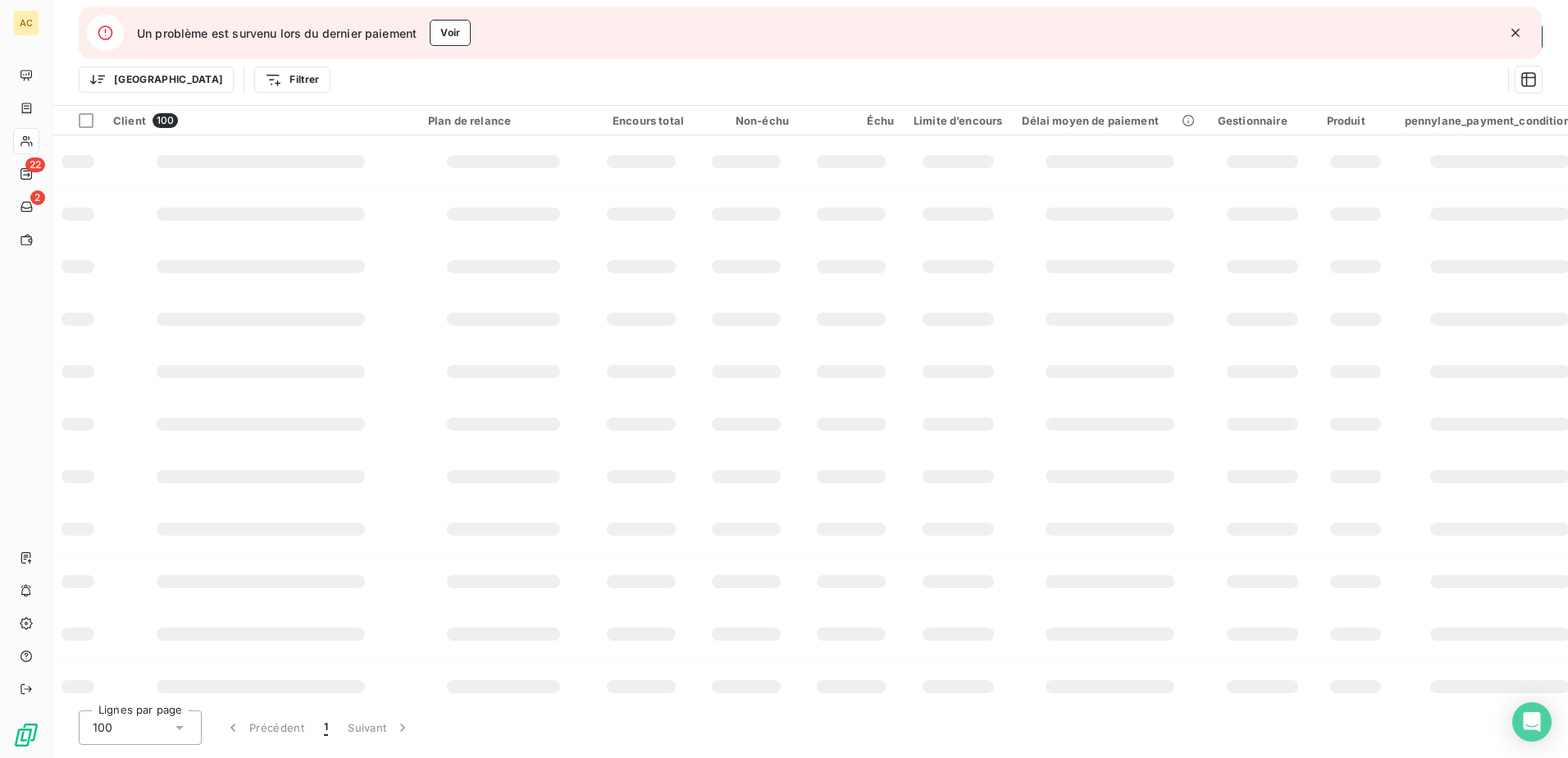
click at [1513, 30] on icon "button" at bounding box center [1515, 33] width 9 height 9
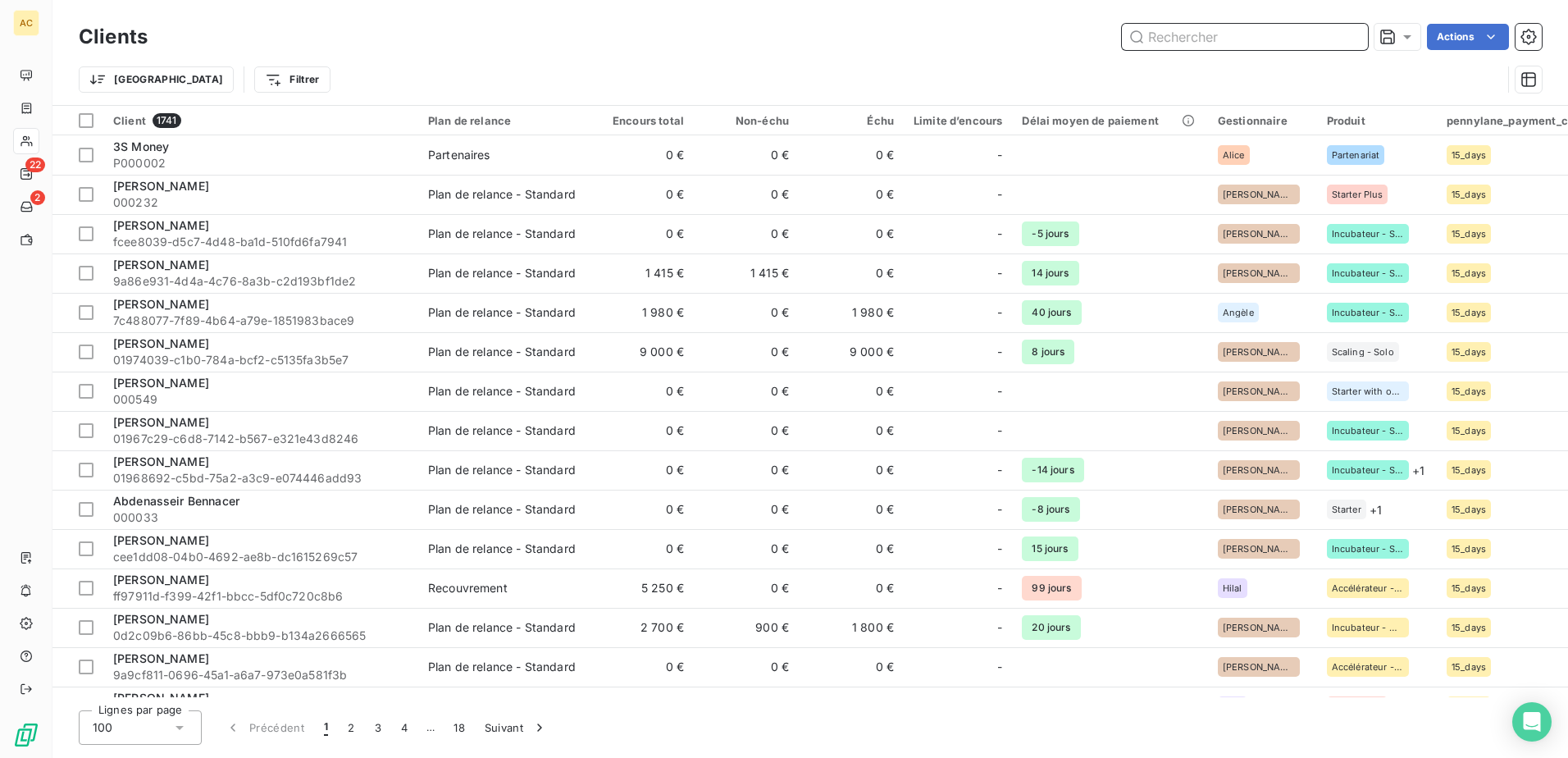
click at [1238, 38] on input "text" at bounding box center [1244, 37] width 246 height 26
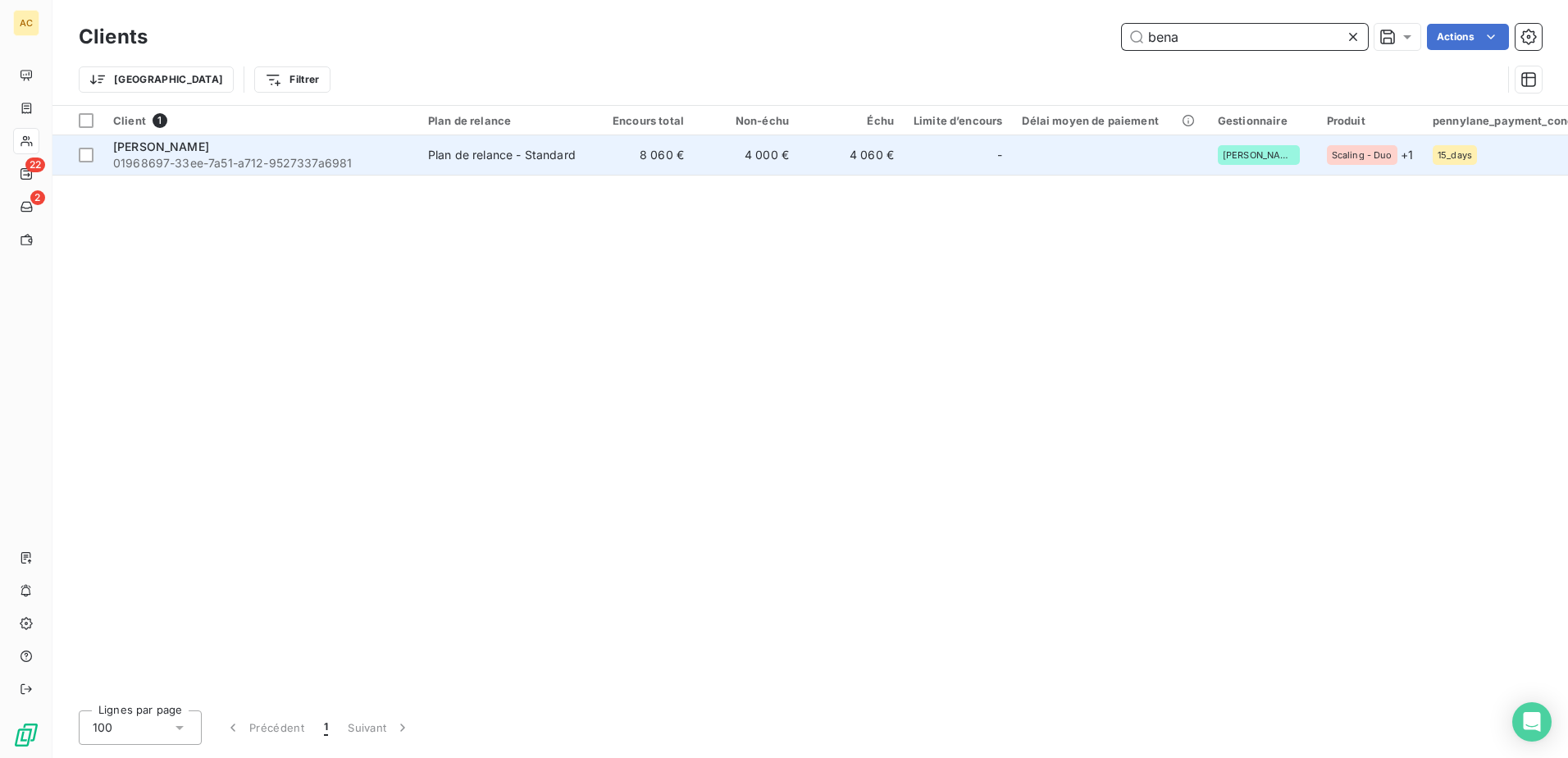
type input "bena"
click at [323, 159] on span "01968697-33ee-7a51-a712-9527337a6981" at bounding box center [261, 163] width 295 height 16
